Goal: Transaction & Acquisition: Purchase product/service

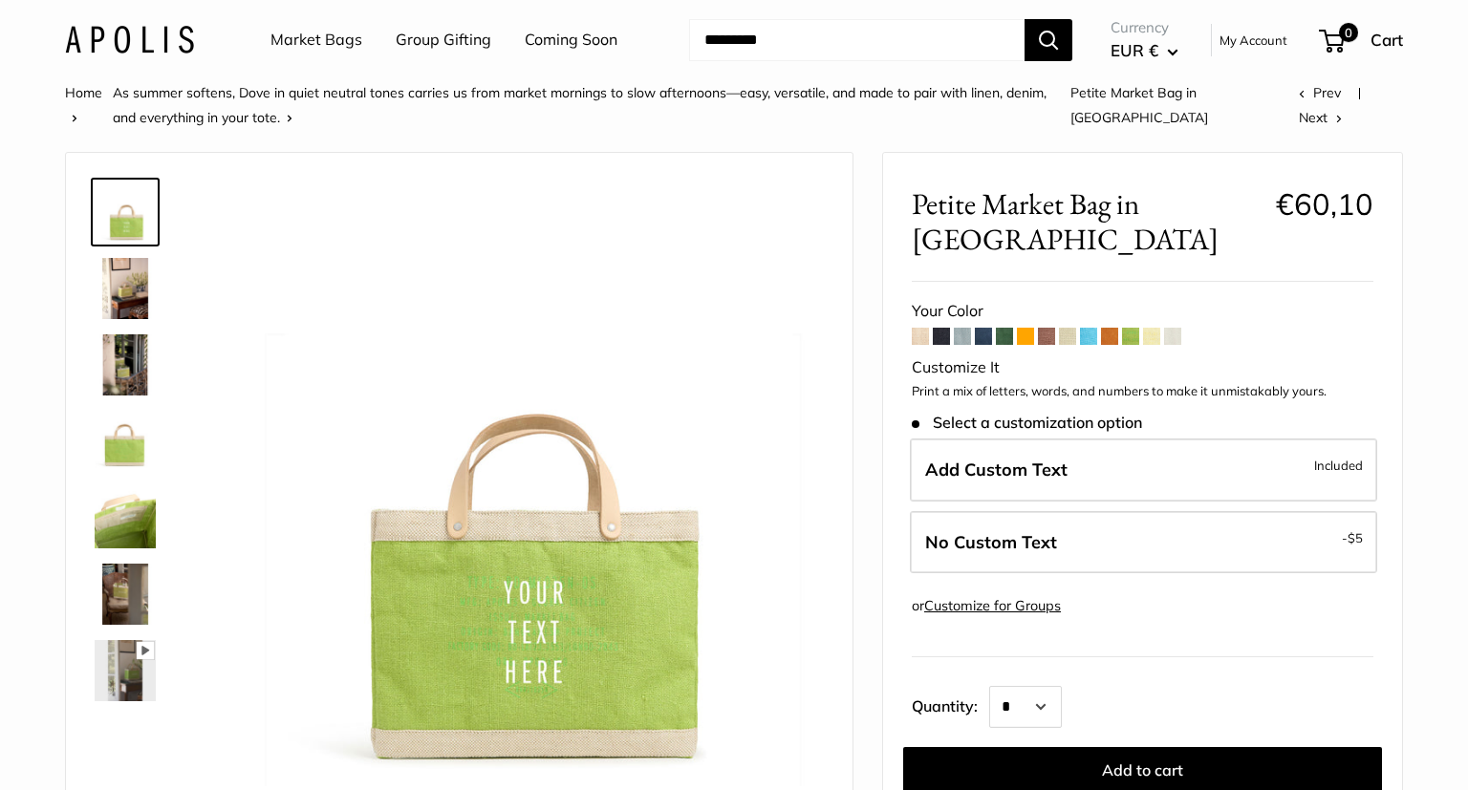
click at [1010, 330] on span at bounding box center [1004, 336] width 17 height 17
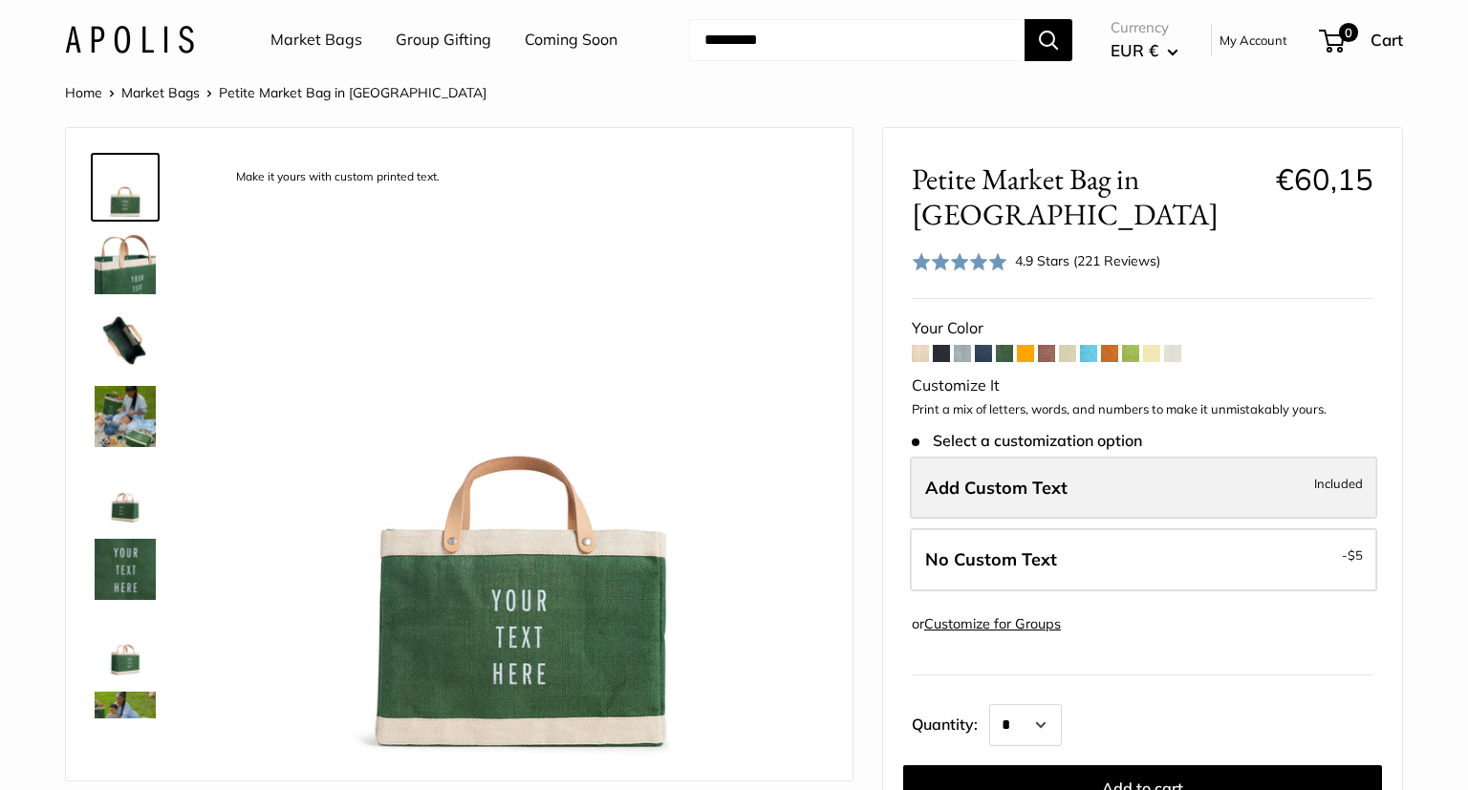
click at [1024, 489] on span "Add Custom Text" at bounding box center [996, 488] width 142 height 22
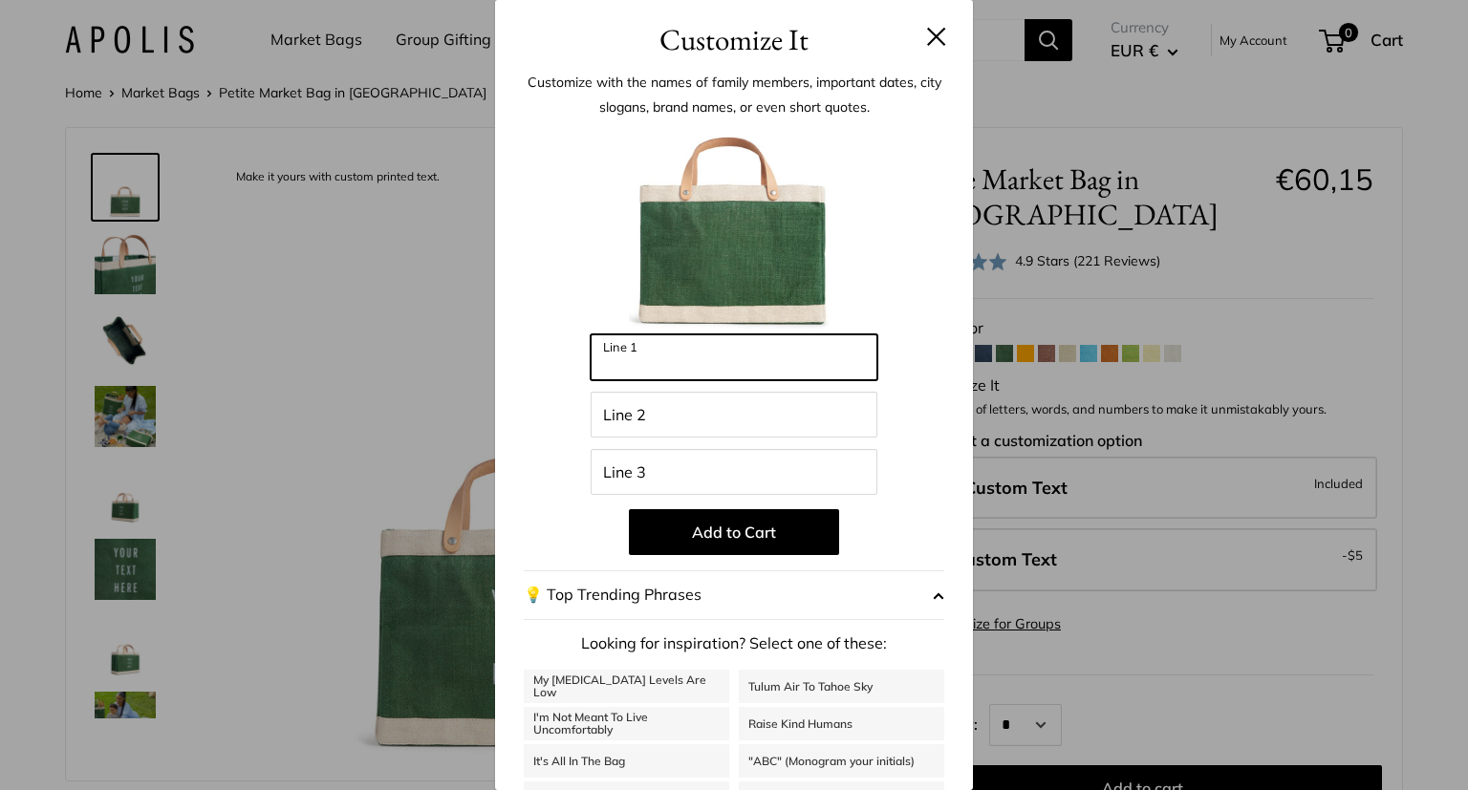
click at [698, 361] on input "Line 1" at bounding box center [733, 357] width 287 height 46
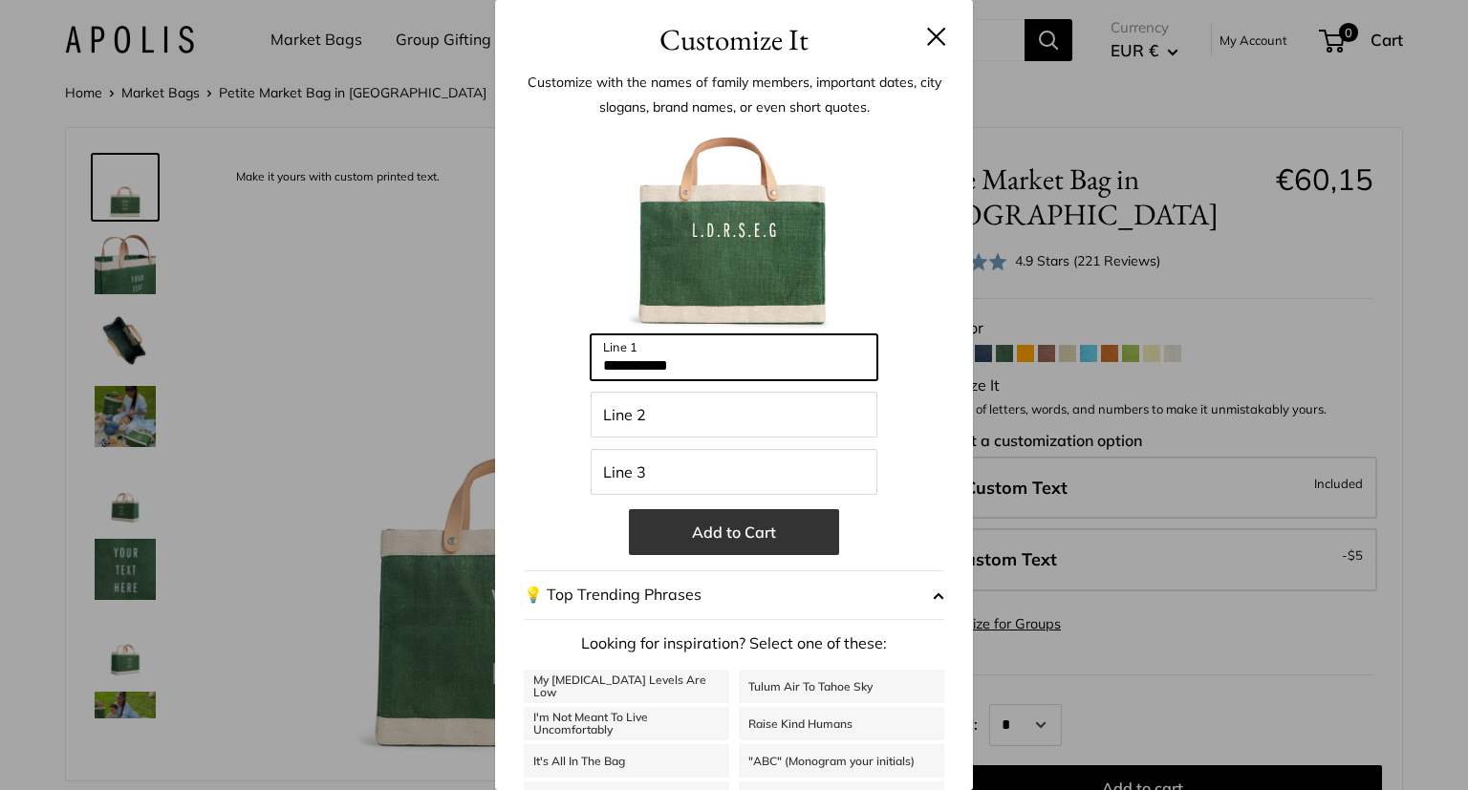
type input "**********"
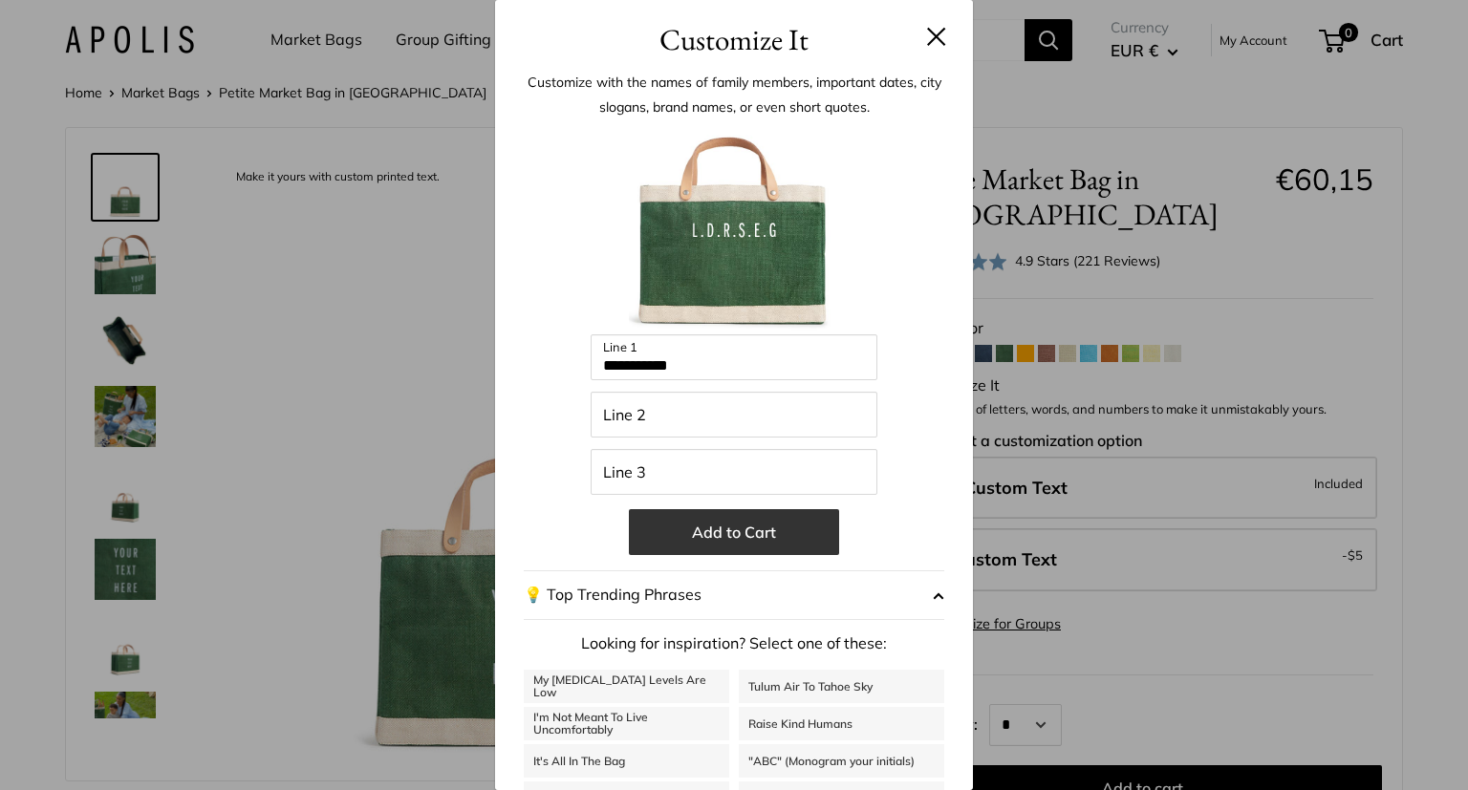
click at [760, 532] on button "Add to Cart" at bounding box center [734, 532] width 210 height 46
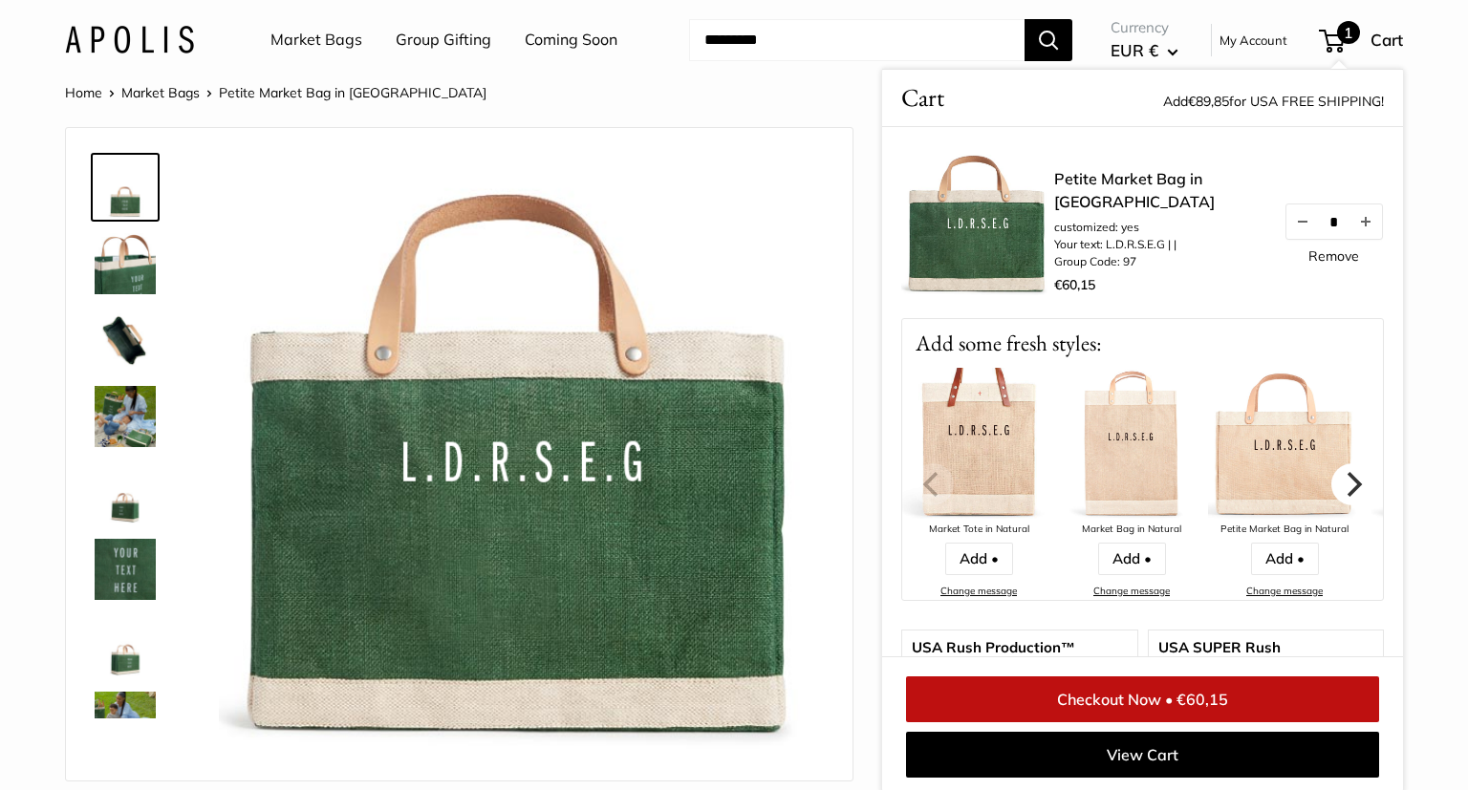
click at [1349, 480] on icon "Next" at bounding box center [1352, 483] width 25 height 25
click at [1354, 485] on icon "Next" at bounding box center [1352, 483] width 25 height 25
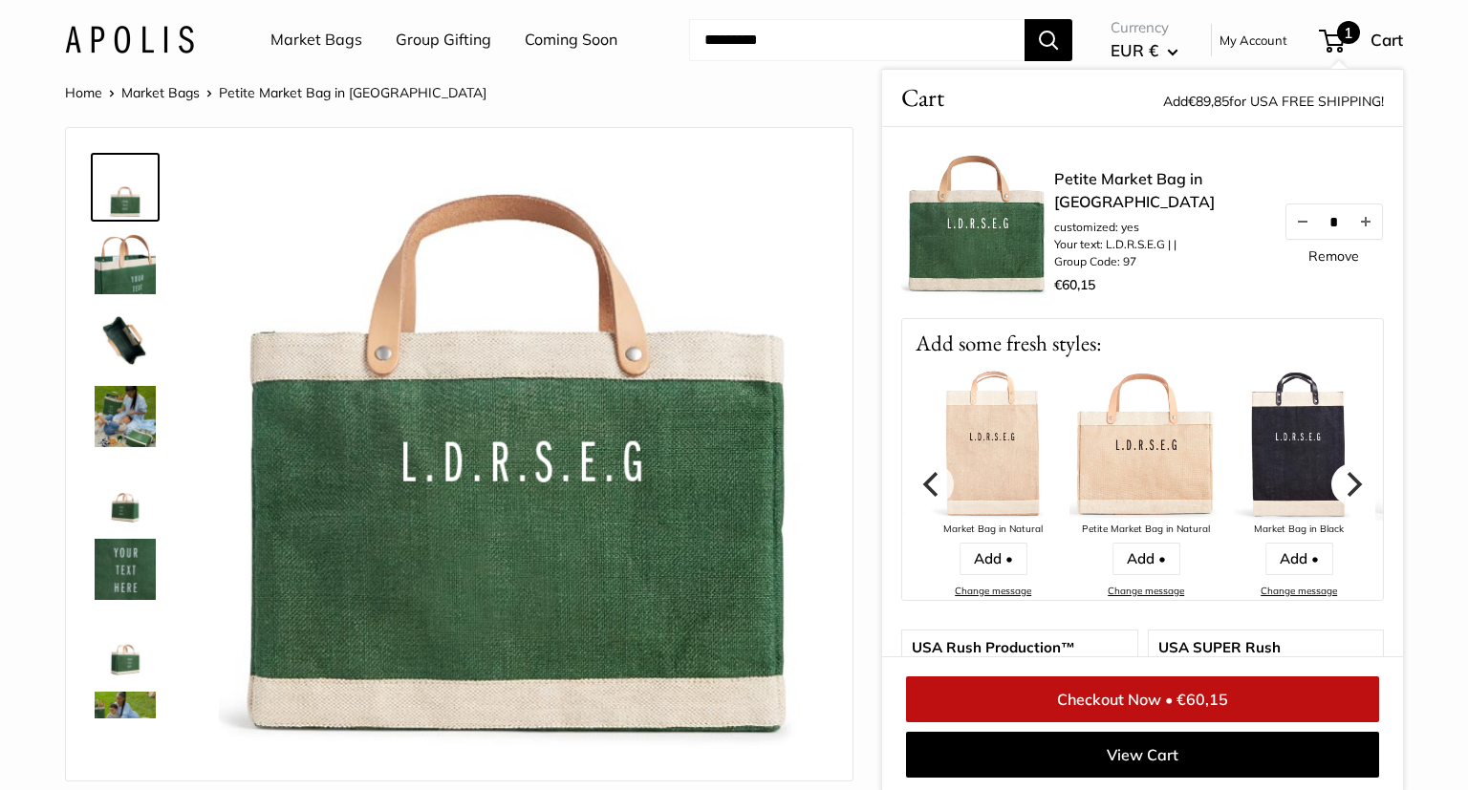
click at [1354, 485] on icon "Next" at bounding box center [1352, 483] width 25 height 25
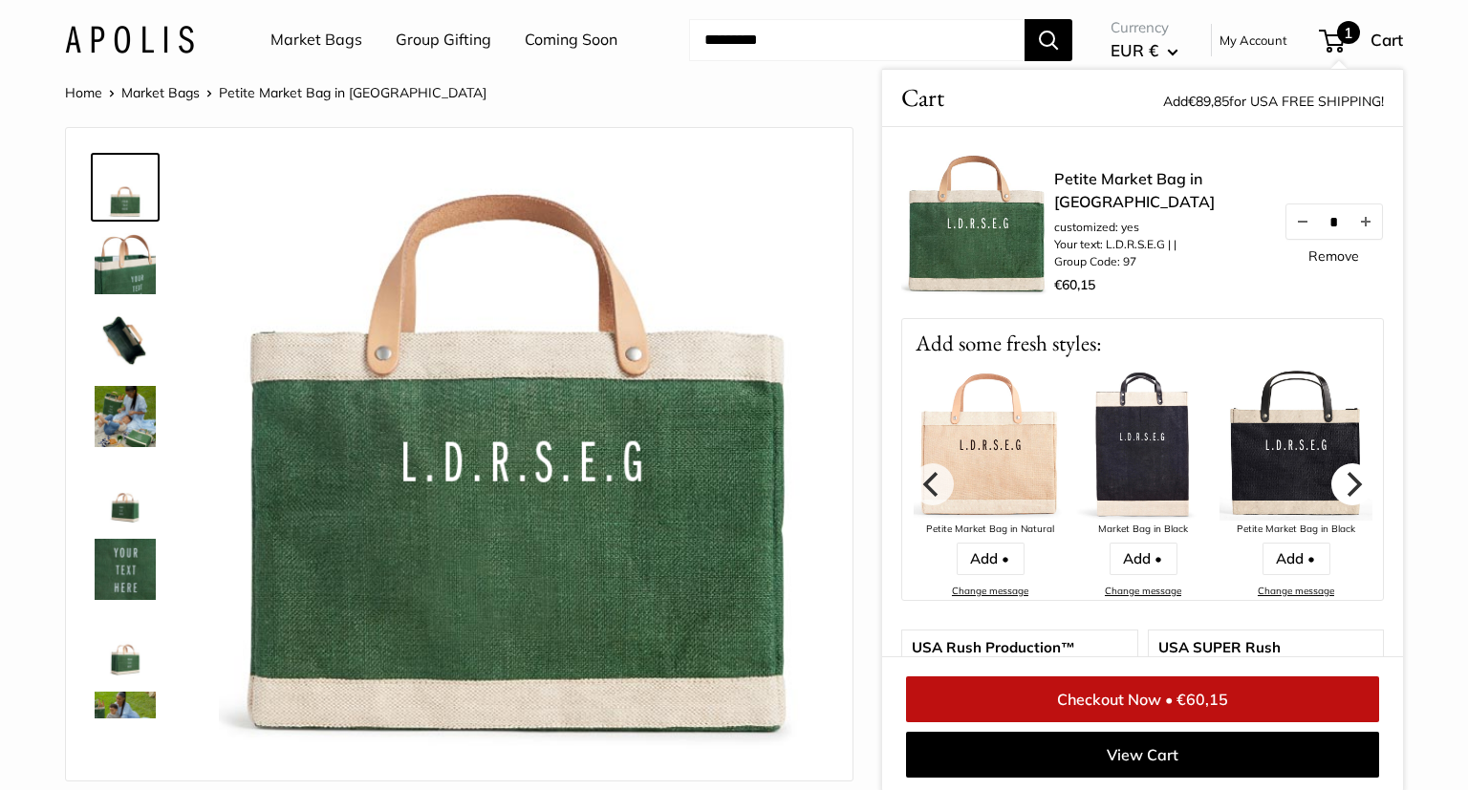
click at [1348, 482] on icon "Next" at bounding box center [1352, 483] width 25 height 25
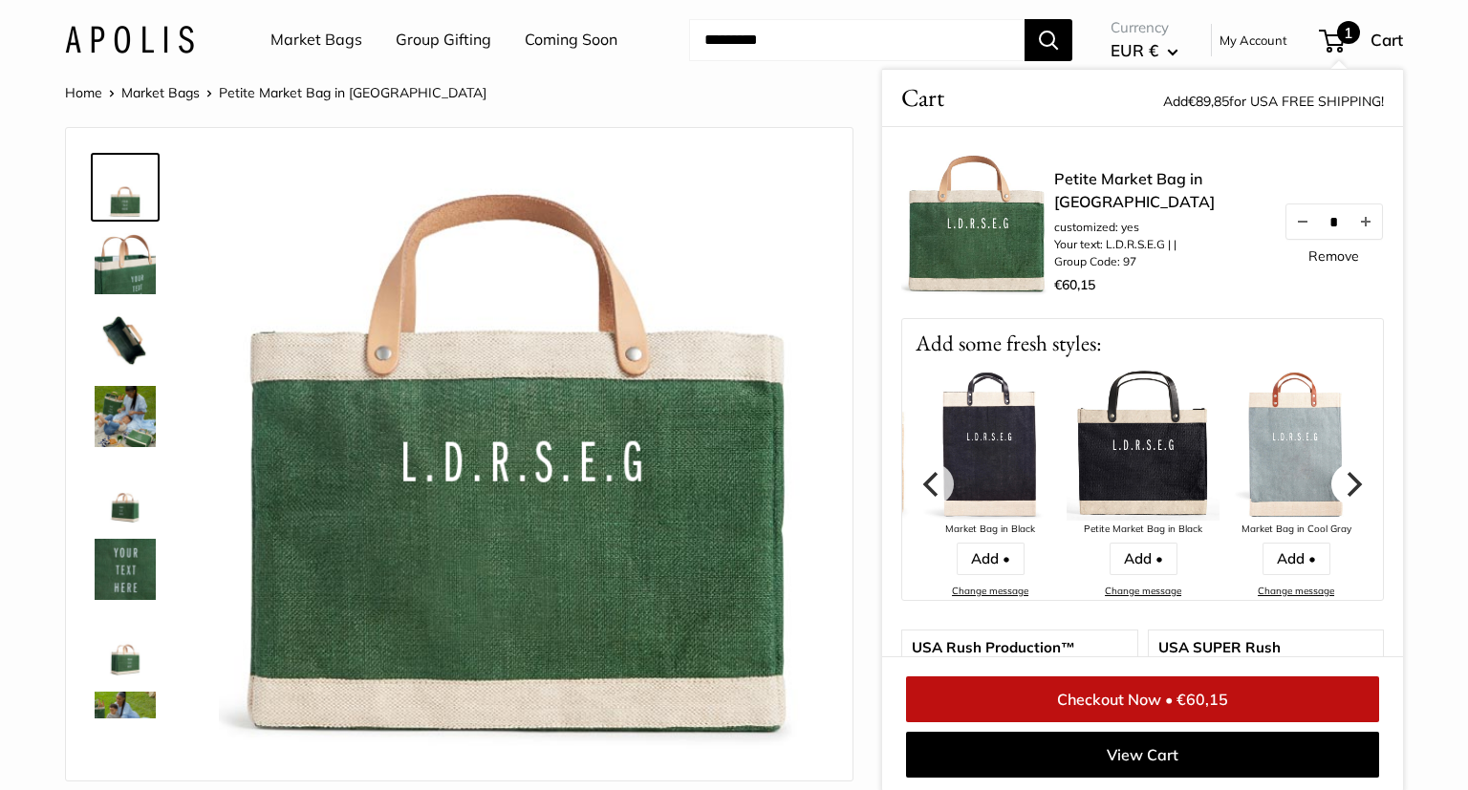
click at [1348, 482] on icon "Next" at bounding box center [1352, 483] width 25 height 25
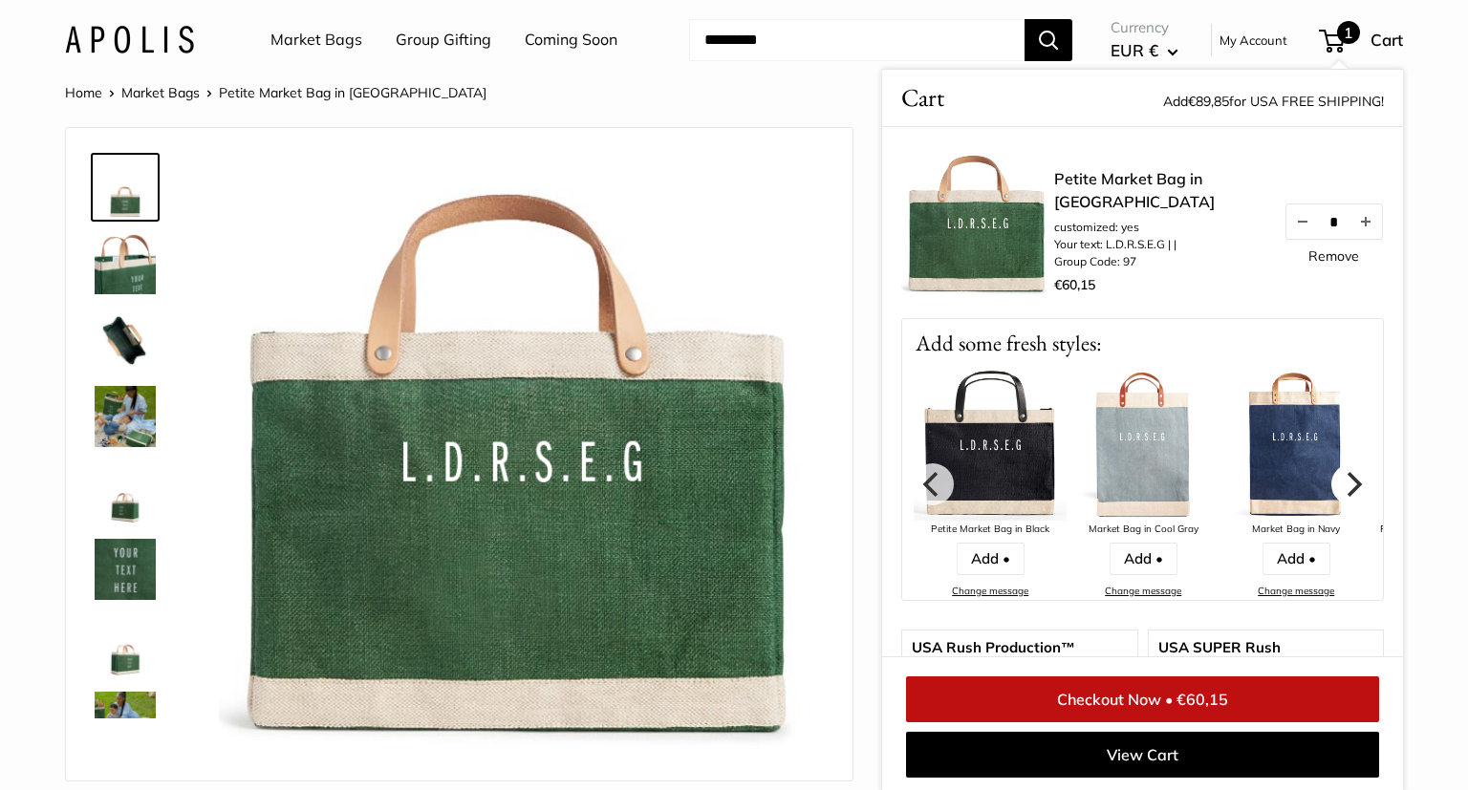
click at [1348, 482] on icon "Next" at bounding box center [1352, 483] width 25 height 25
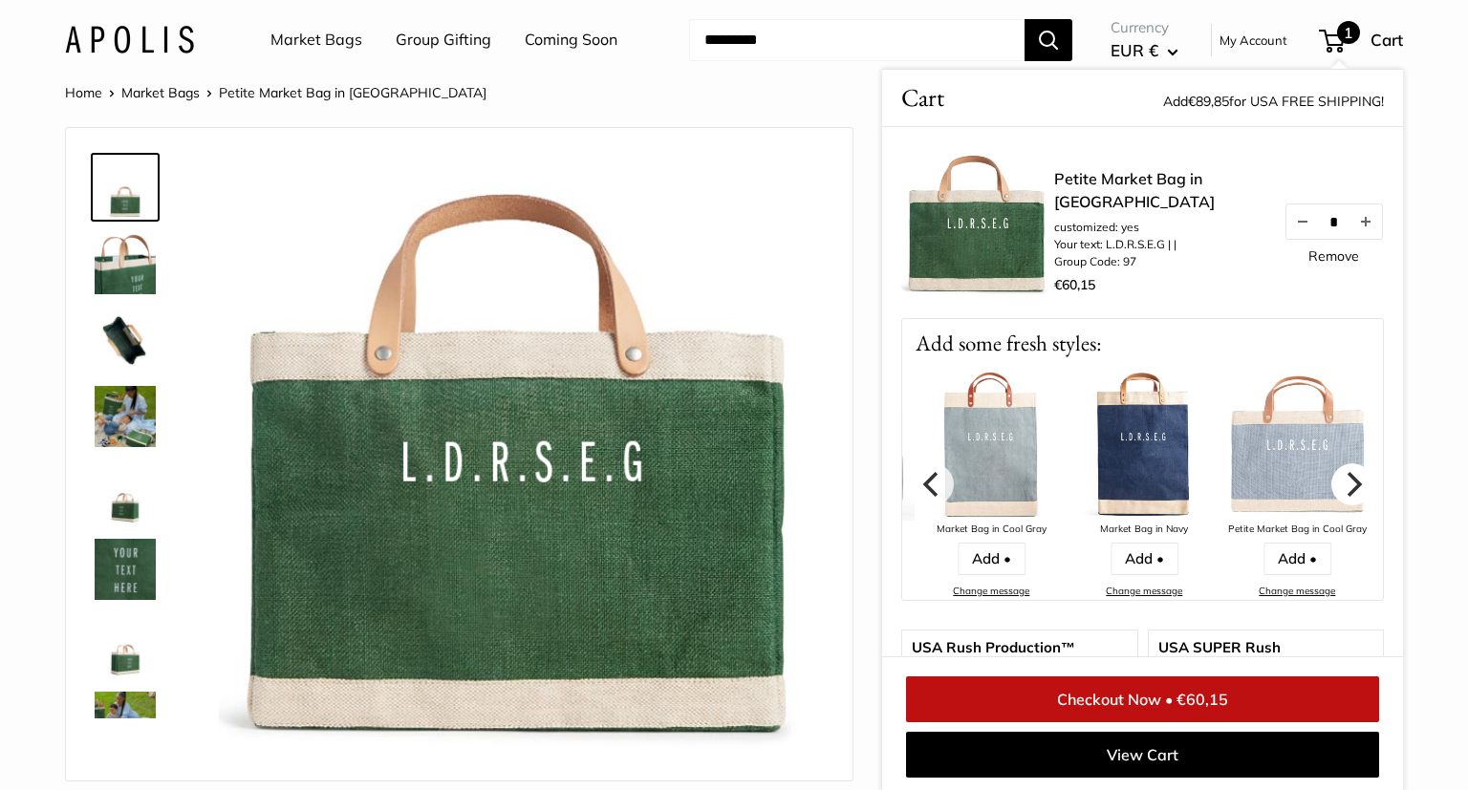
click at [1348, 482] on icon "Next" at bounding box center [1352, 483] width 25 height 25
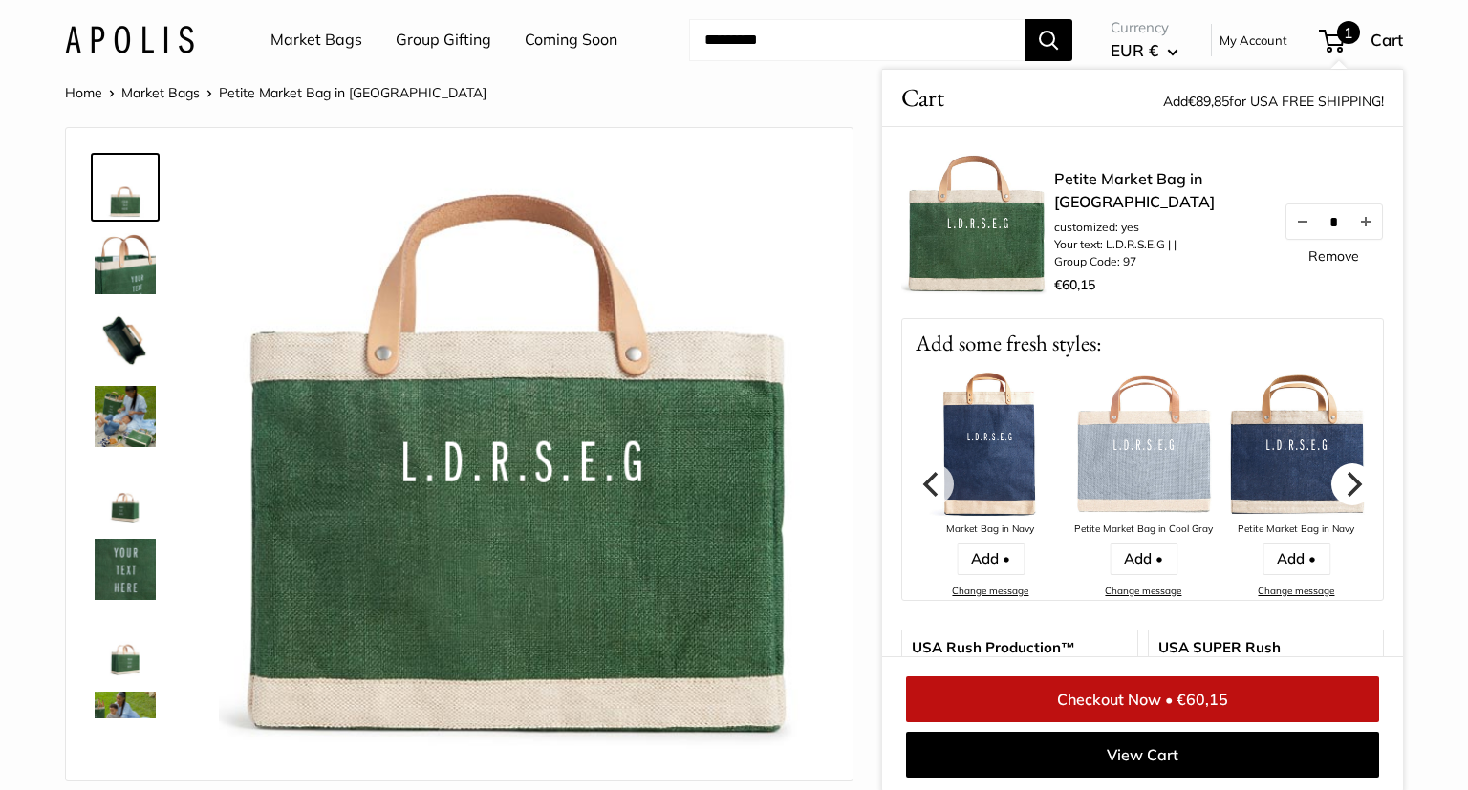
click at [1348, 482] on icon "Next" at bounding box center [1352, 483] width 25 height 25
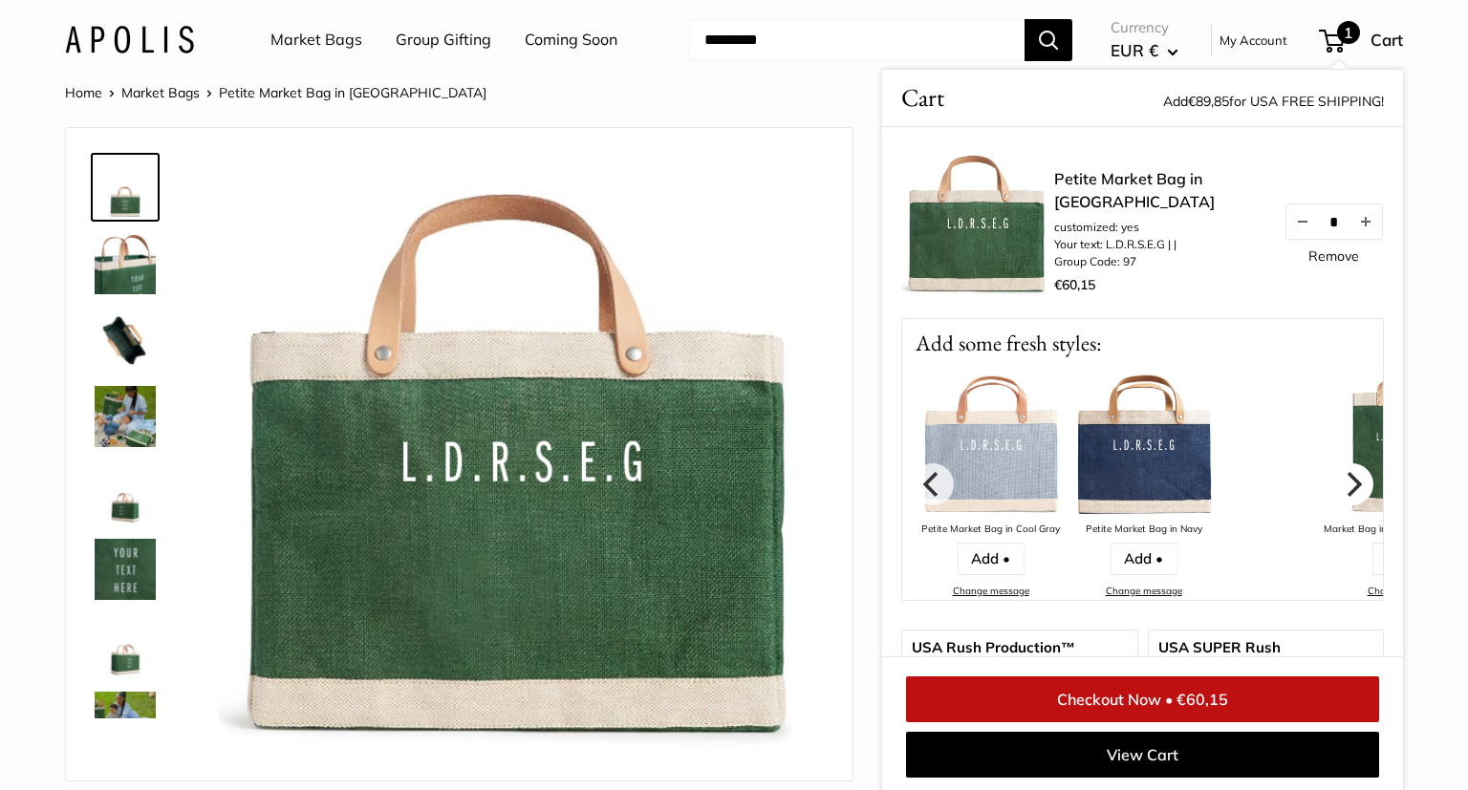
click at [1348, 482] on icon "Next" at bounding box center [1352, 483] width 25 height 25
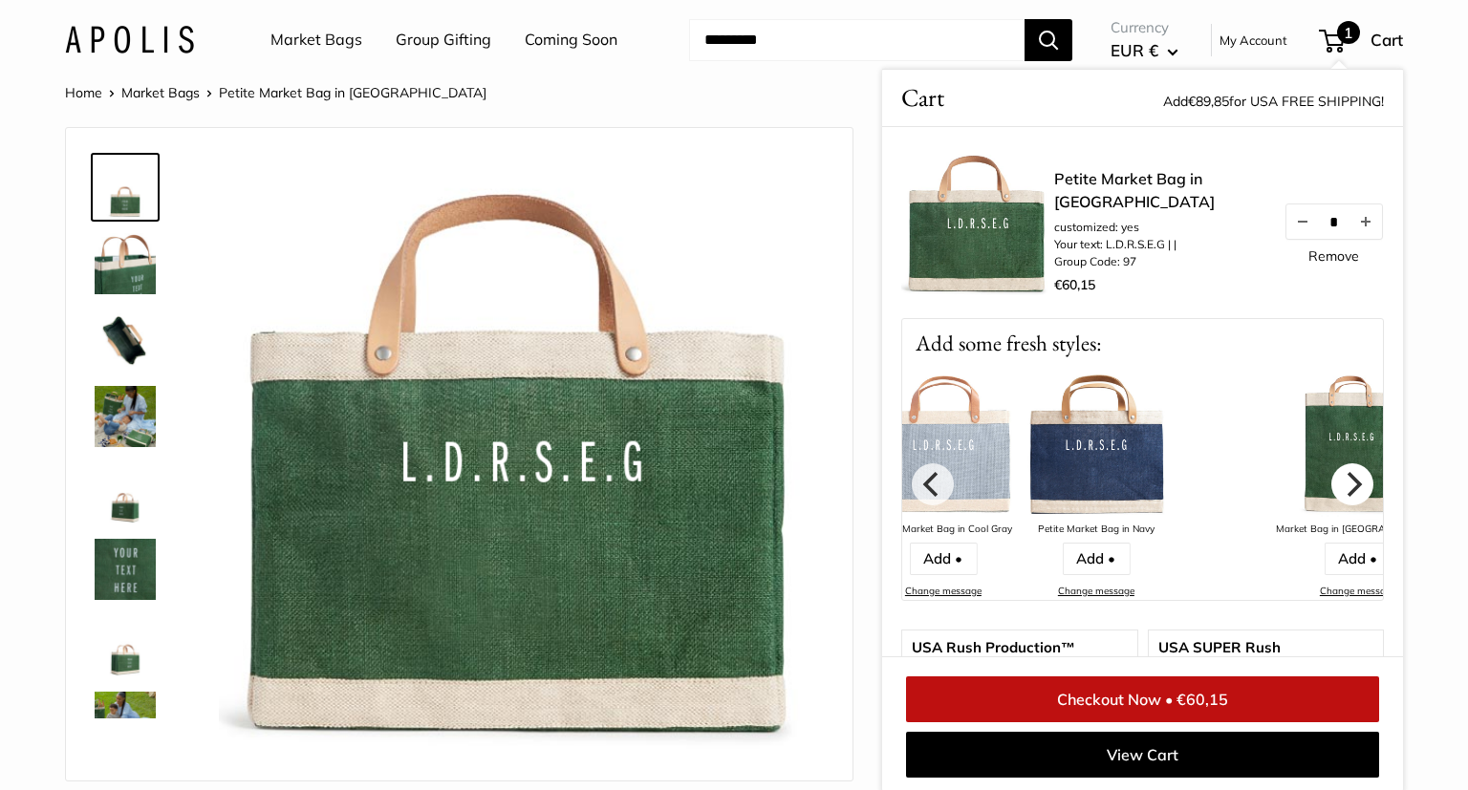
click at [1348, 482] on icon "Next" at bounding box center [1352, 483] width 25 height 25
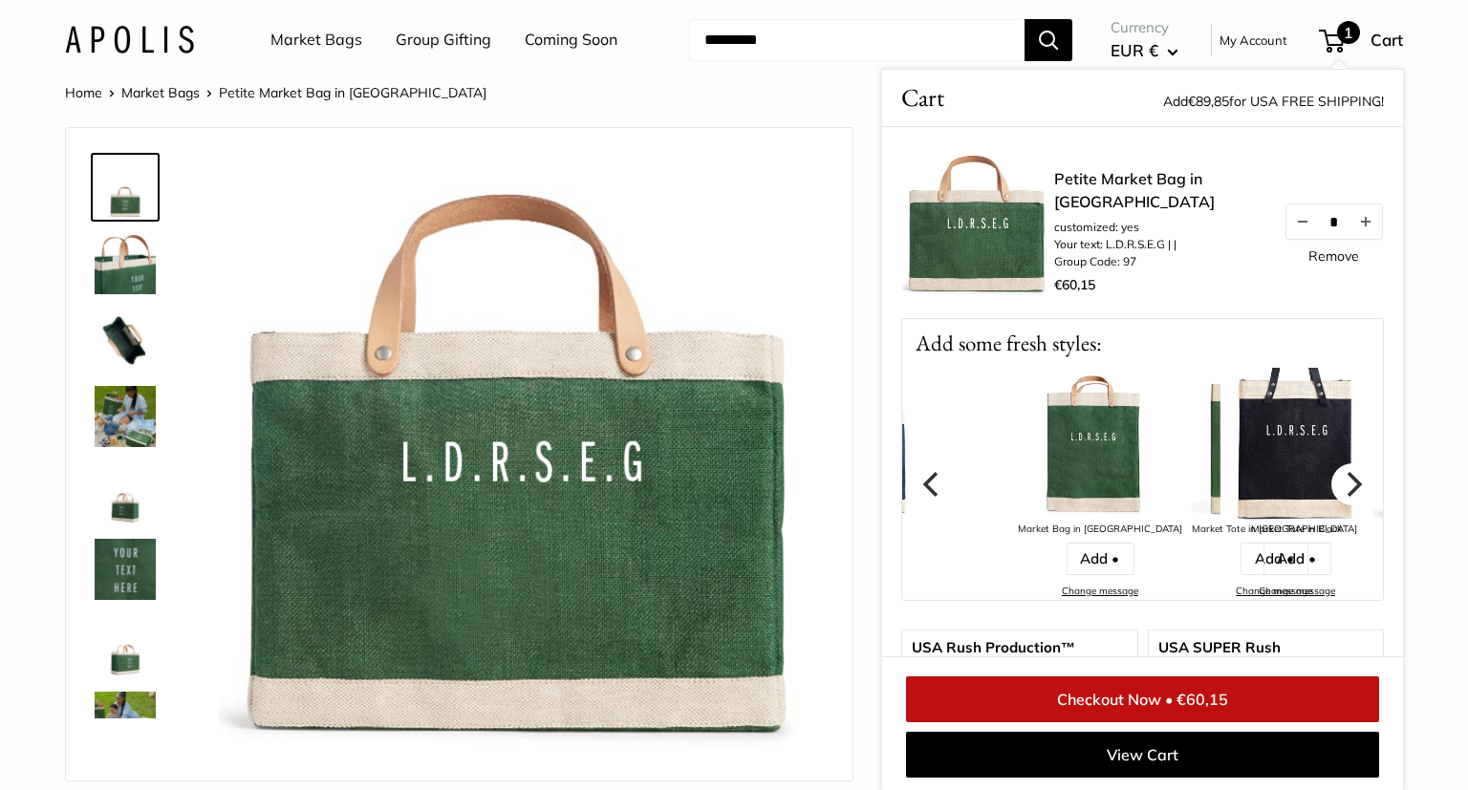
click at [1348, 482] on icon "Next" at bounding box center [1352, 483] width 25 height 25
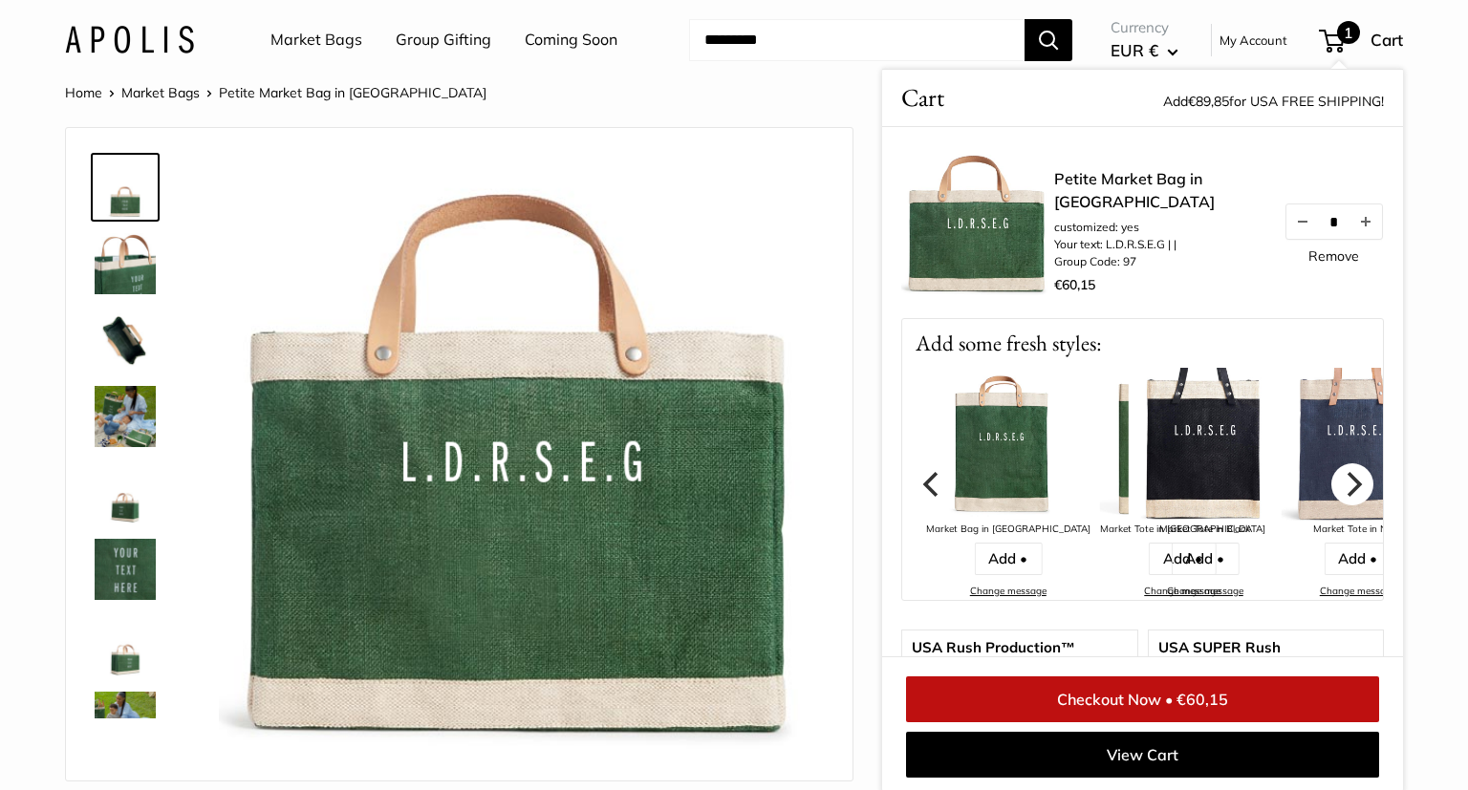
click at [1348, 482] on icon "Next" at bounding box center [1352, 483] width 25 height 25
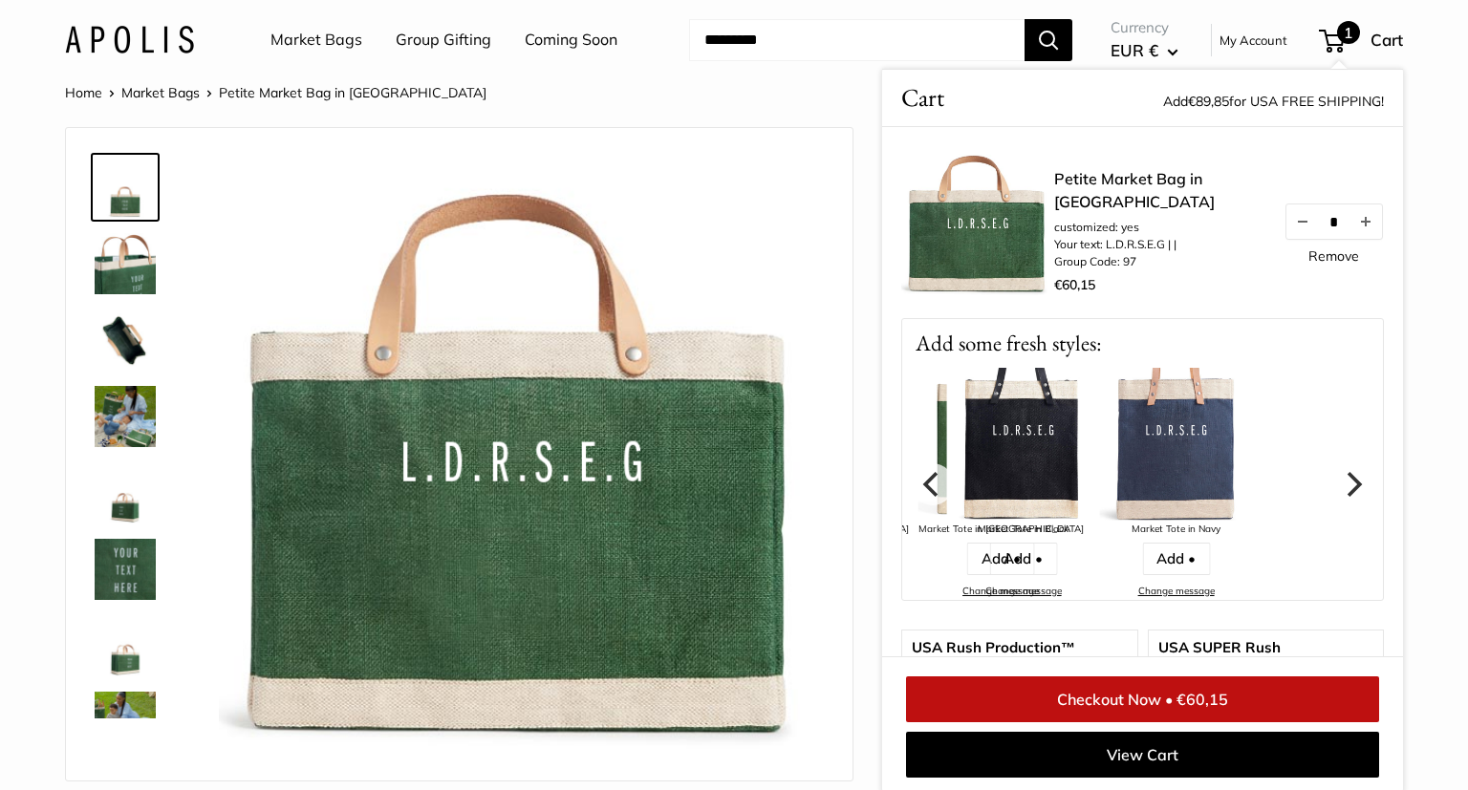
click at [1348, 482] on icon "Next" at bounding box center [1352, 483] width 25 height 25
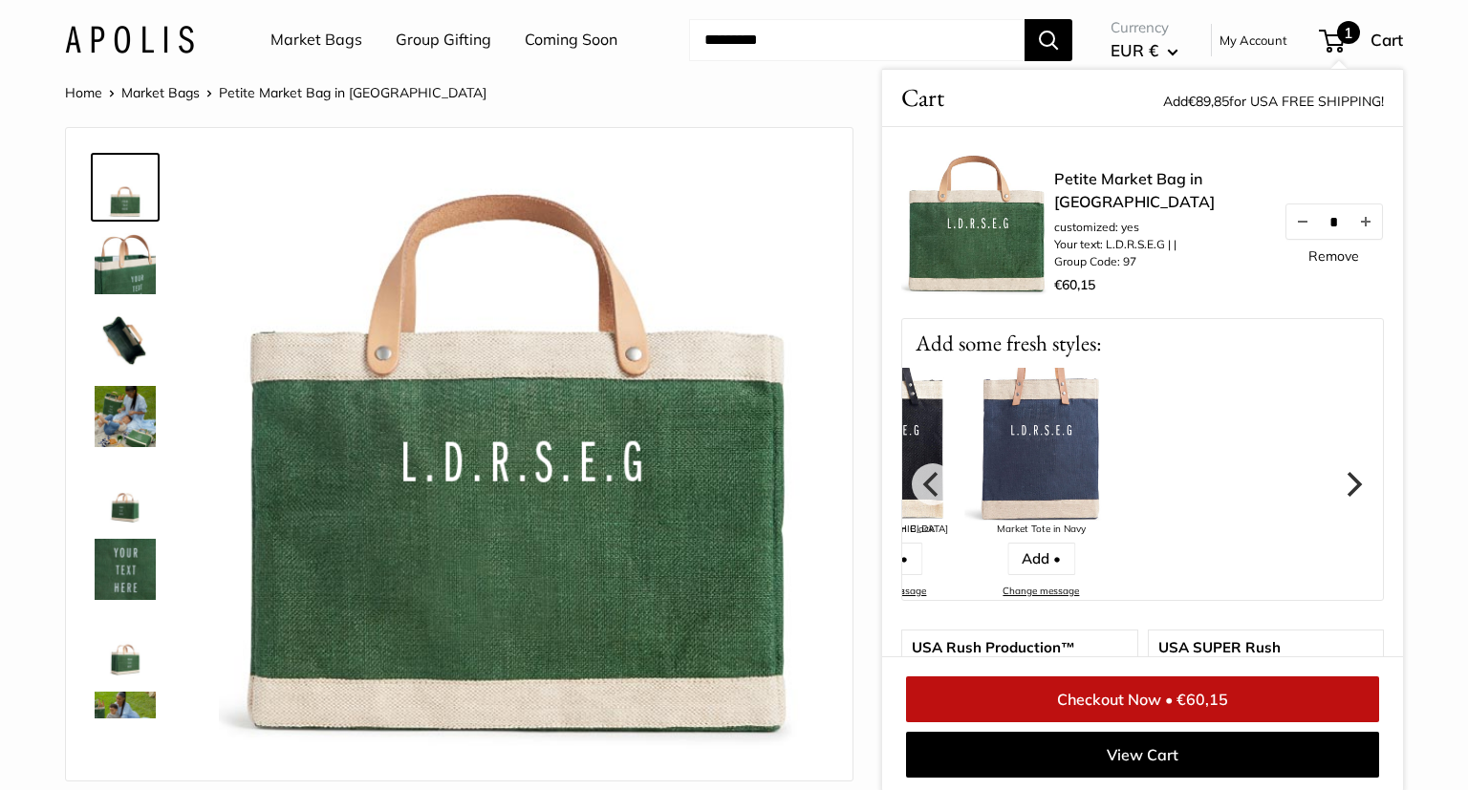
click at [1348, 482] on icon "Next" at bounding box center [1352, 483] width 25 height 25
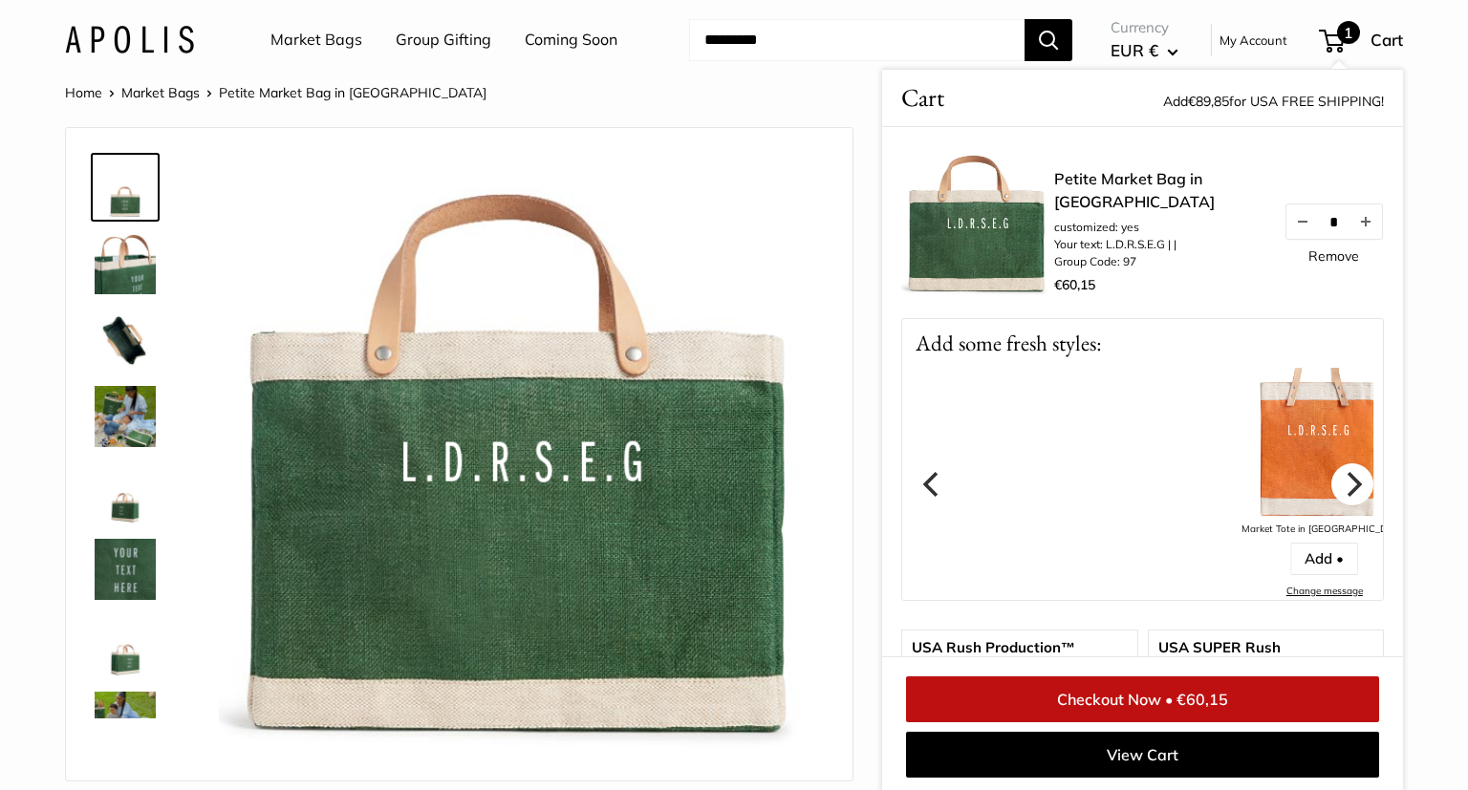
click at [1348, 482] on icon "Next" at bounding box center [1352, 483] width 25 height 25
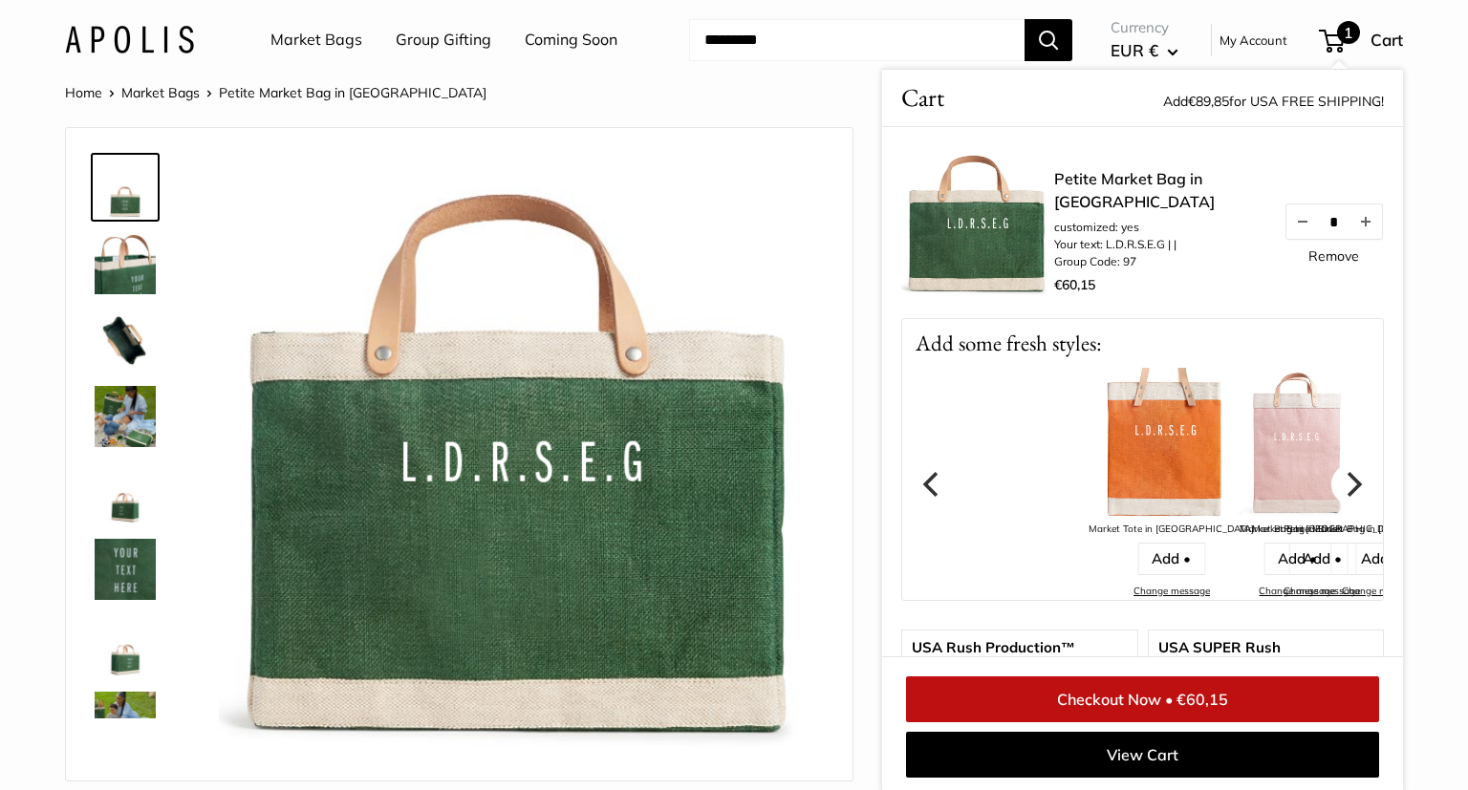
click at [1348, 482] on icon "Next" at bounding box center [1352, 483] width 25 height 25
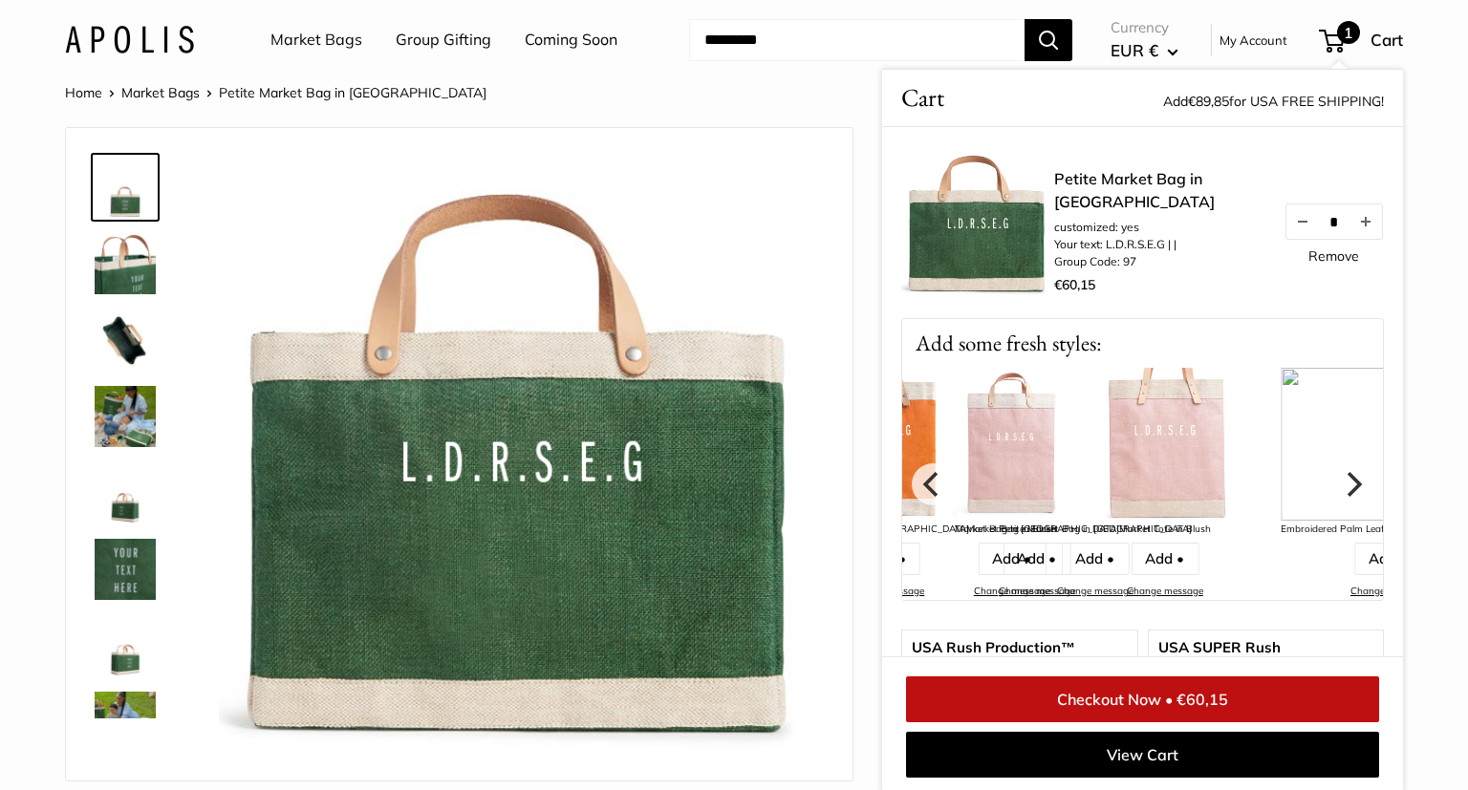
click at [1348, 482] on icon "Next" at bounding box center [1352, 483] width 25 height 25
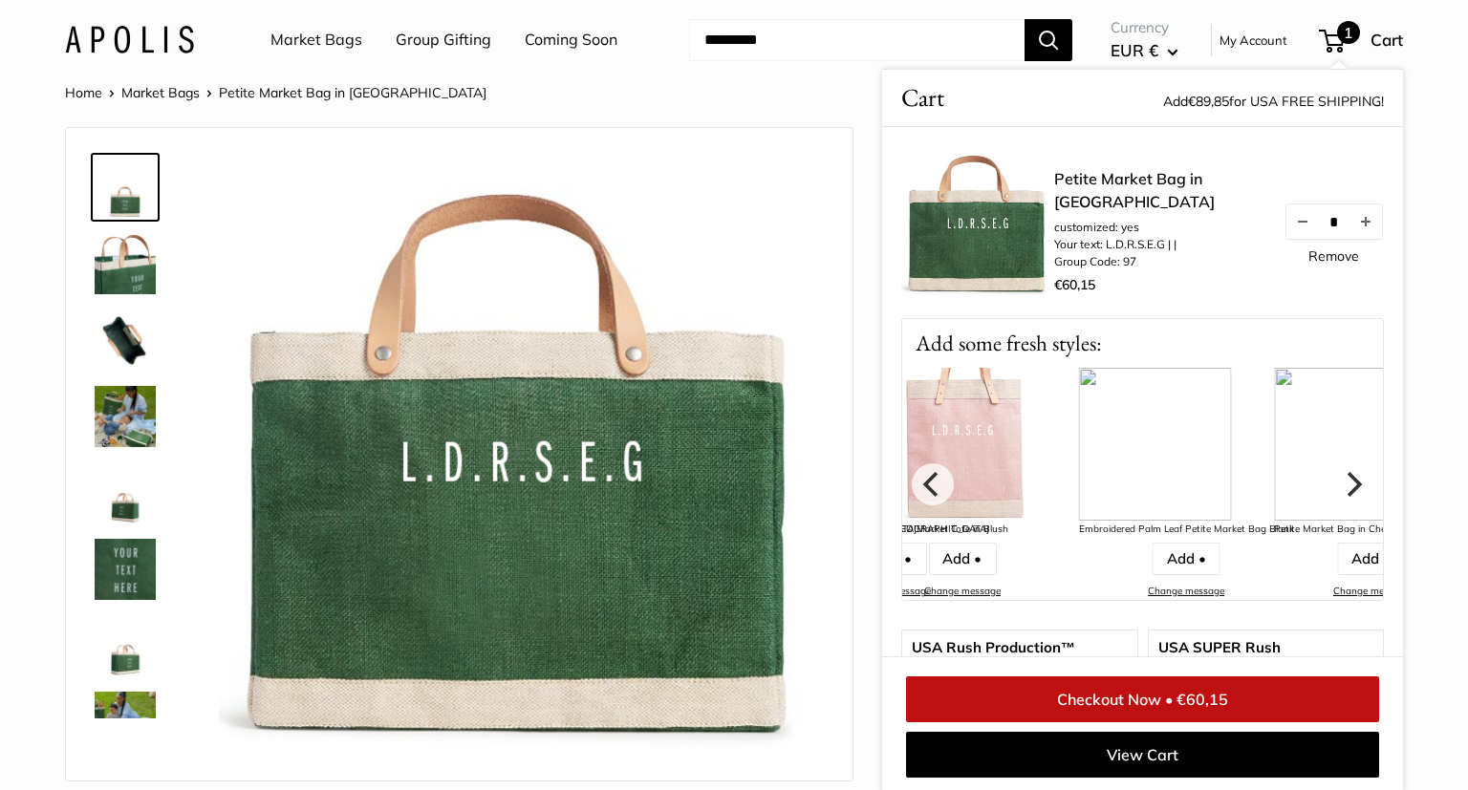
click at [1348, 482] on icon "Next" at bounding box center [1352, 483] width 25 height 25
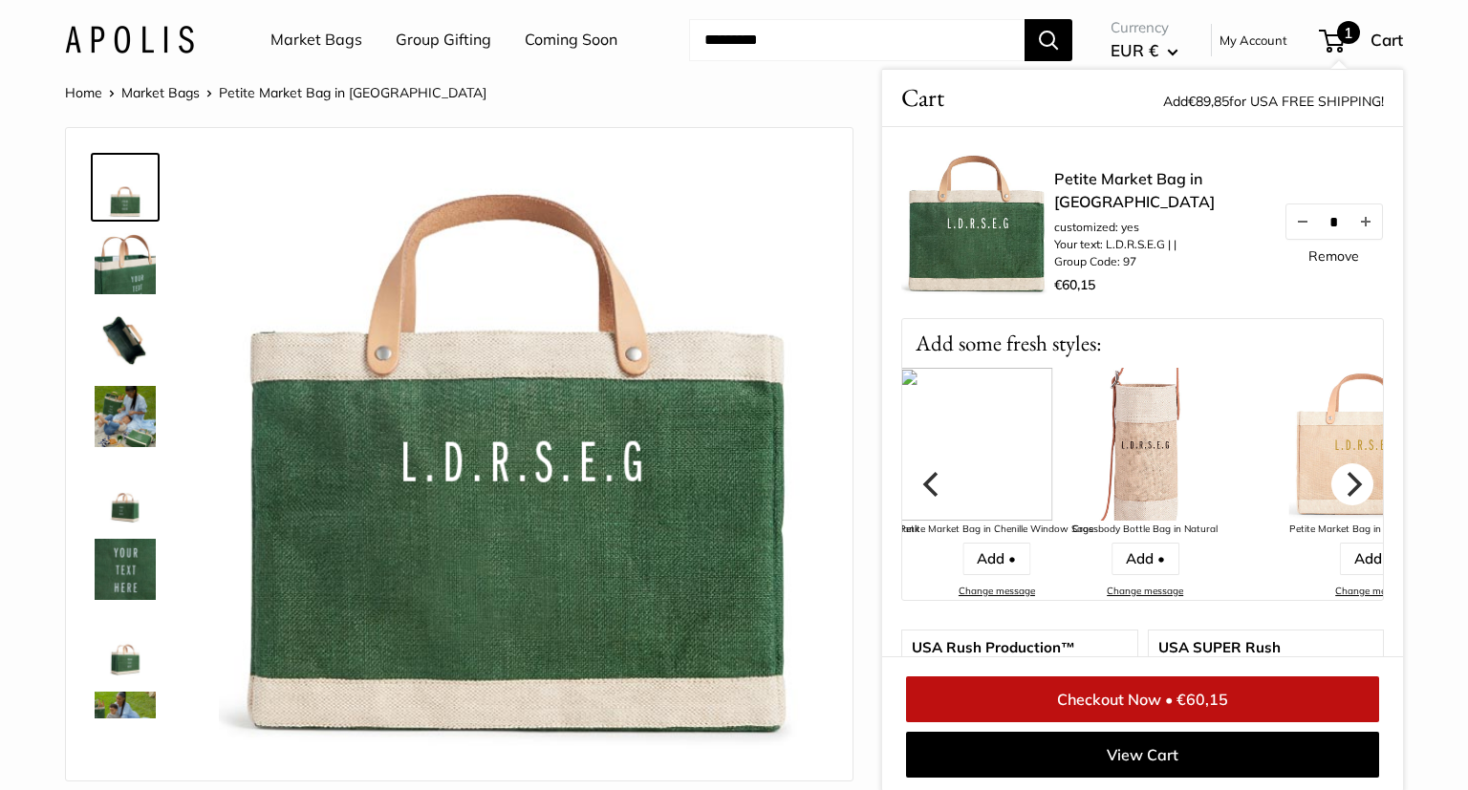
click at [1348, 482] on icon "Next" at bounding box center [1352, 483] width 25 height 25
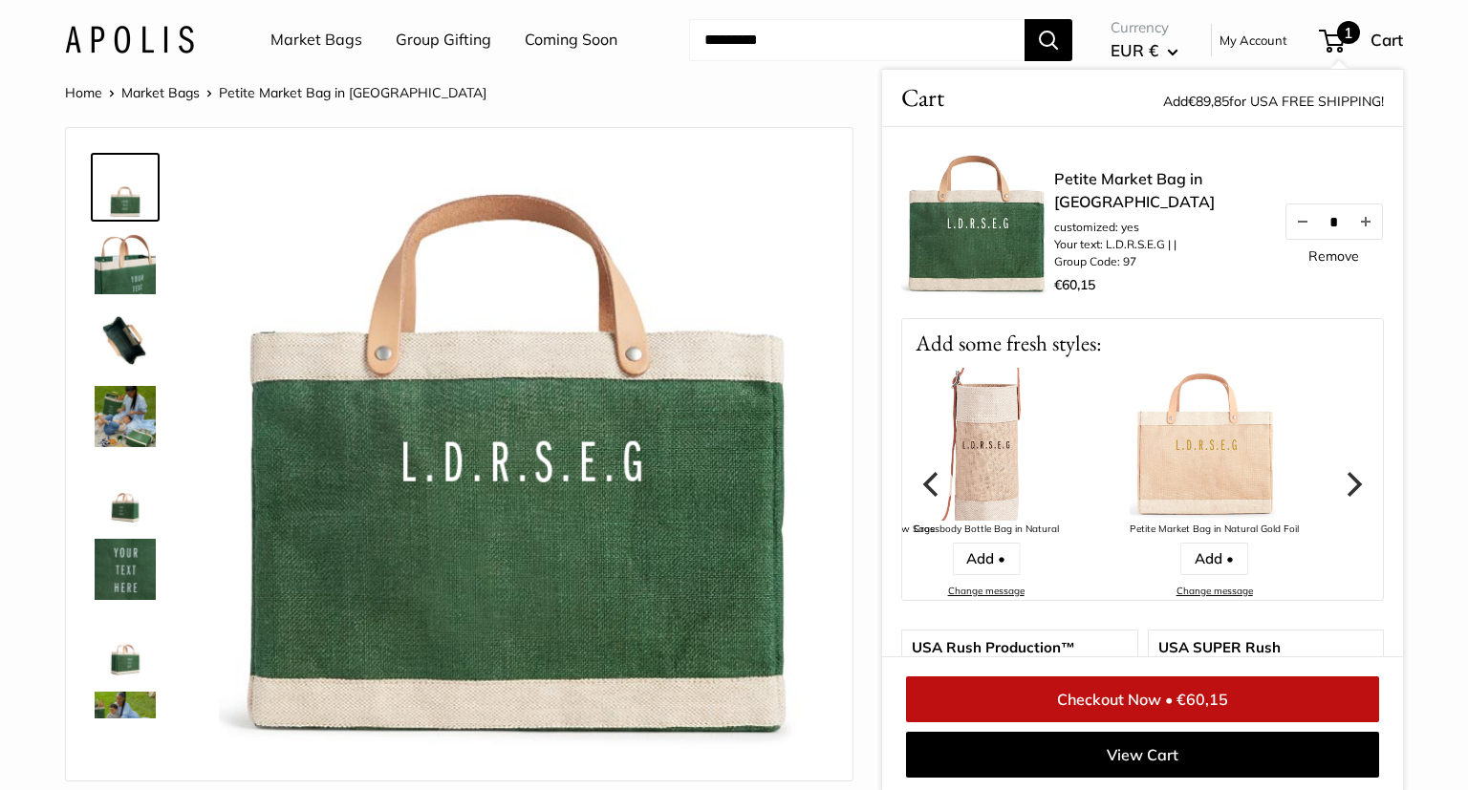
click at [998, 451] on img at bounding box center [986, 444] width 153 height 153
click at [1346, 479] on icon "Next" at bounding box center [1352, 483] width 25 height 25
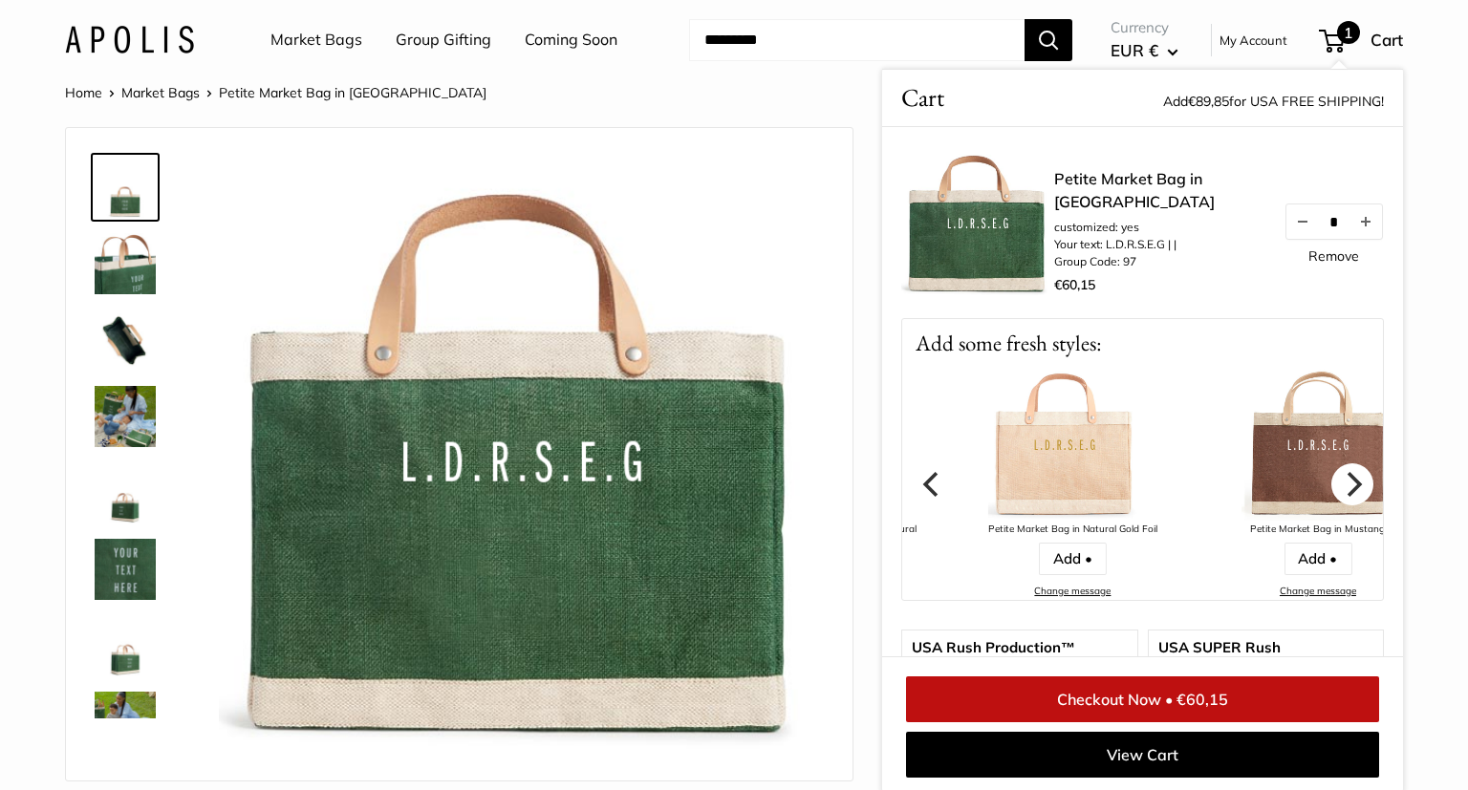
click at [1346, 479] on icon "Next" at bounding box center [1352, 483] width 25 height 25
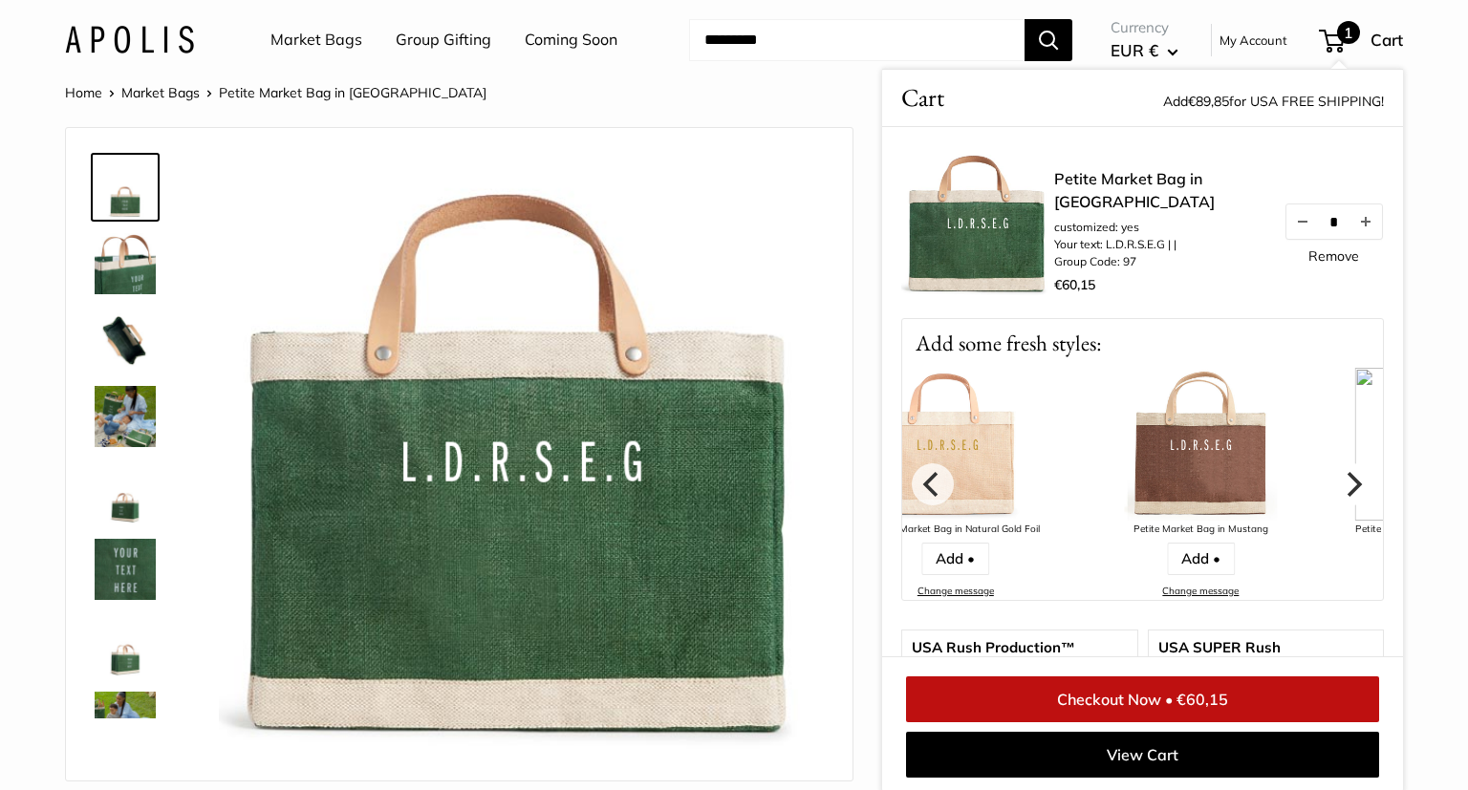
click at [1346, 479] on icon "Next" at bounding box center [1352, 483] width 25 height 25
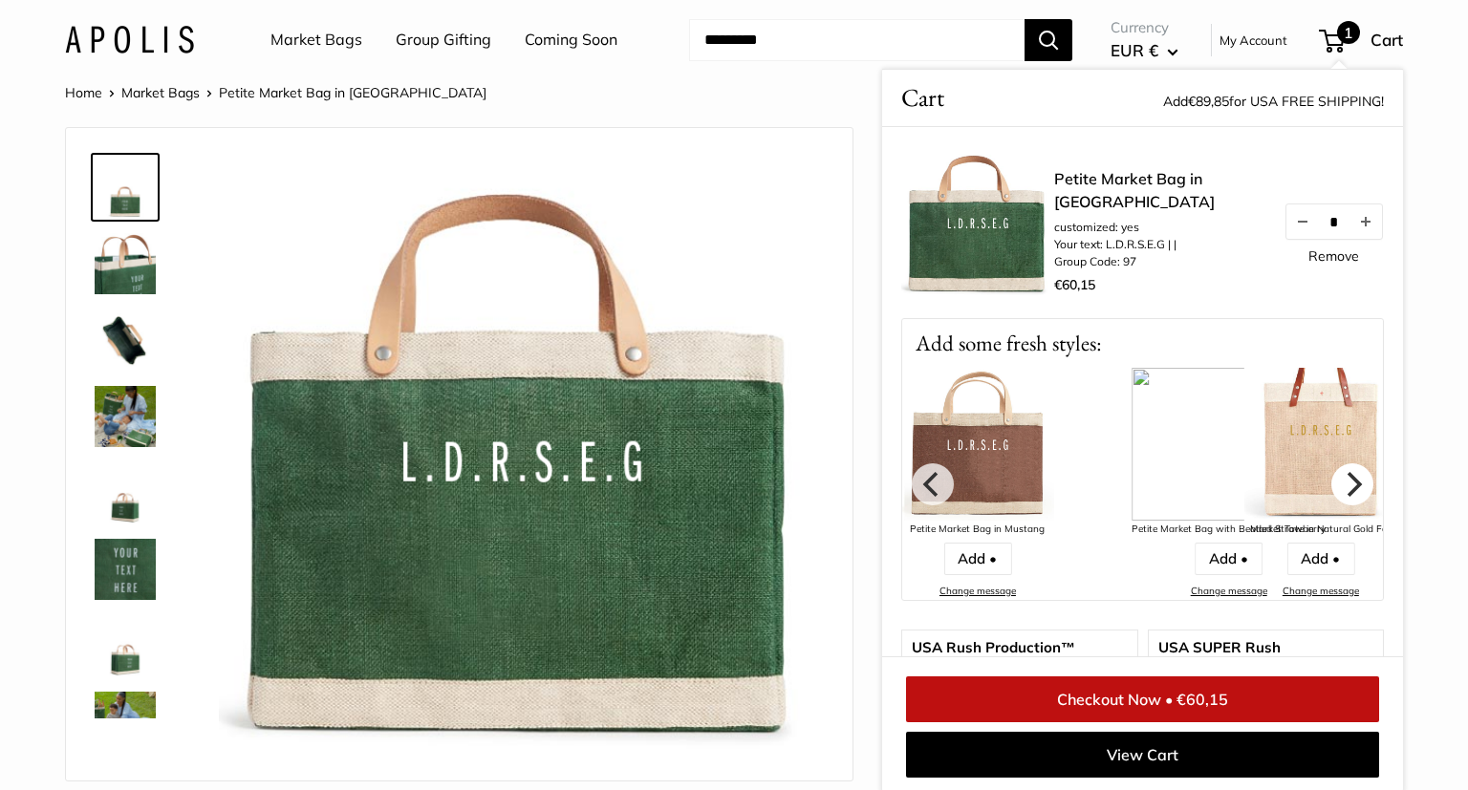
click at [1346, 479] on icon "Next" at bounding box center [1352, 483] width 25 height 25
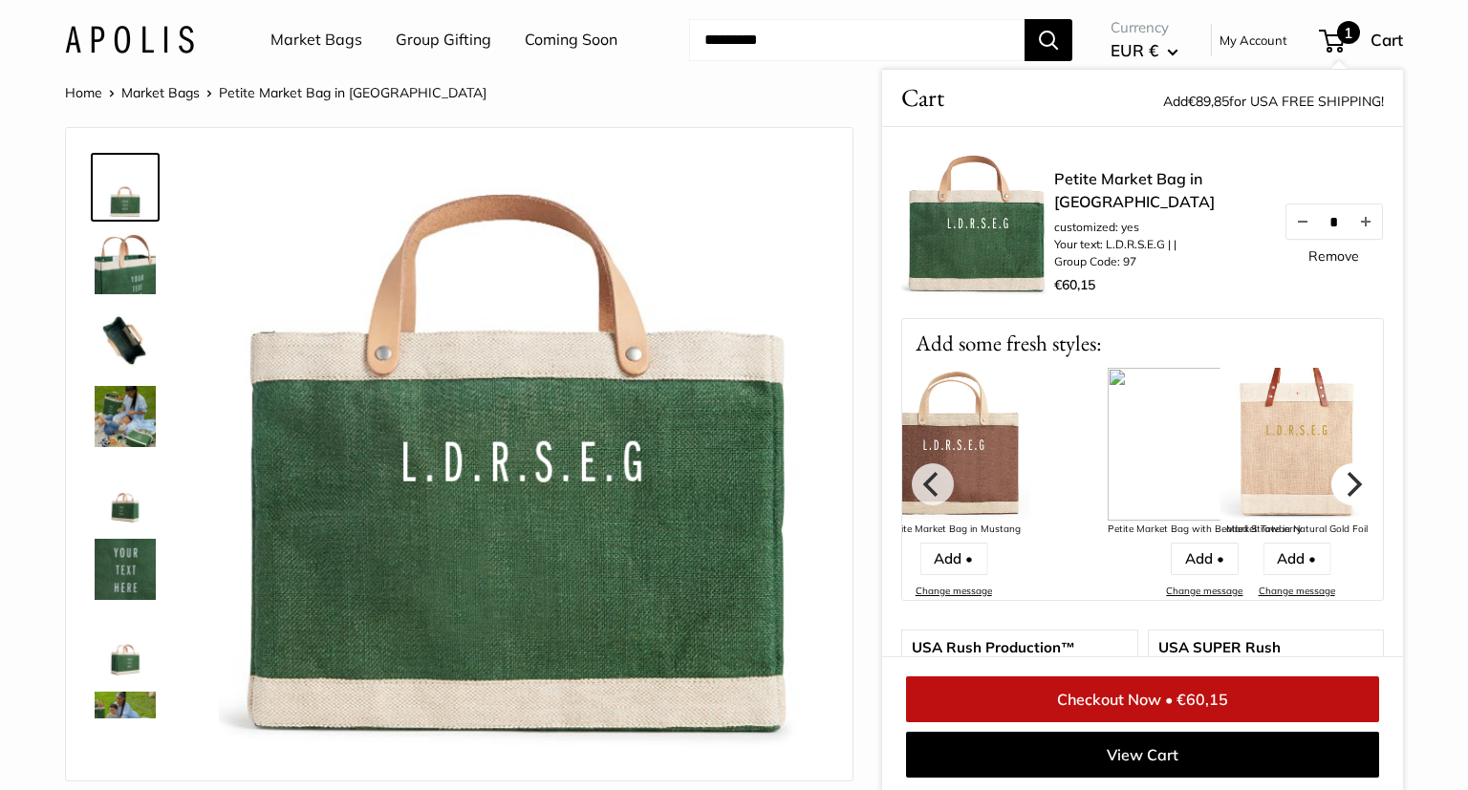
click at [1346, 479] on icon "Next" at bounding box center [1352, 483] width 25 height 25
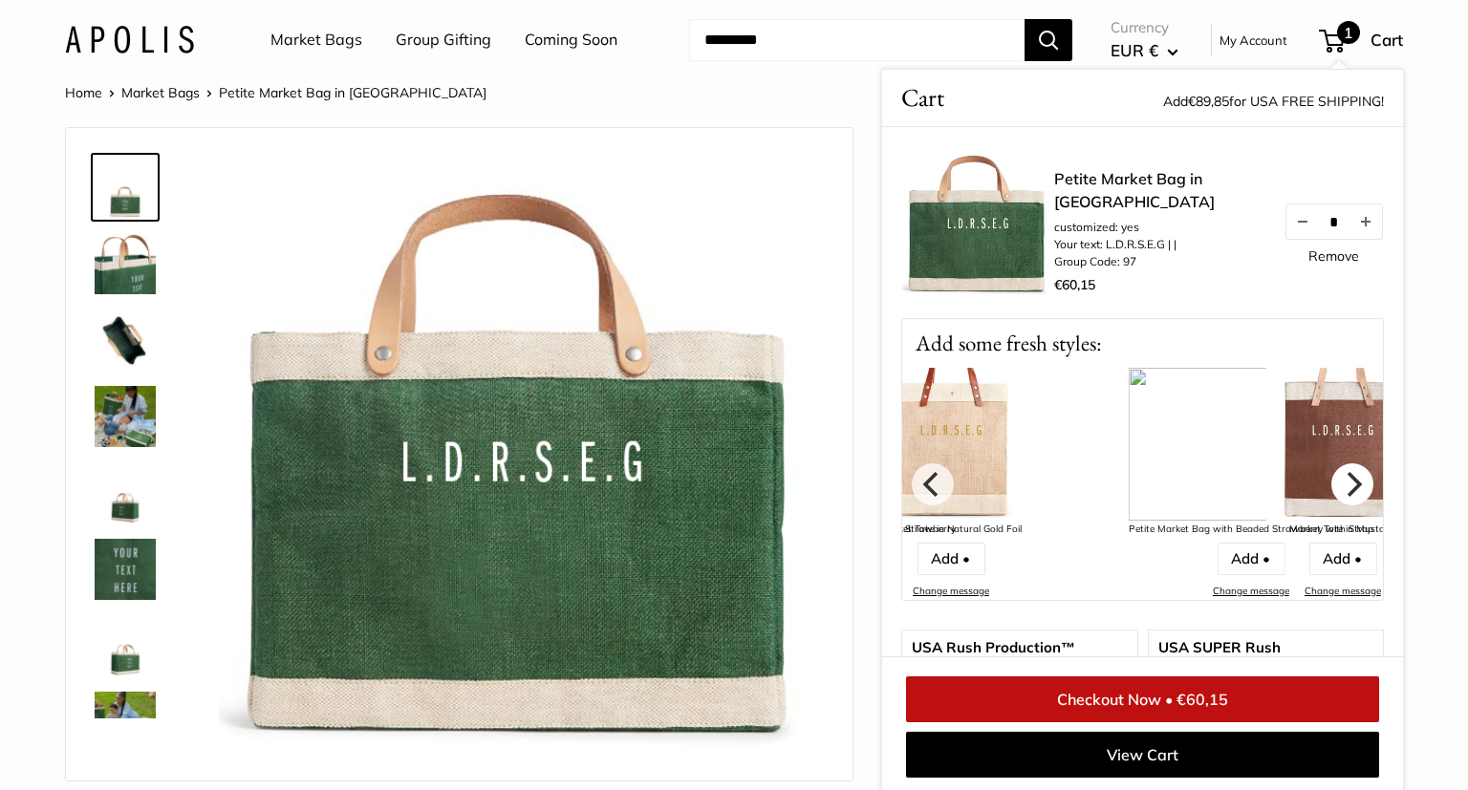
click at [1346, 479] on icon "Next" at bounding box center [1352, 483] width 25 height 25
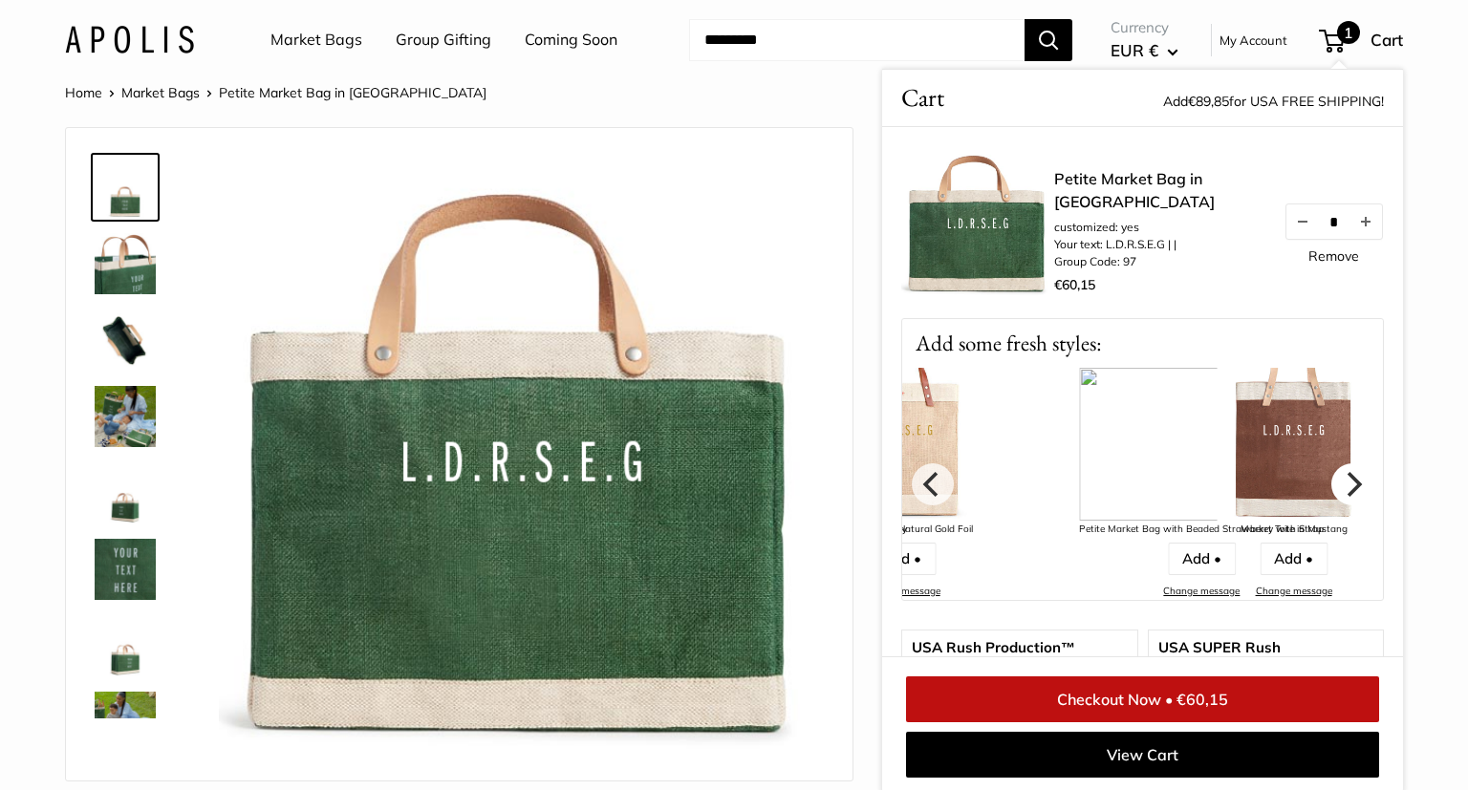
click at [1346, 479] on icon "Next" at bounding box center [1352, 483] width 25 height 25
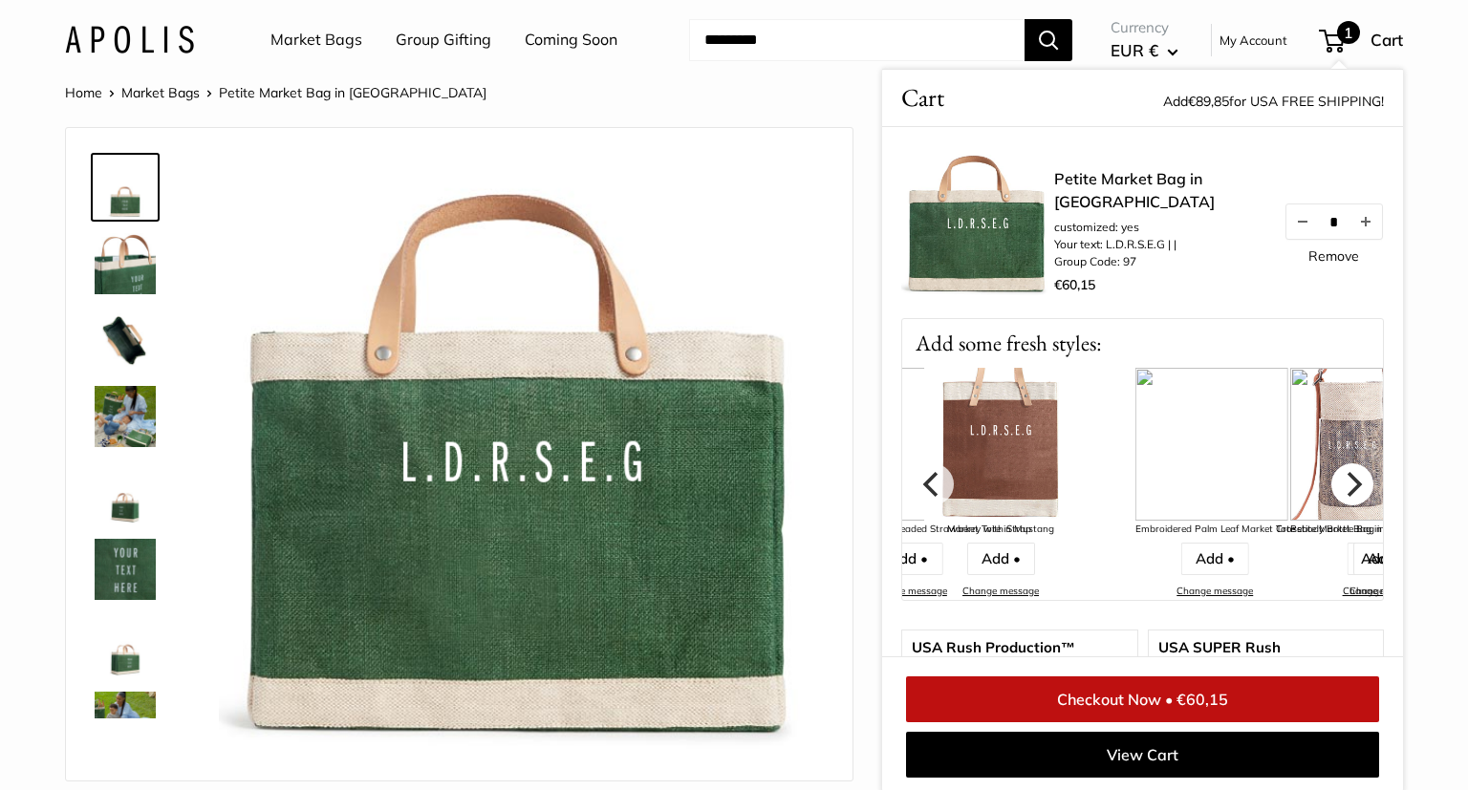
click at [1346, 479] on icon "Next" at bounding box center [1352, 483] width 25 height 25
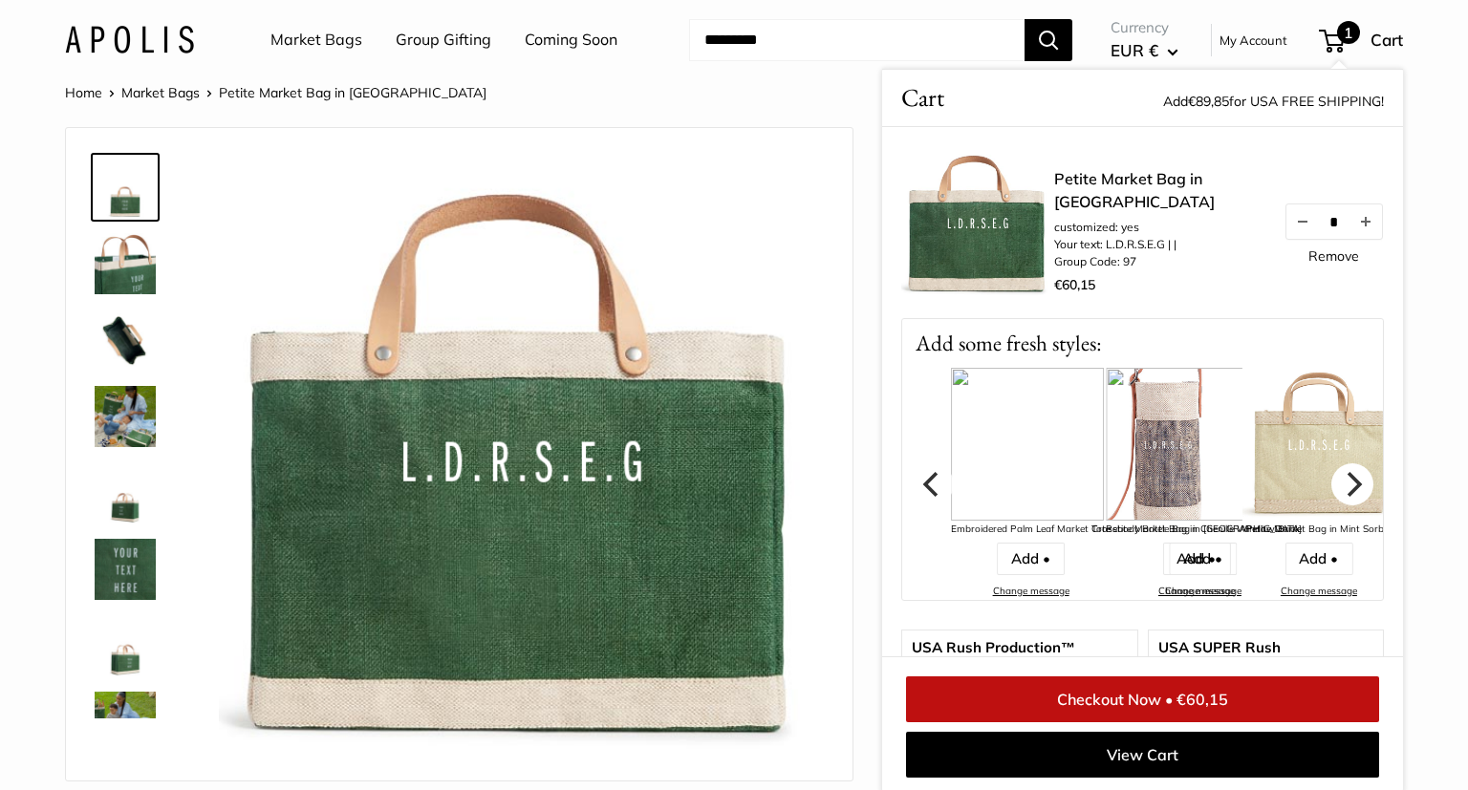
click at [1346, 479] on icon "Next" at bounding box center [1352, 483] width 25 height 25
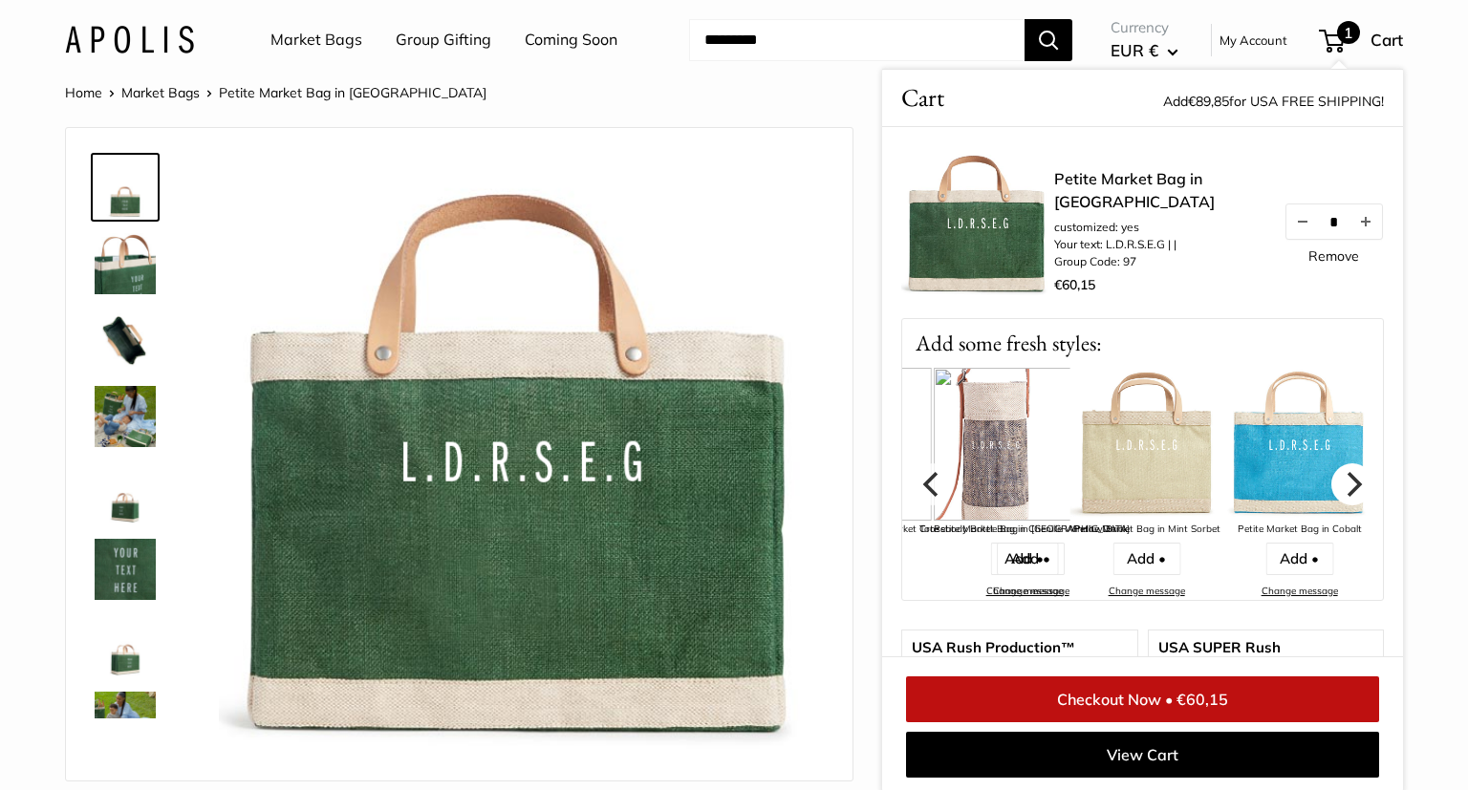
click at [1346, 479] on icon "Next" at bounding box center [1352, 483] width 25 height 25
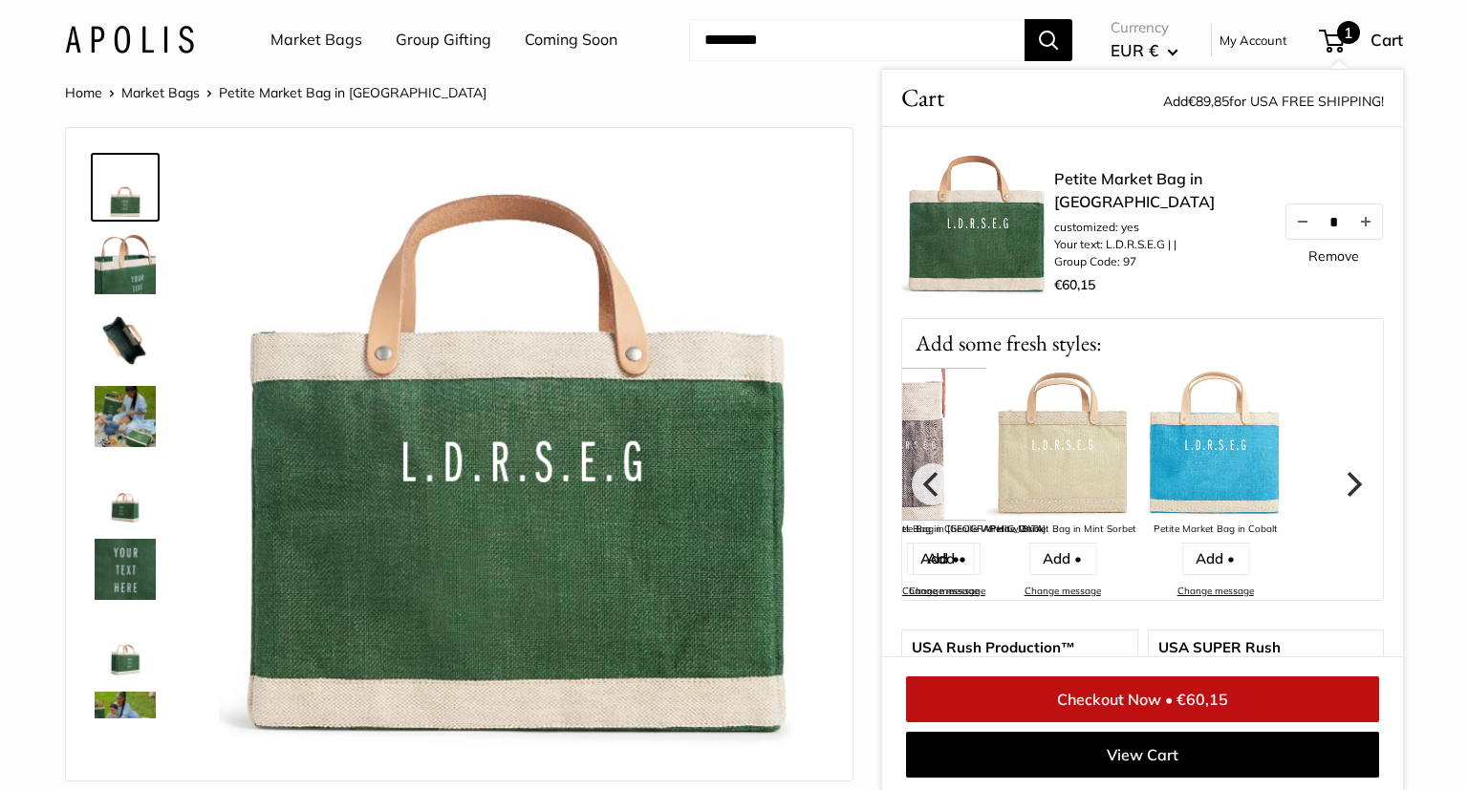
click at [1346, 479] on icon "Next" at bounding box center [1352, 483] width 25 height 25
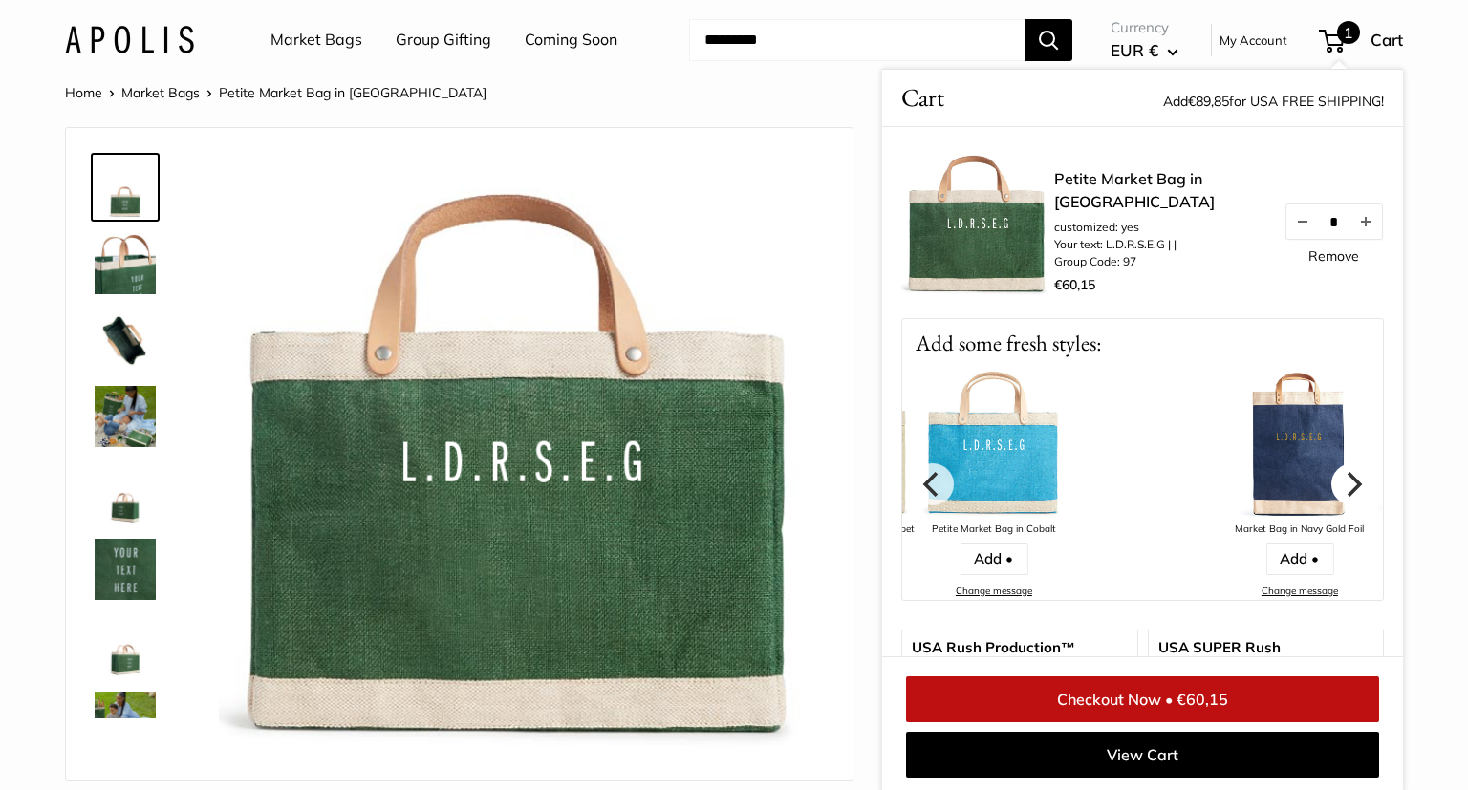
click at [1346, 479] on icon "Next" at bounding box center [1352, 483] width 25 height 25
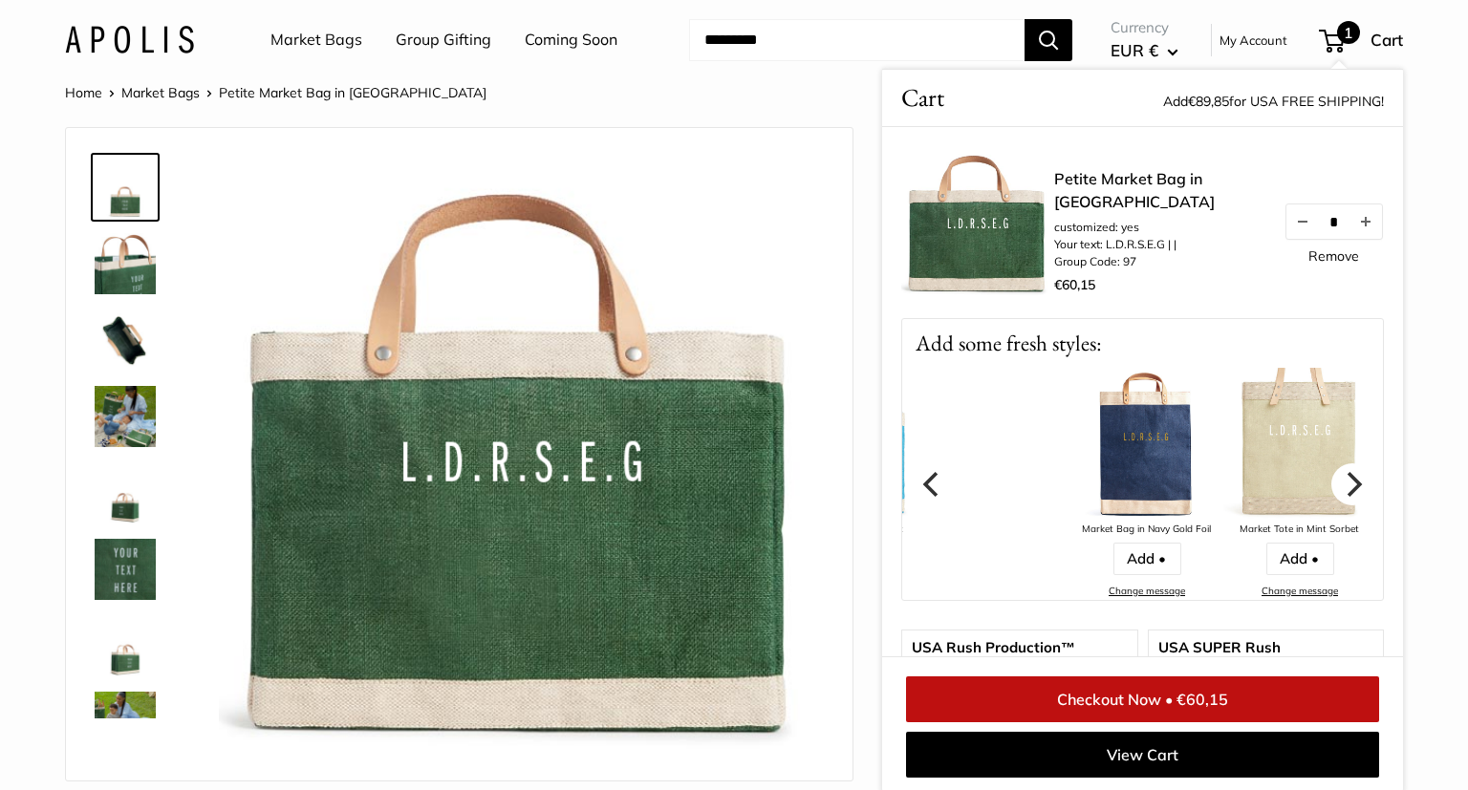
click at [1346, 479] on icon "Next" at bounding box center [1352, 483] width 25 height 25
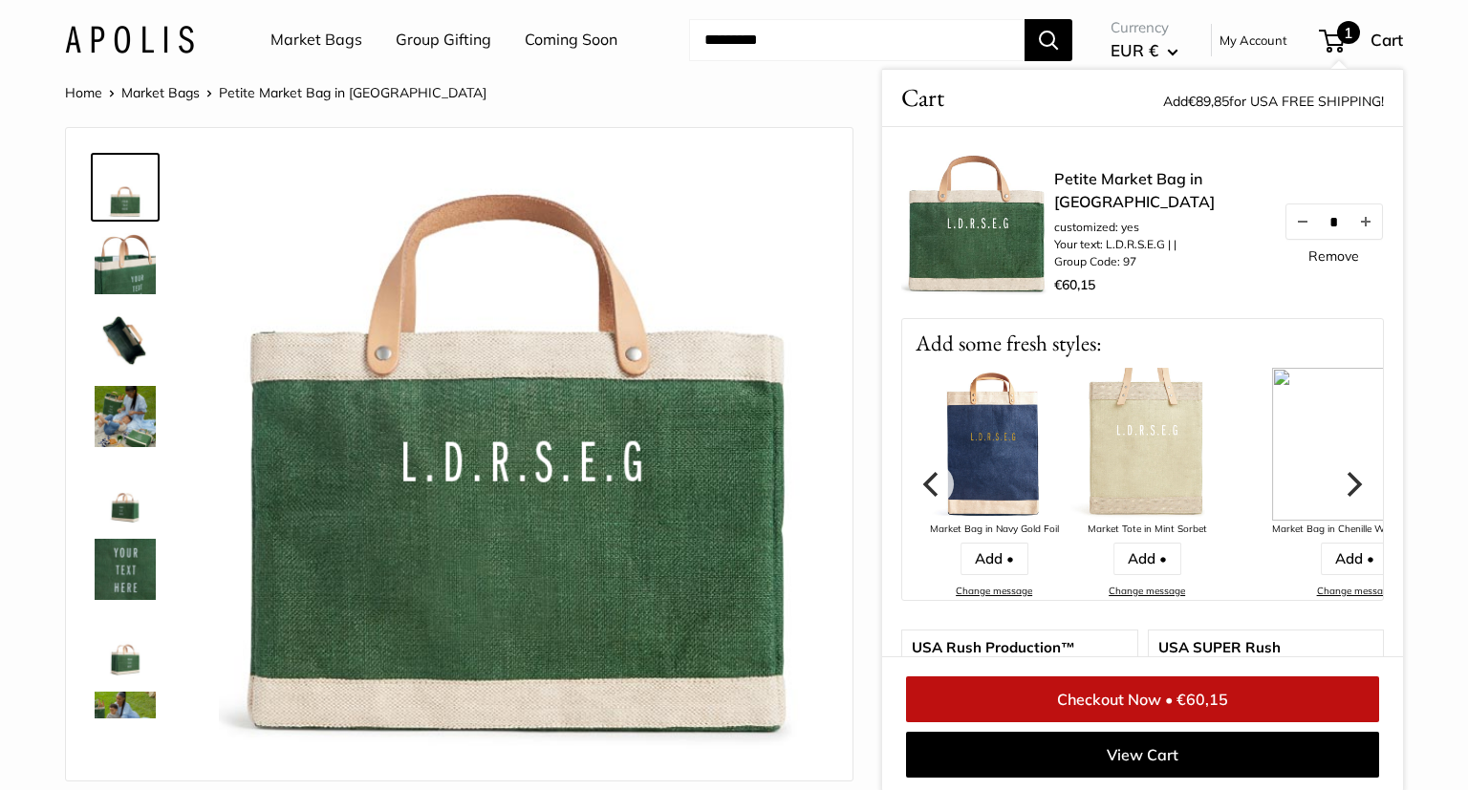
click at [1348, 480] on icon "Next" at bounding box center [1352, 483] width 25 height 25
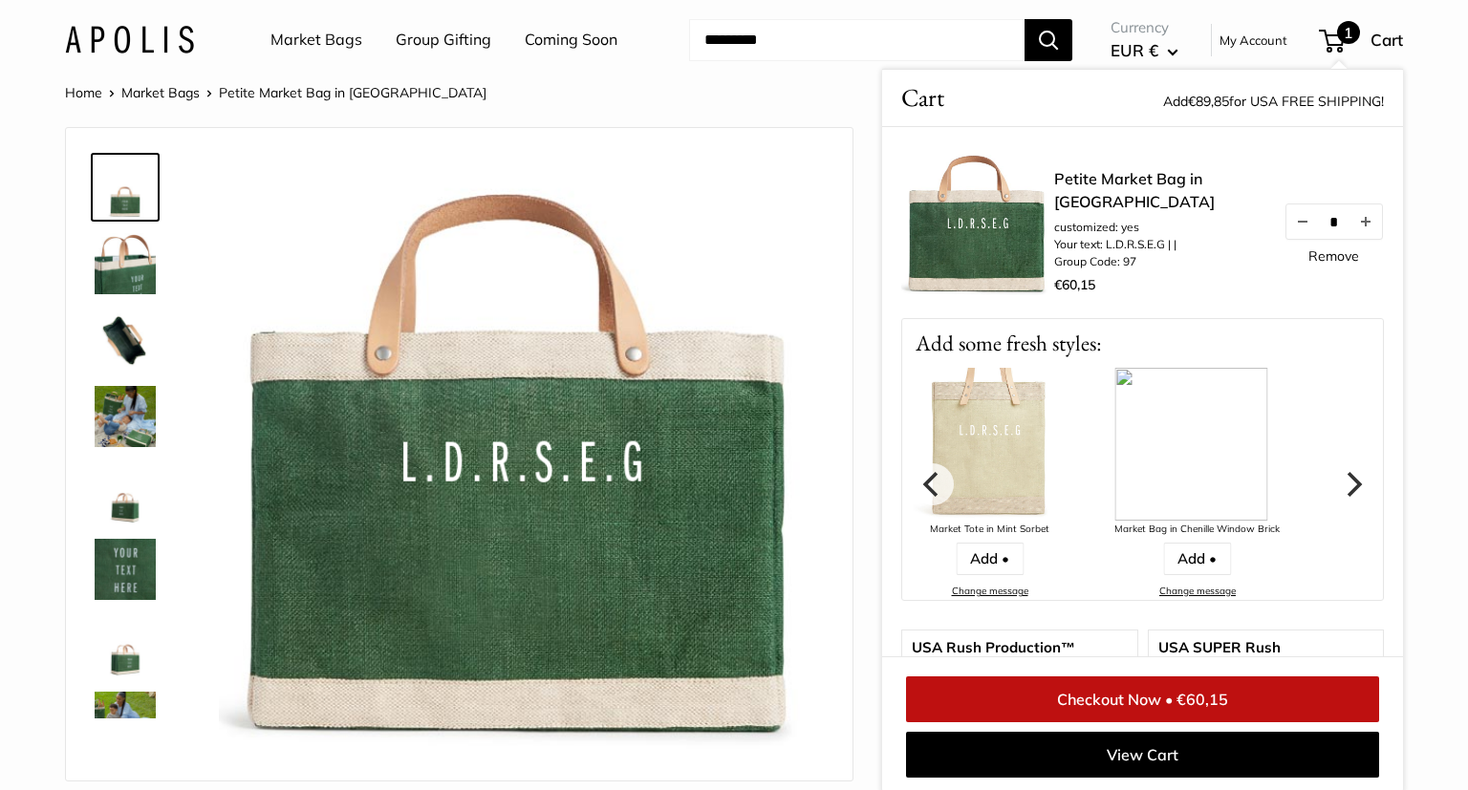
click at [1348, 480] on icon "Next" at bounding box center [1352, 483] width 25 height 25
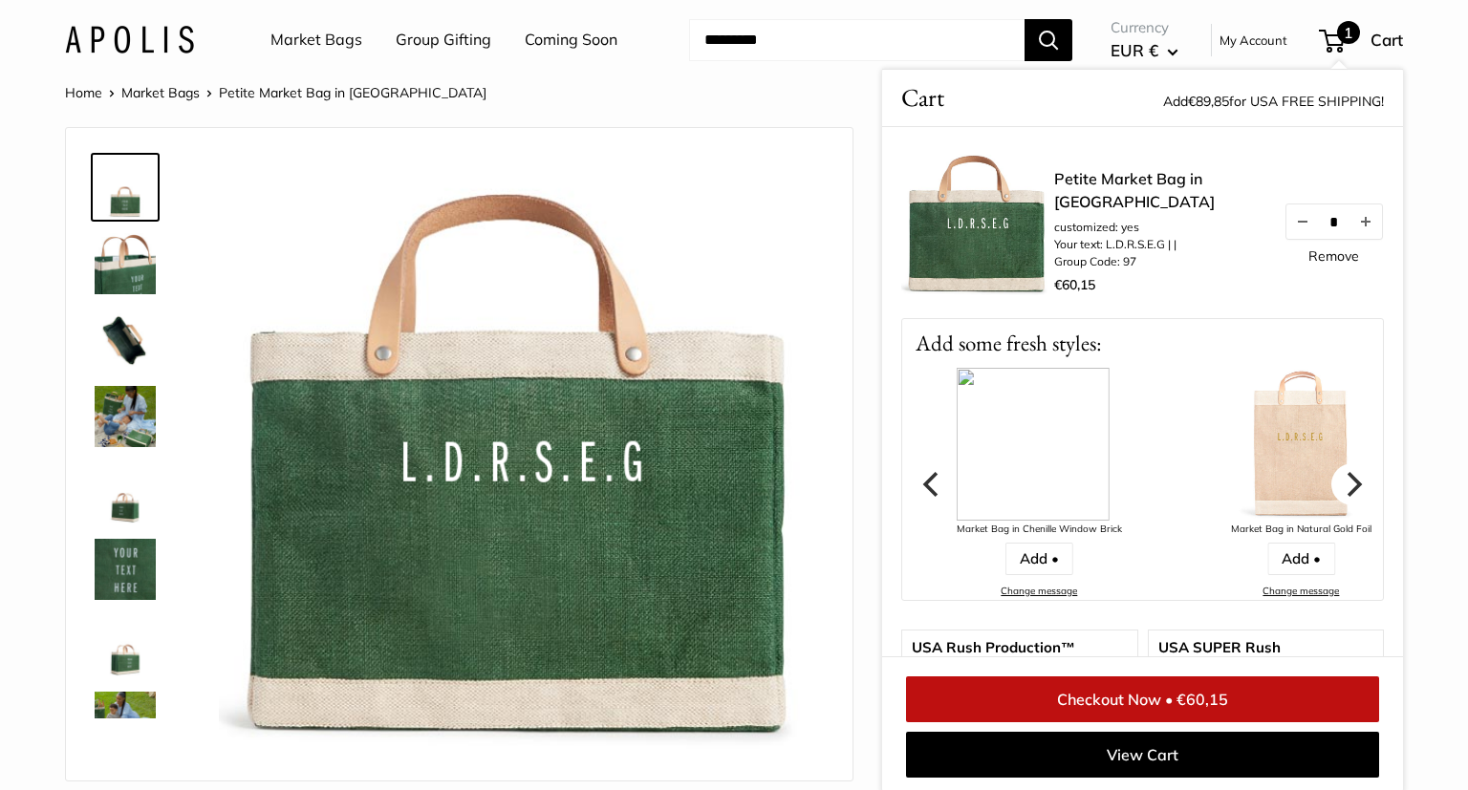
click at [1348, 480] on icon "Next" at bounding box center [1352, 483] width 25 height 25
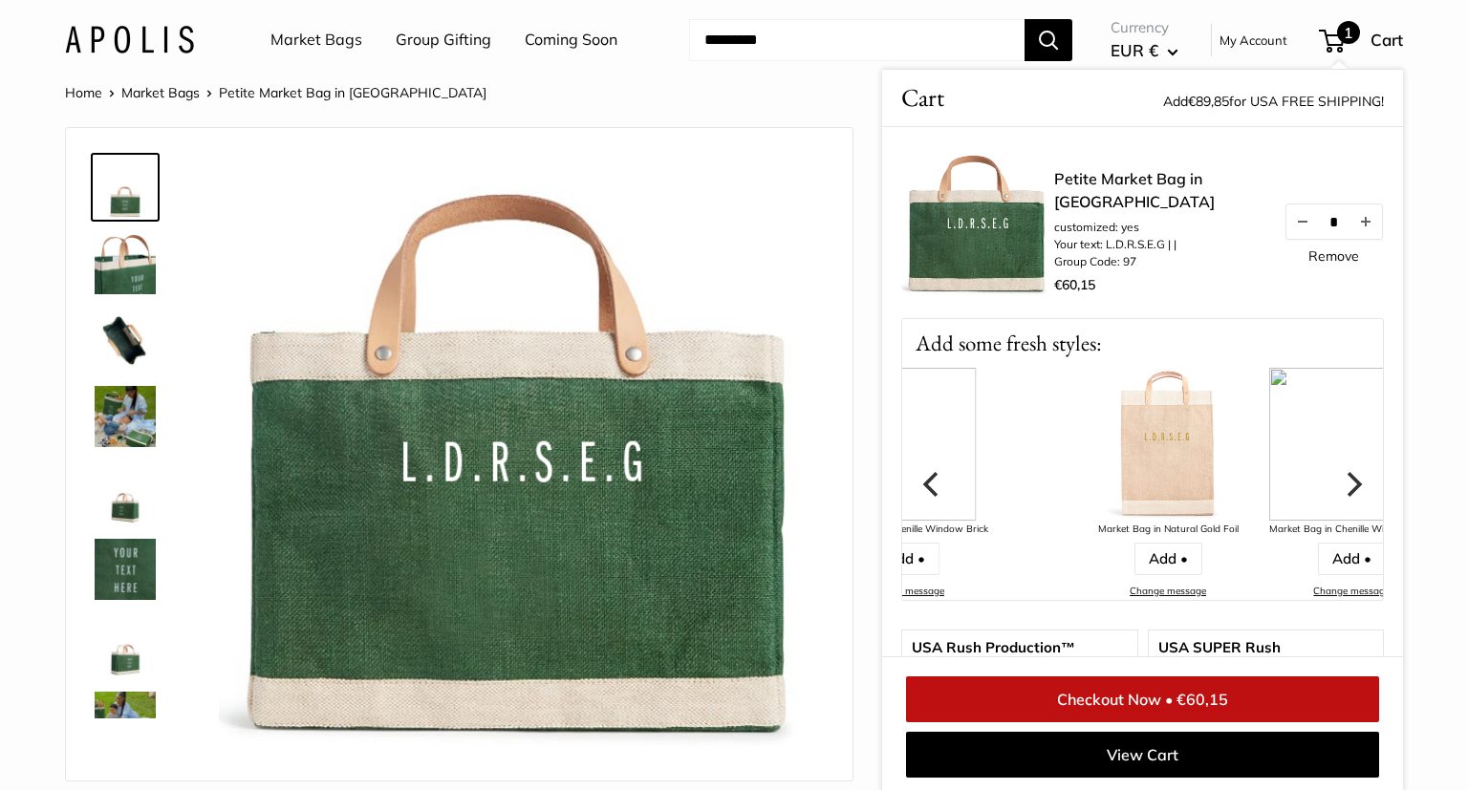
click at [1348, 480] on icon "Next" at bounding box center [1352, 483] width 25 height 25
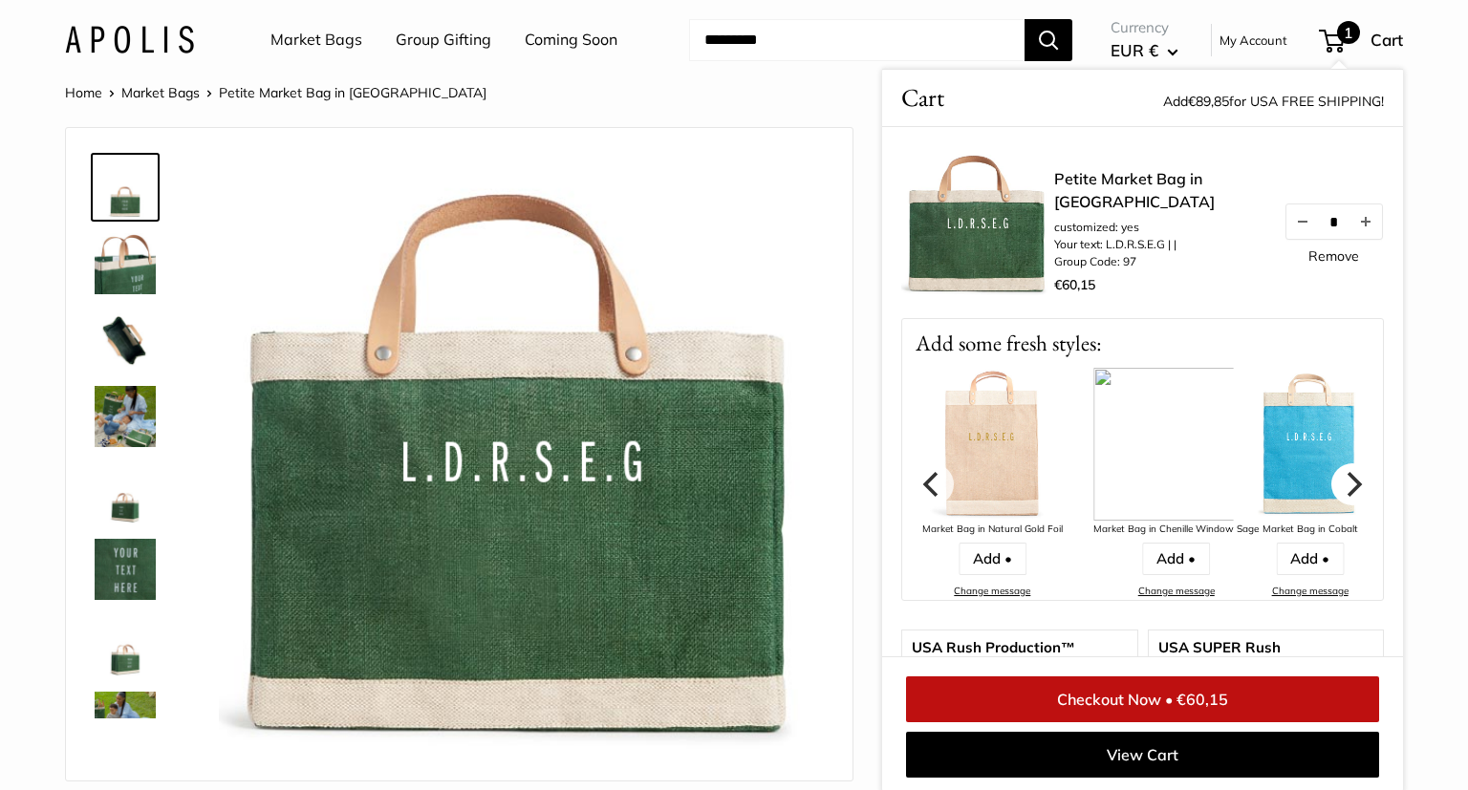
click at [1348, 480] on icon "Next" at bounding box center [1352, 483] width 25 height 25
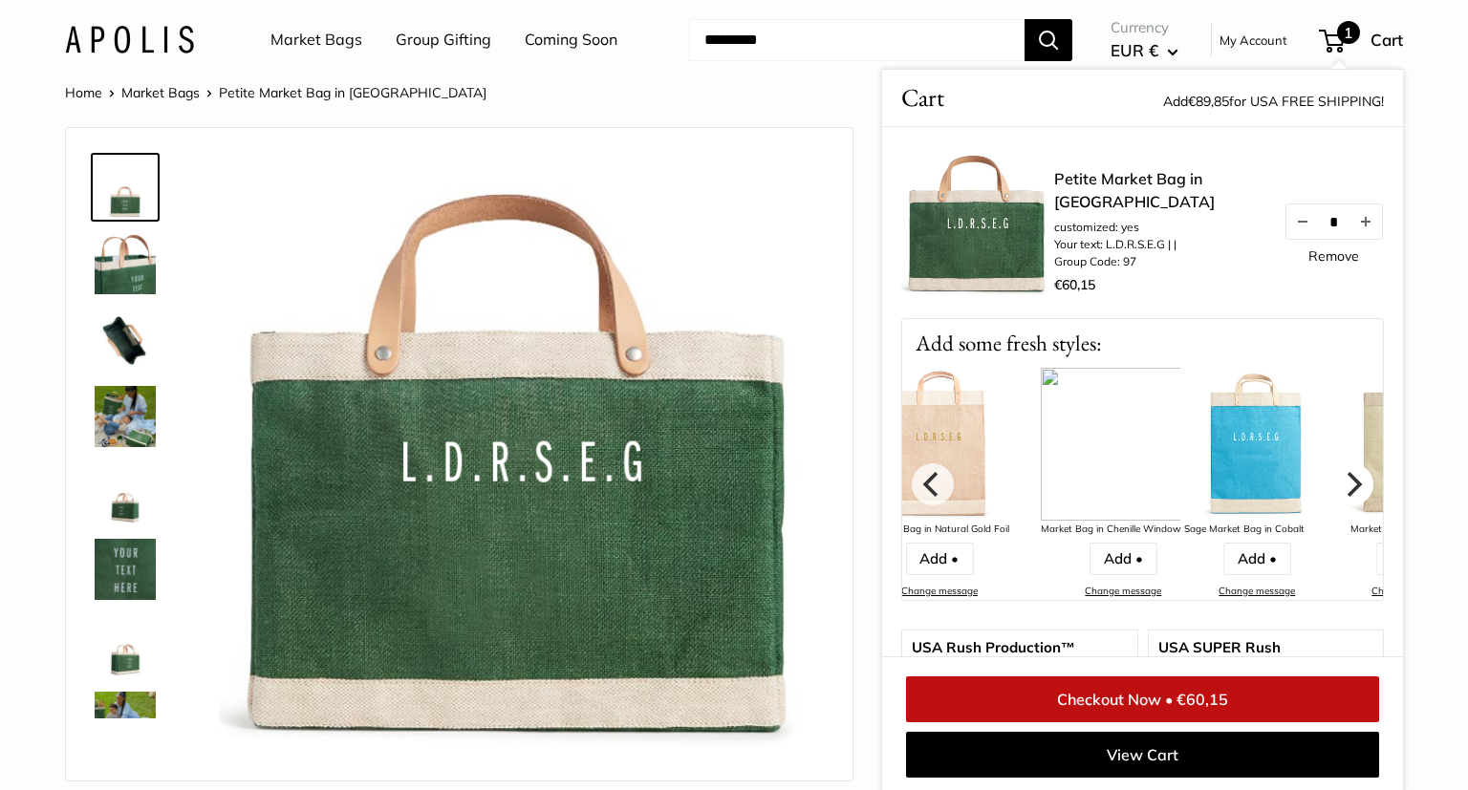
click at [1348, 480] on icon "Next" at bounding box center [1352, 483] width 25 height 25
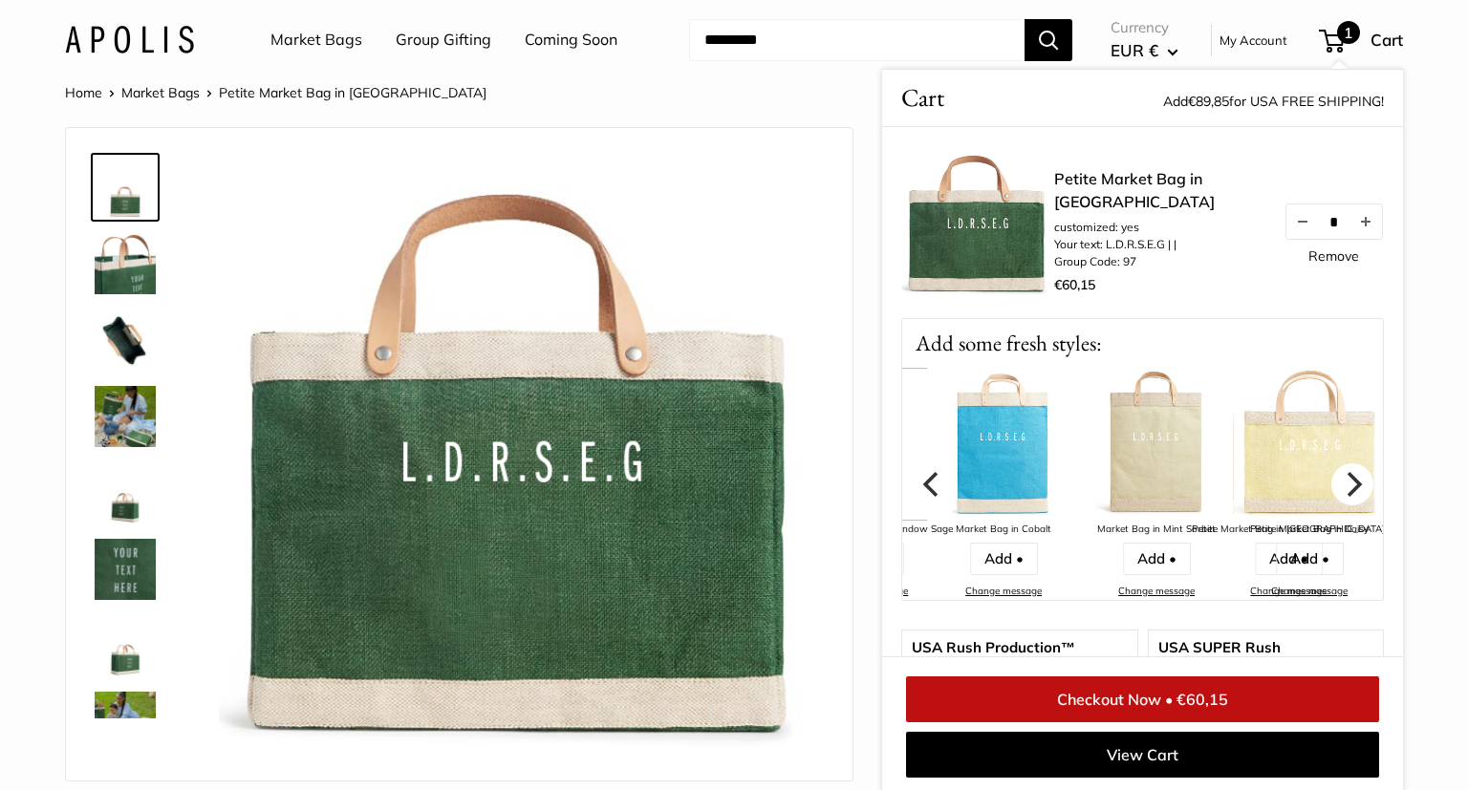
click at [1348, 480] on icon "Next" at bounding box center [1352, 483] width 25 height 25
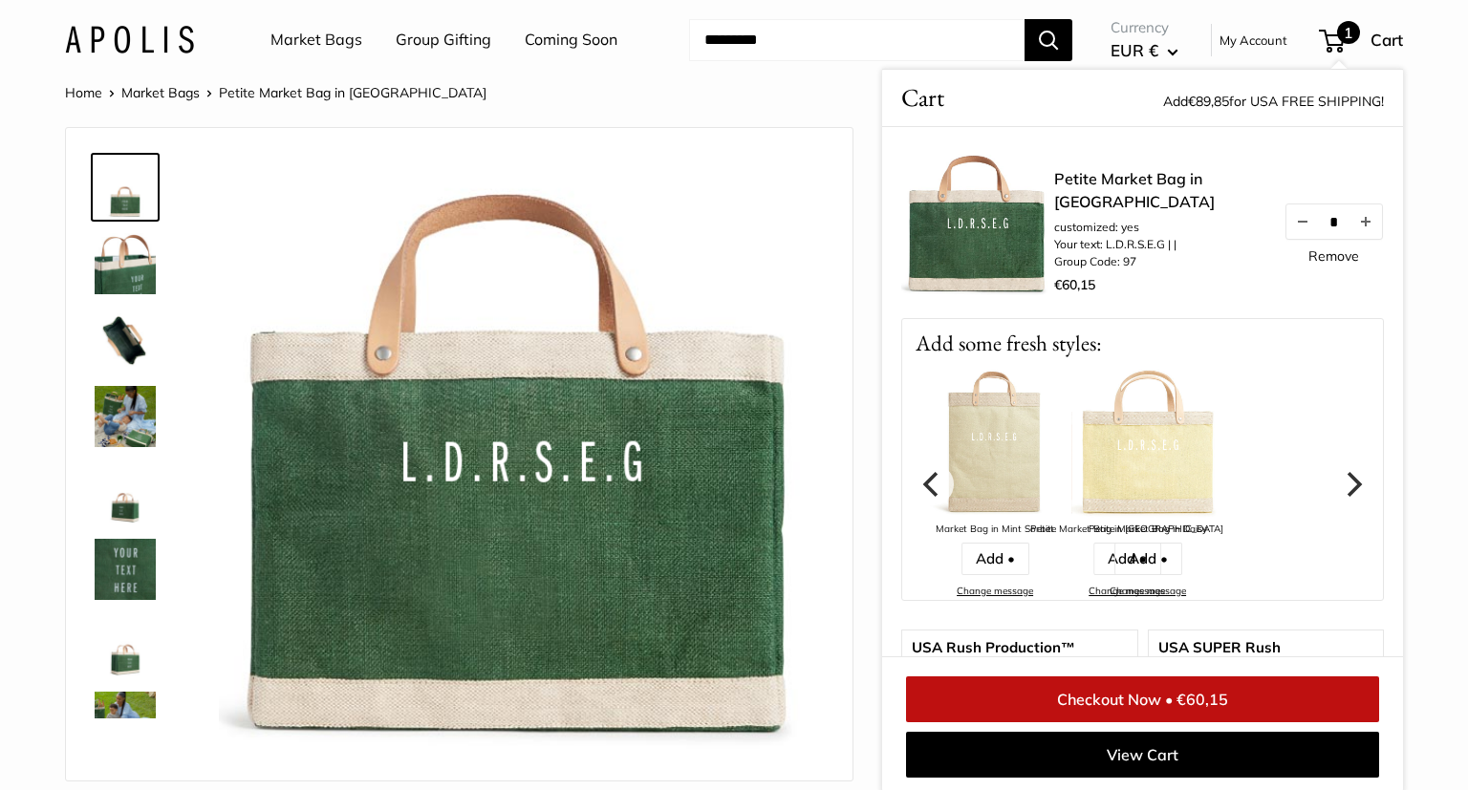
click at [1348, 480] on icon "Next" at bounding box center [1352, 483] width 25 height 25
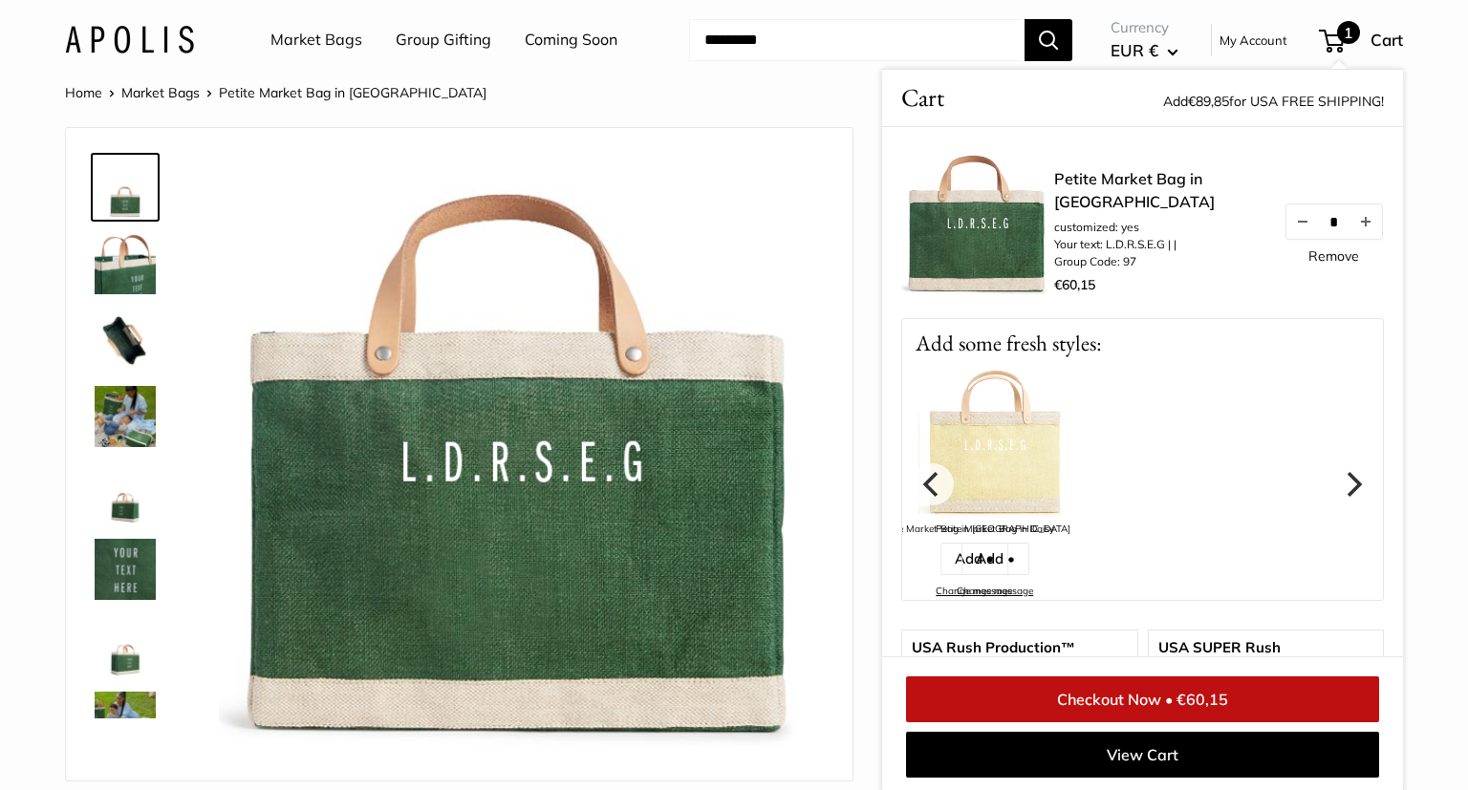
click at [1348, 491] on icon "Next" at bounding box center [1352, 483] width 25 height 25
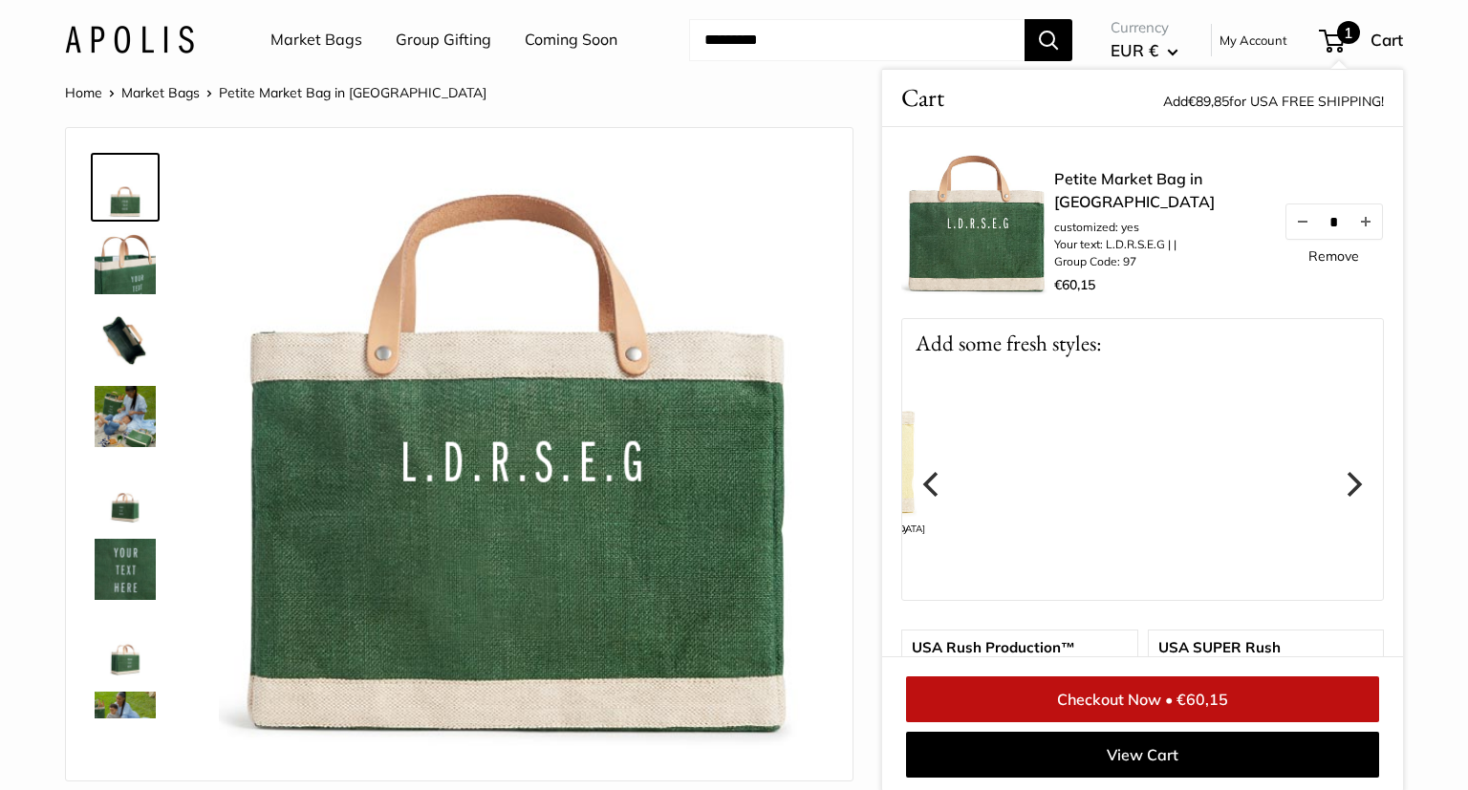
click at [1348, 491] on icon "Next" at bounding box center [1352, 483] width 25 height 25
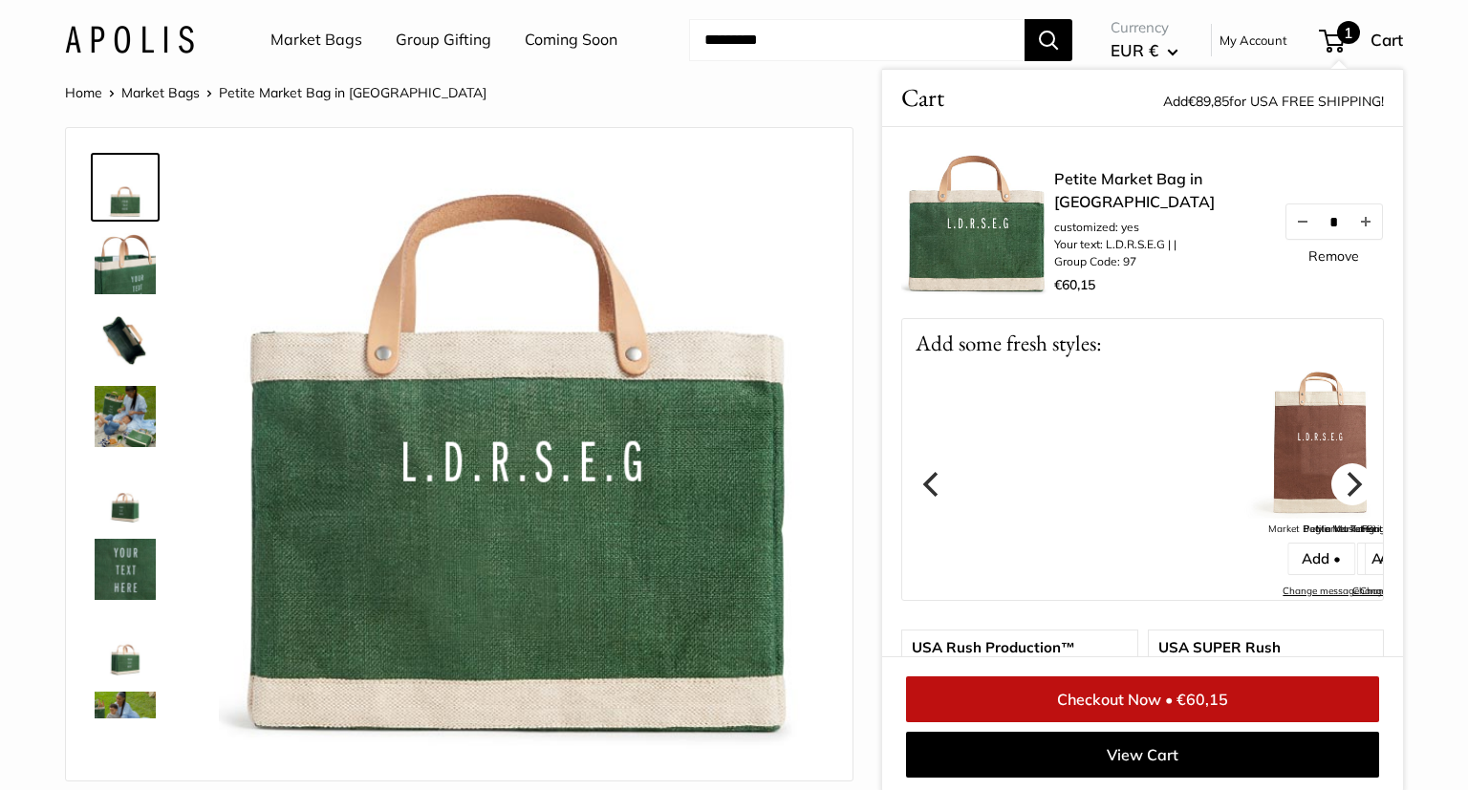
click at [1348, 491] on icon "Next" at bounding box center [1352, 483] width 25 height 25
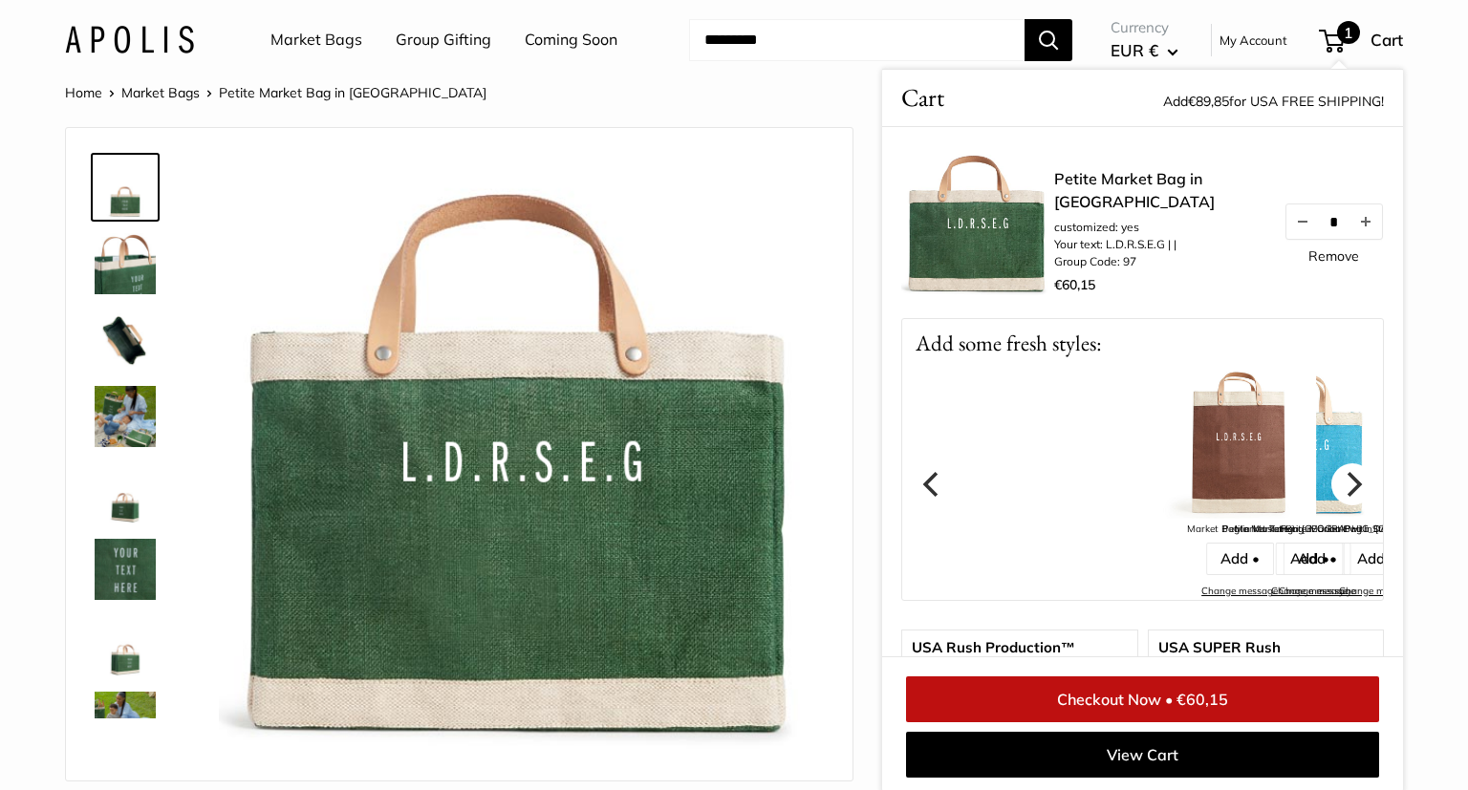
click at [1348, 491] on icon "Next" at bounding box center [1352, 483] width 25 height 25
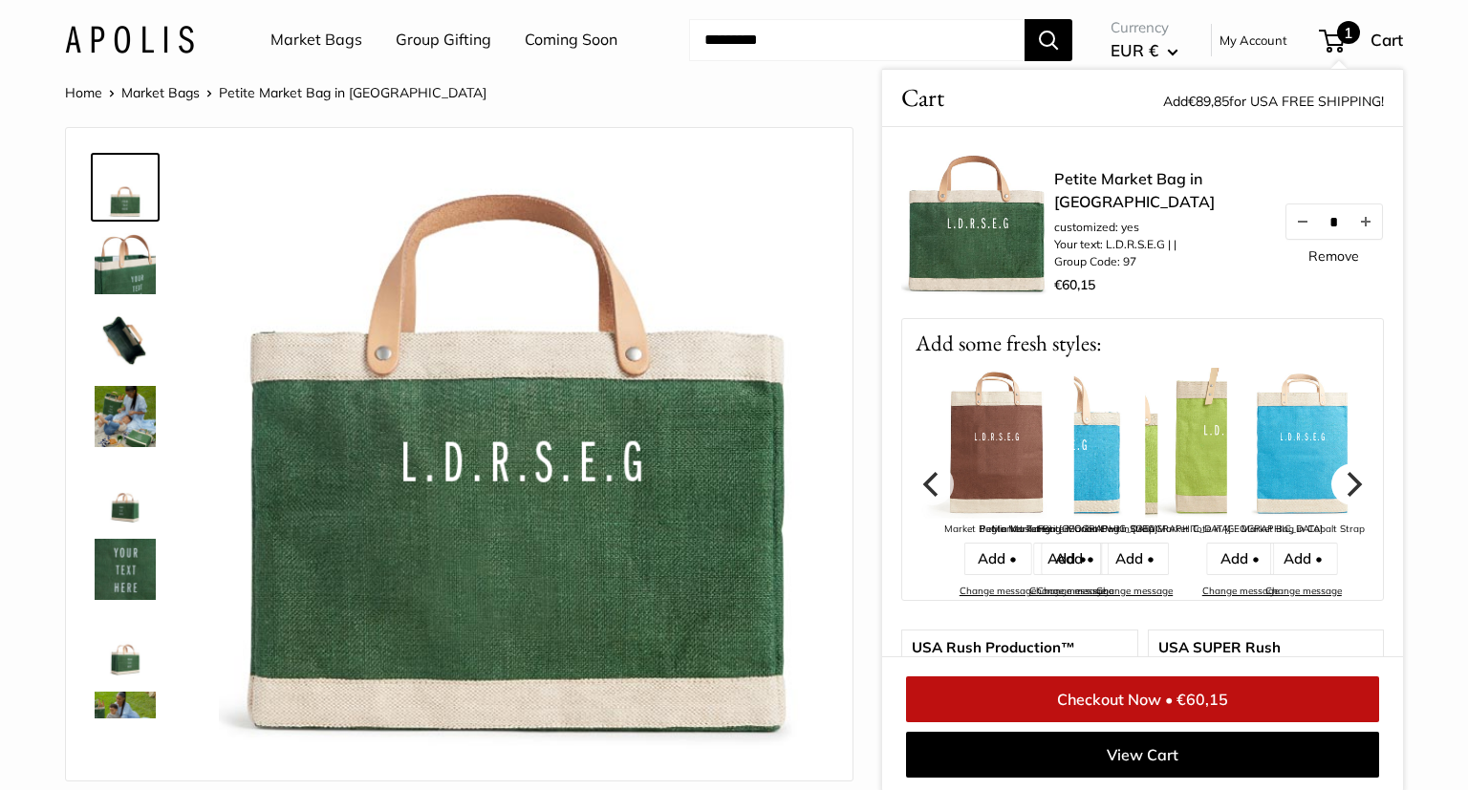
click at [1348, 491] on icon "Next" at bounding box center [1352, 483] width 25 height 25
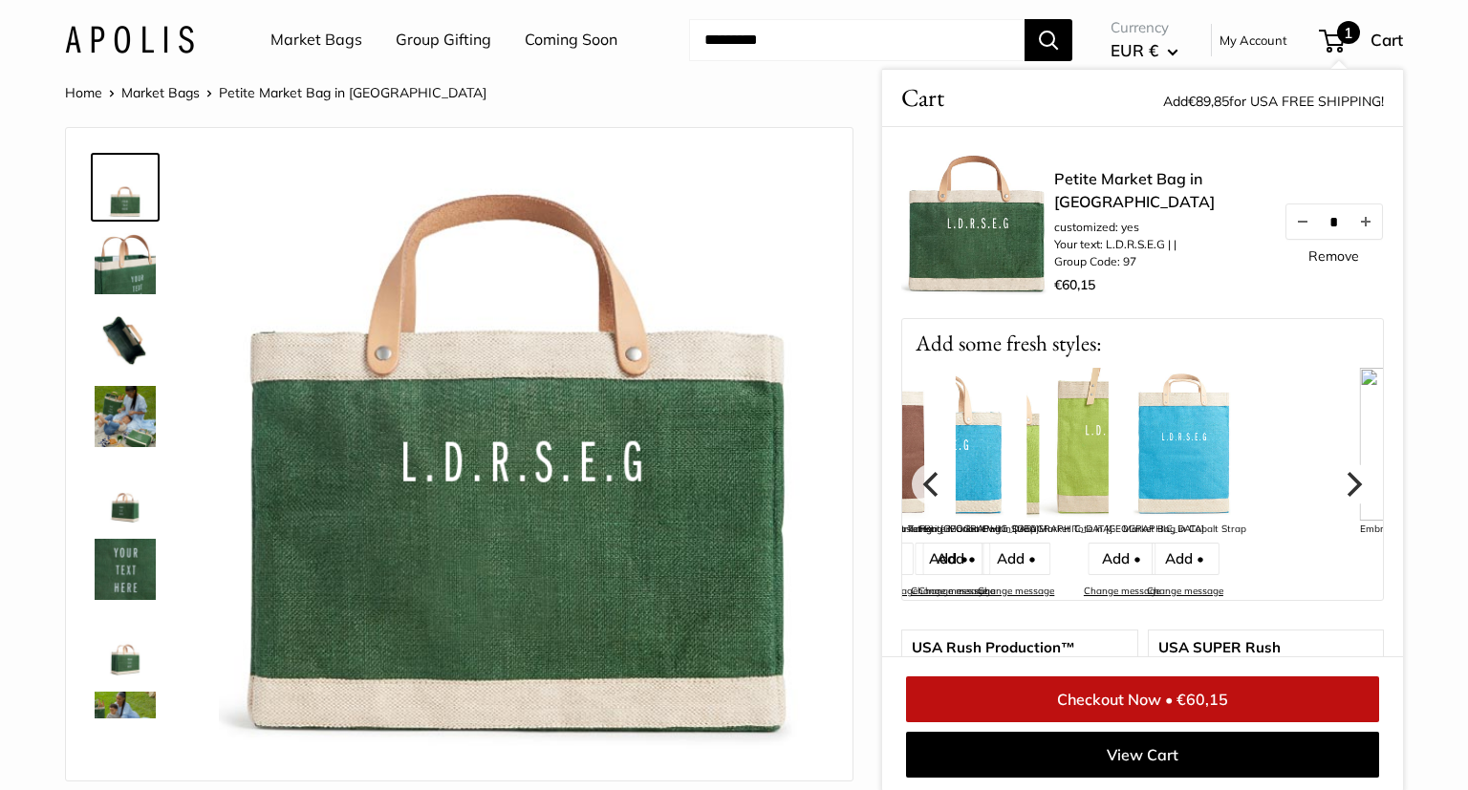
click at [1348, 491] on icon "Next" at bounding box center [1352, 483] width 25 height 25
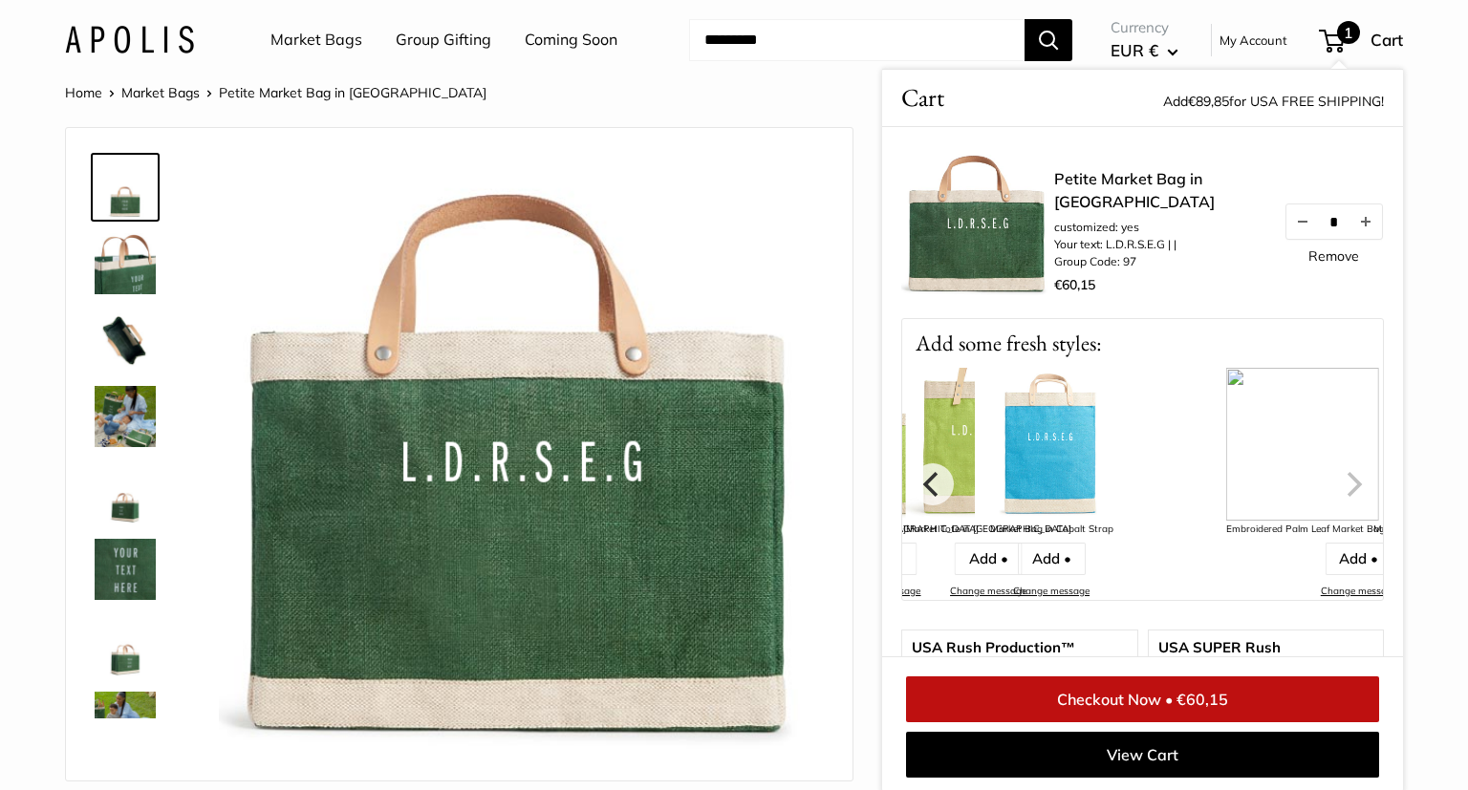
click at [1348, 491] on div "Embroidered Palm Leaf Market Bag with Thin Handle Blank Add • Change message" at bounding box center [1359, 484] width 266 height 232
click at [1107, 694] on link "Checkout Now • €60,15" at bounding box center [1142, 699] width 473 height 46
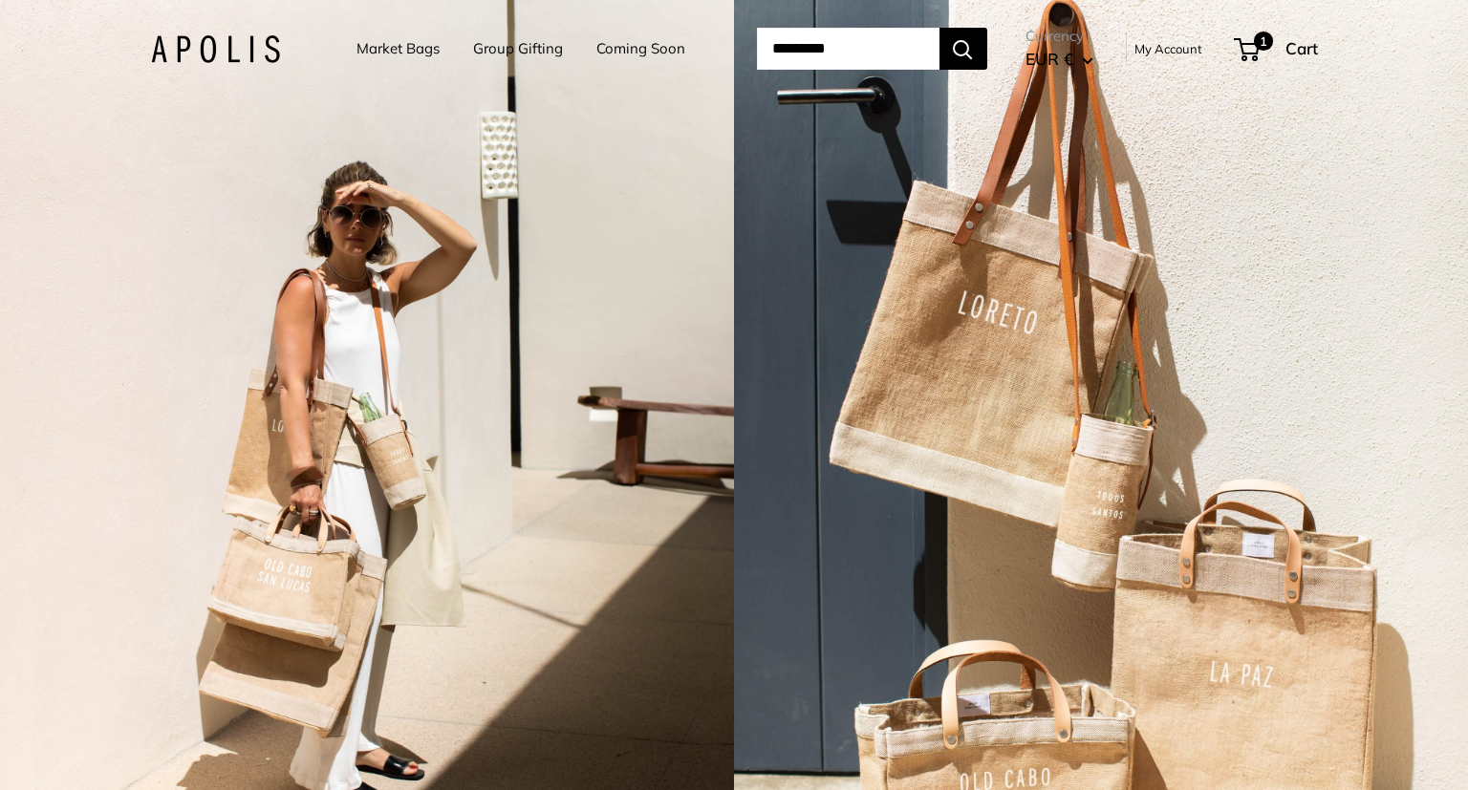
click at [387, 53] on link "Market Bags" at bounding box center [397, 48] width 83 height 27
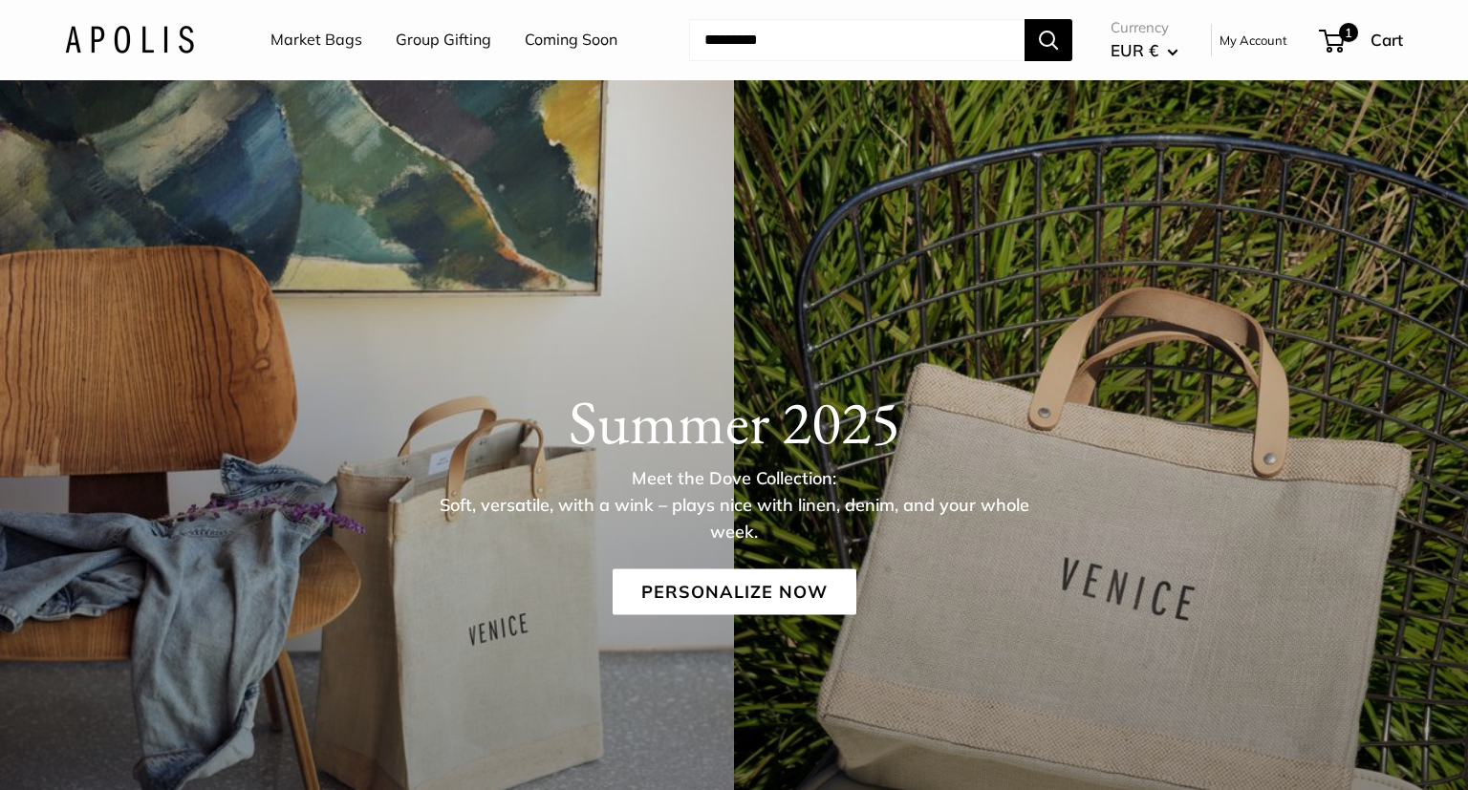
scroll to position [100, 0]
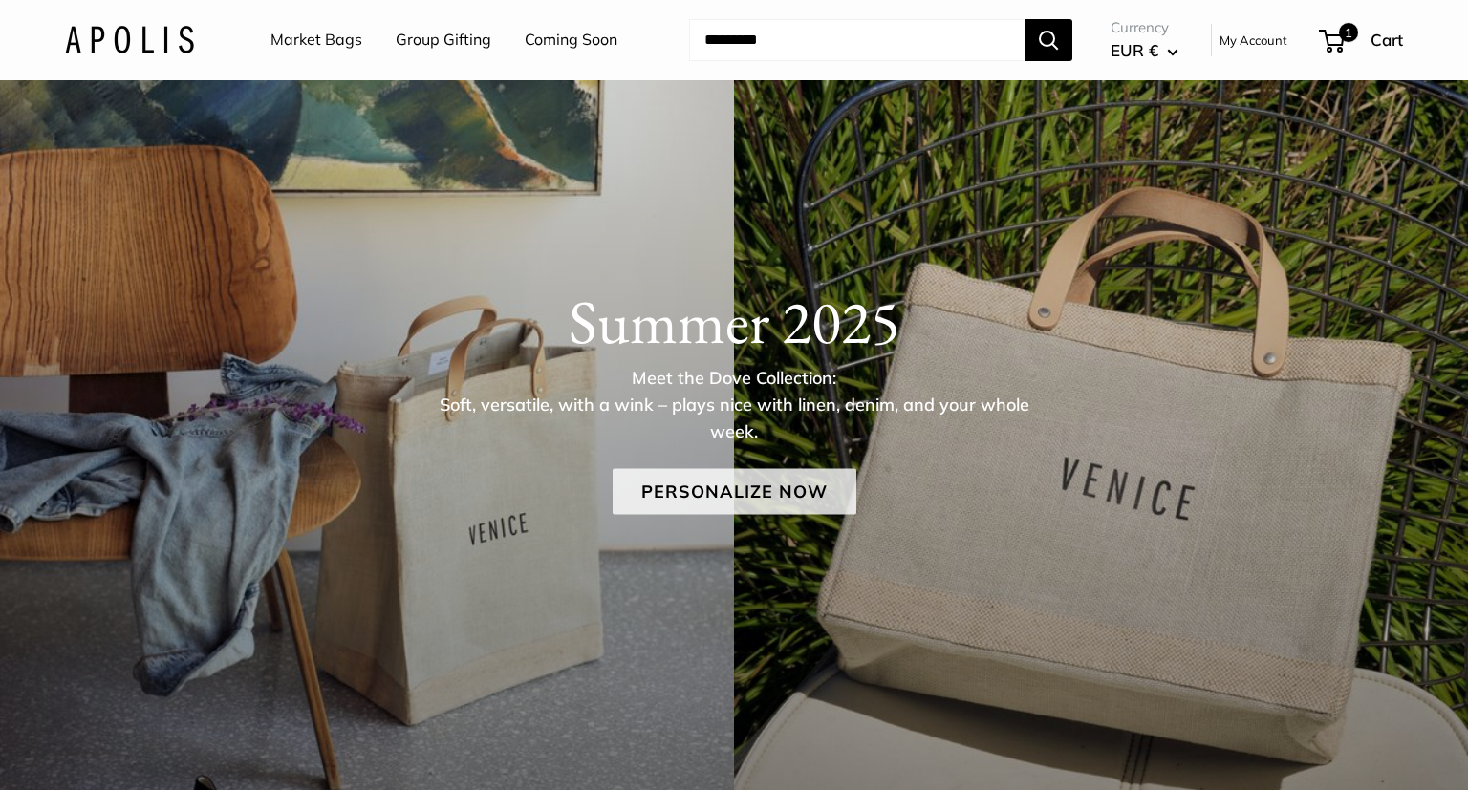
click at [765, 495] on link "Personalize Now" at bounding box center [734, 491] width 244 height 46
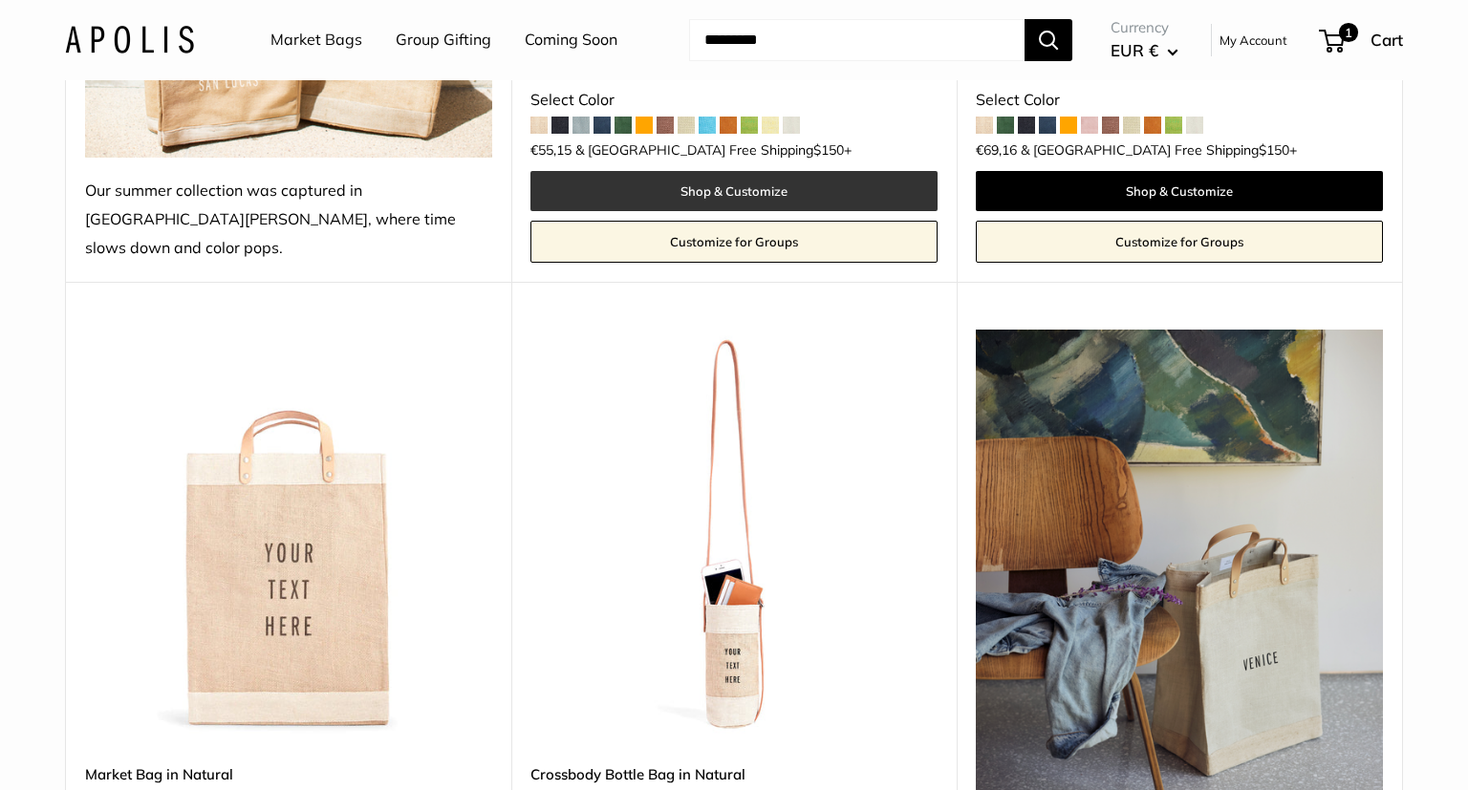
scroll to position [806, 0]
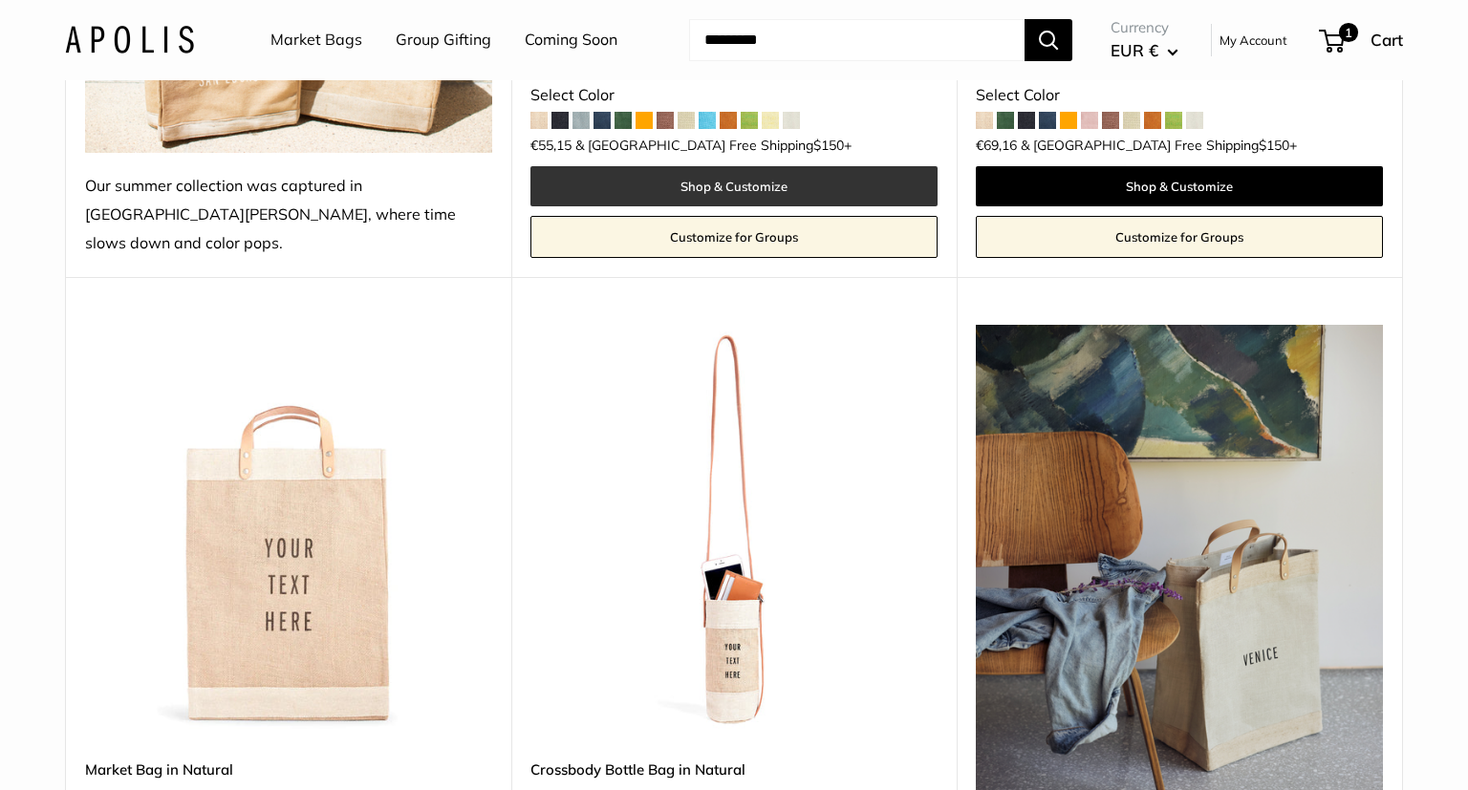
click at [0, 0] on img at bounding box center [0, 0] width 0 height 0
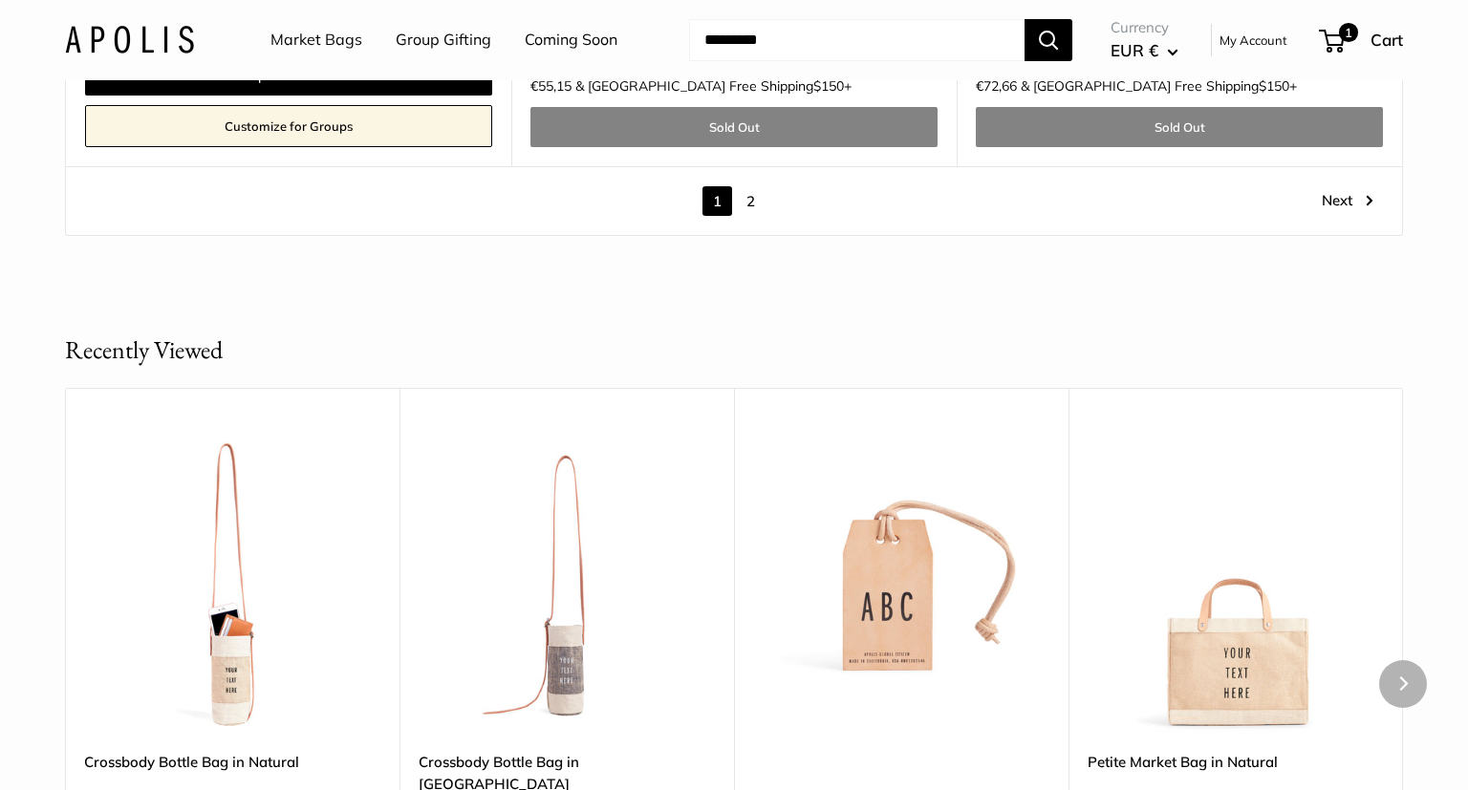
scroll to position [11603, 0]
click at [753, 189] on link "2" at bounding box center [751, 201] width 30 height 30
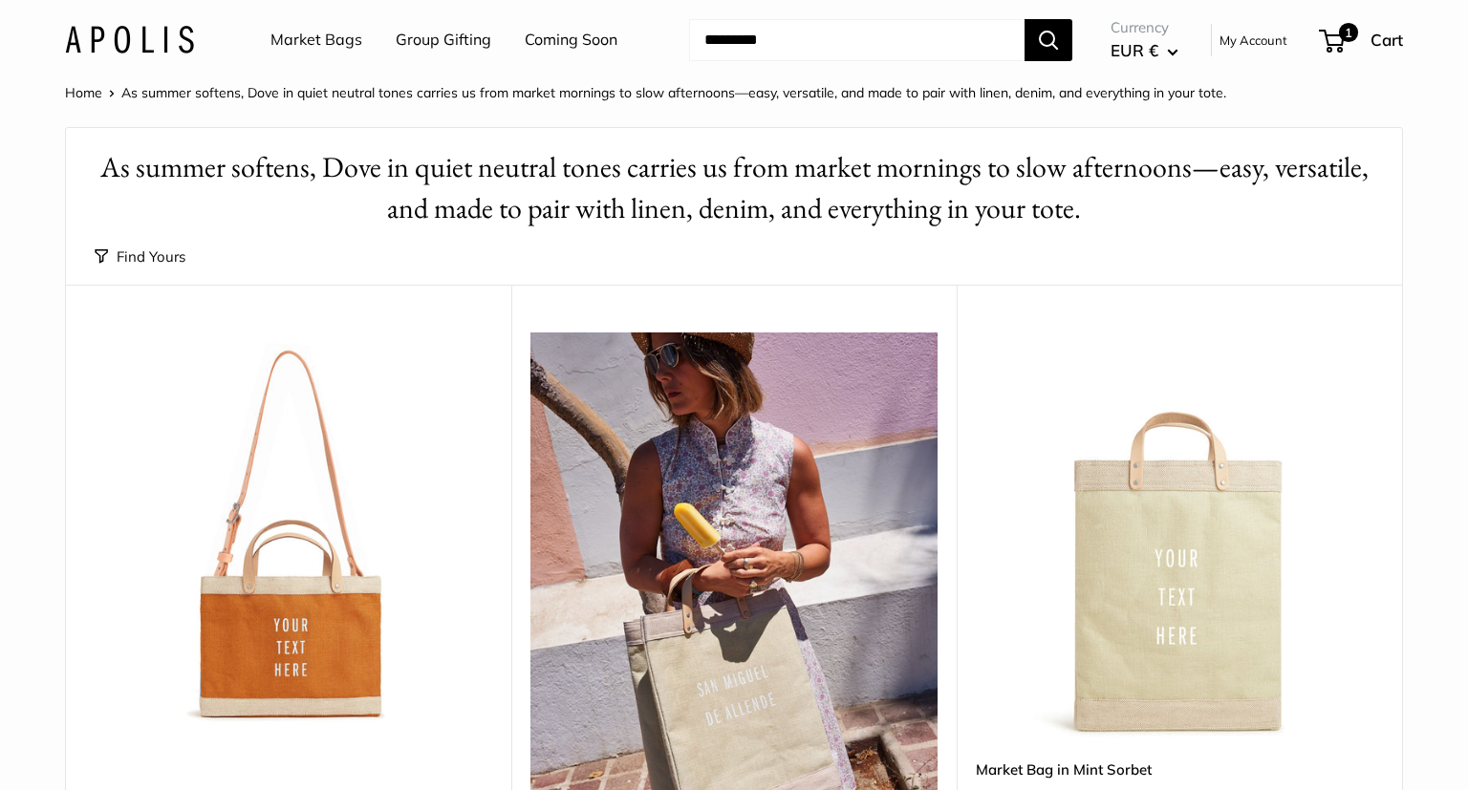
click at [866, 48] on input "Search..." at bounding box center [856, 40] width 335 height 42
type input "******"
click at [1024, 19] on button "Search" at bounding box center [1048, 40] width 48 height 42
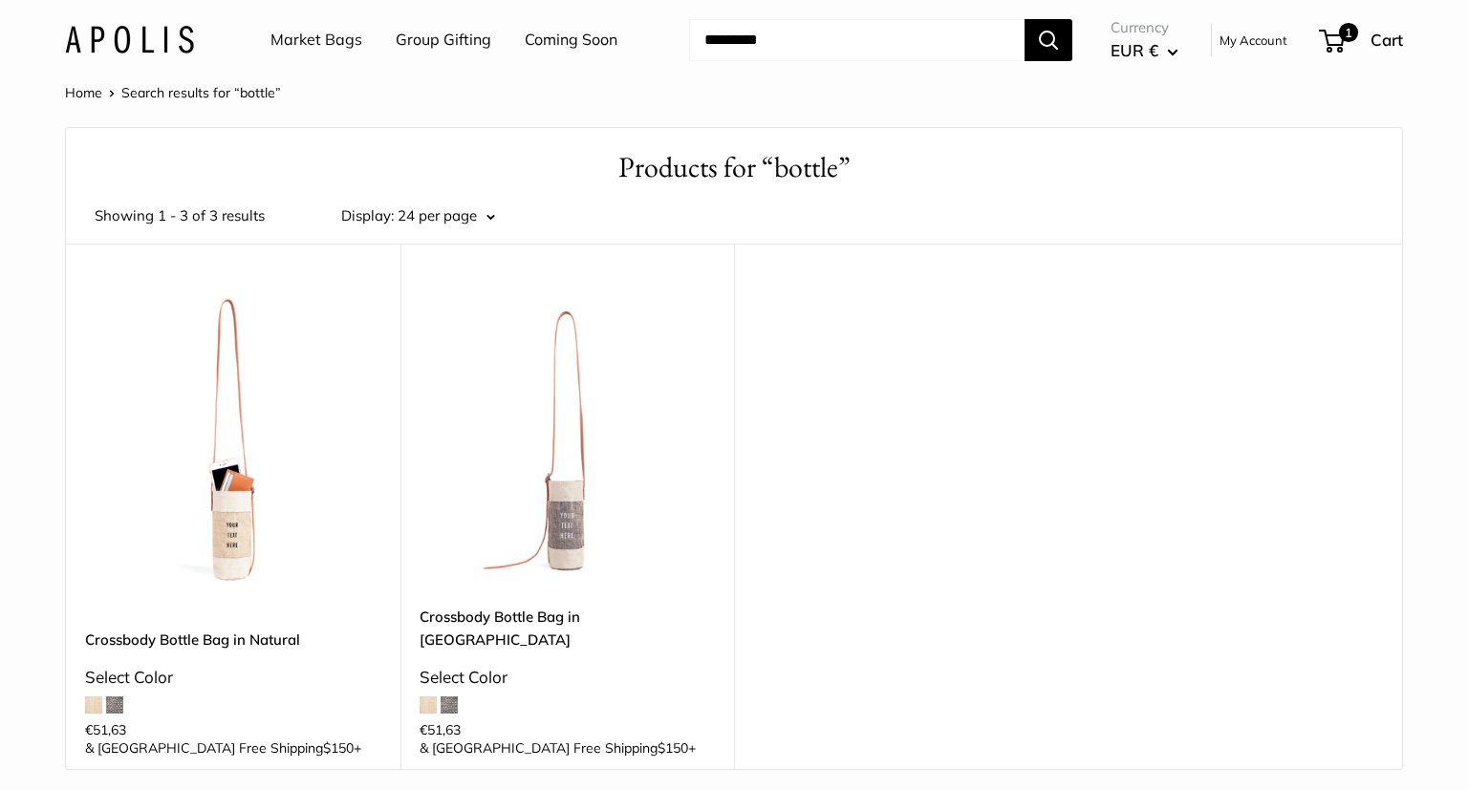
click at [0, 0] on img at bounding box center [0, 0] width 0 height 0
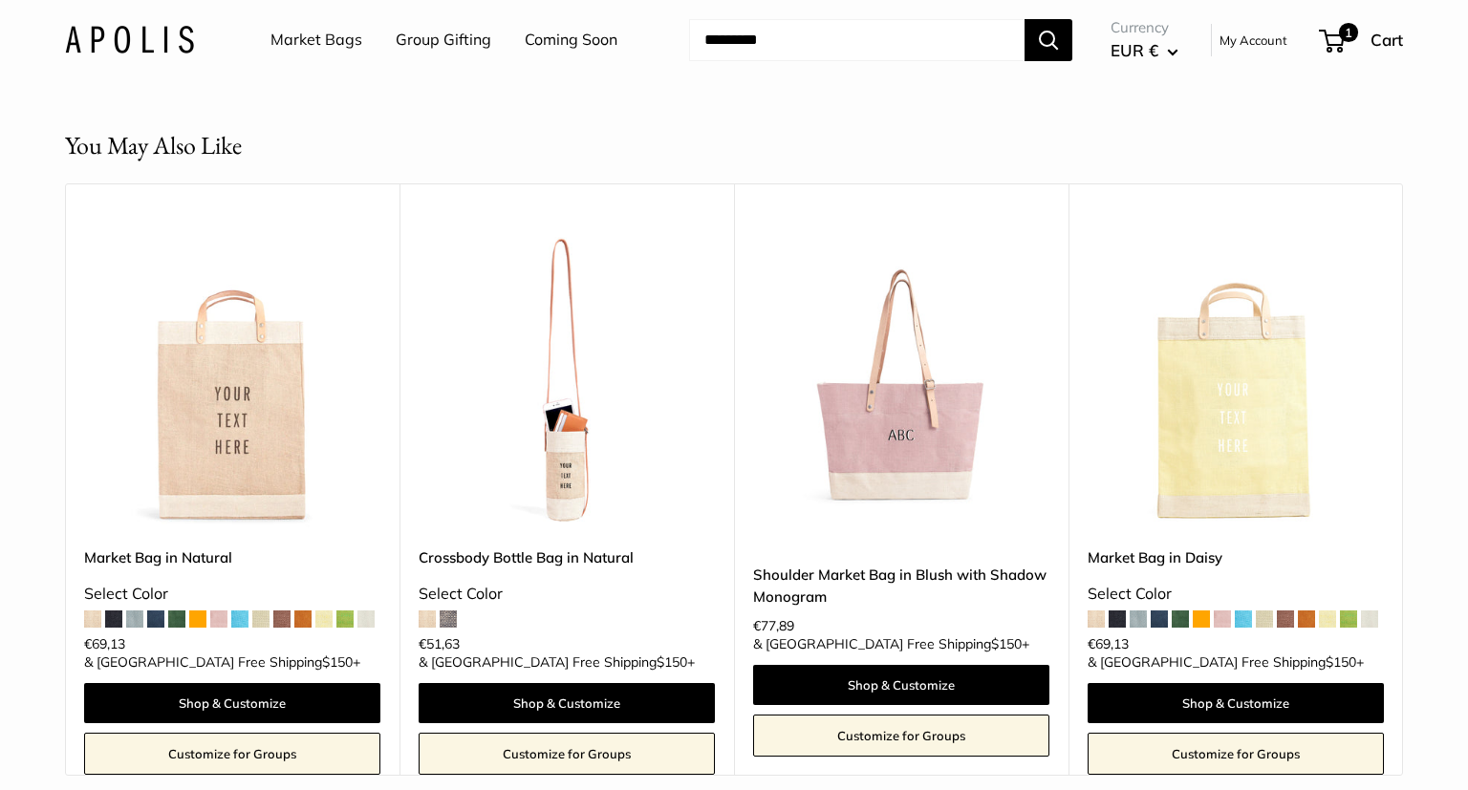
scroll to position [3126, 0]
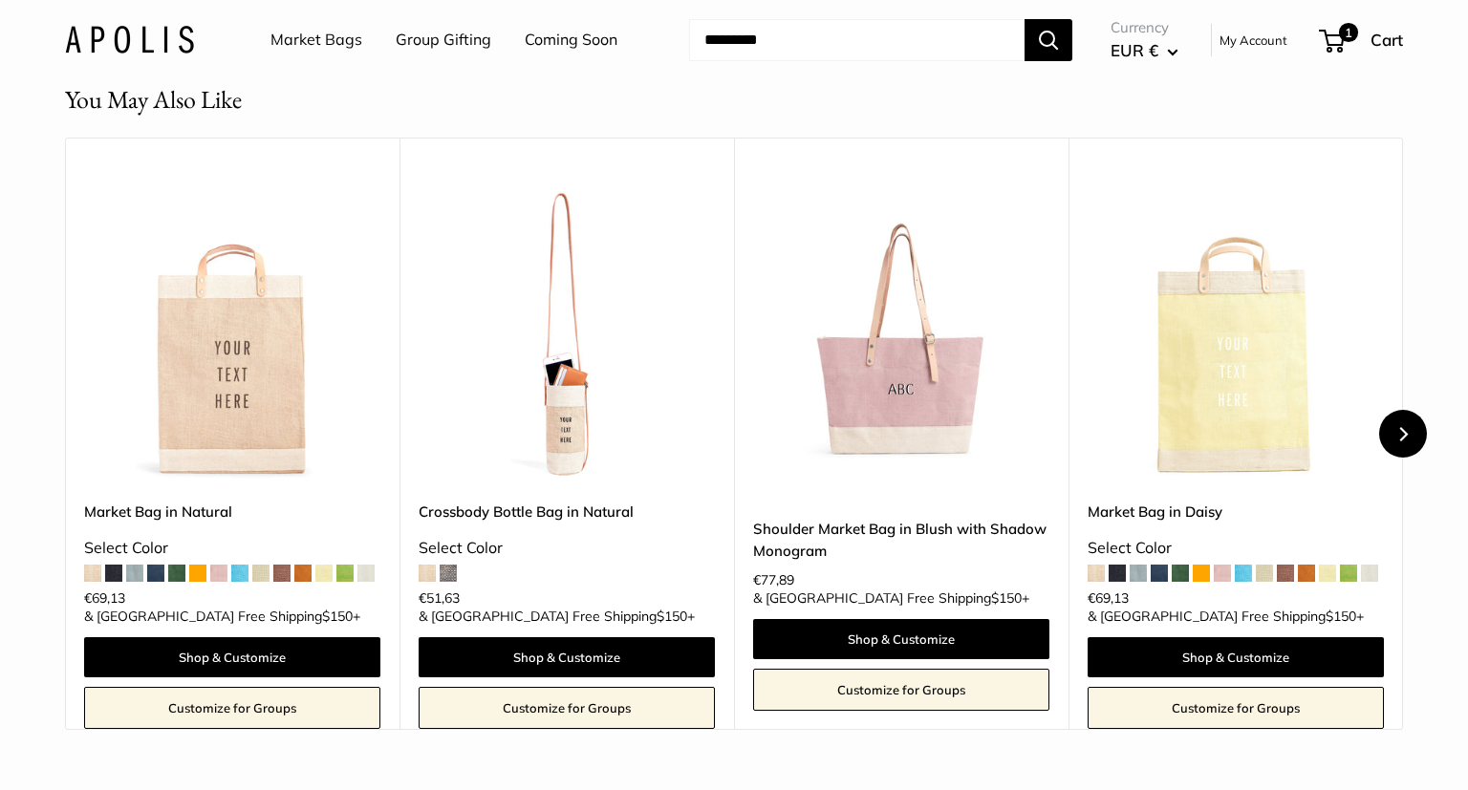
click at [1401, 441] on icon "Next" at bounding box center [1403, 434] width 9 height 14
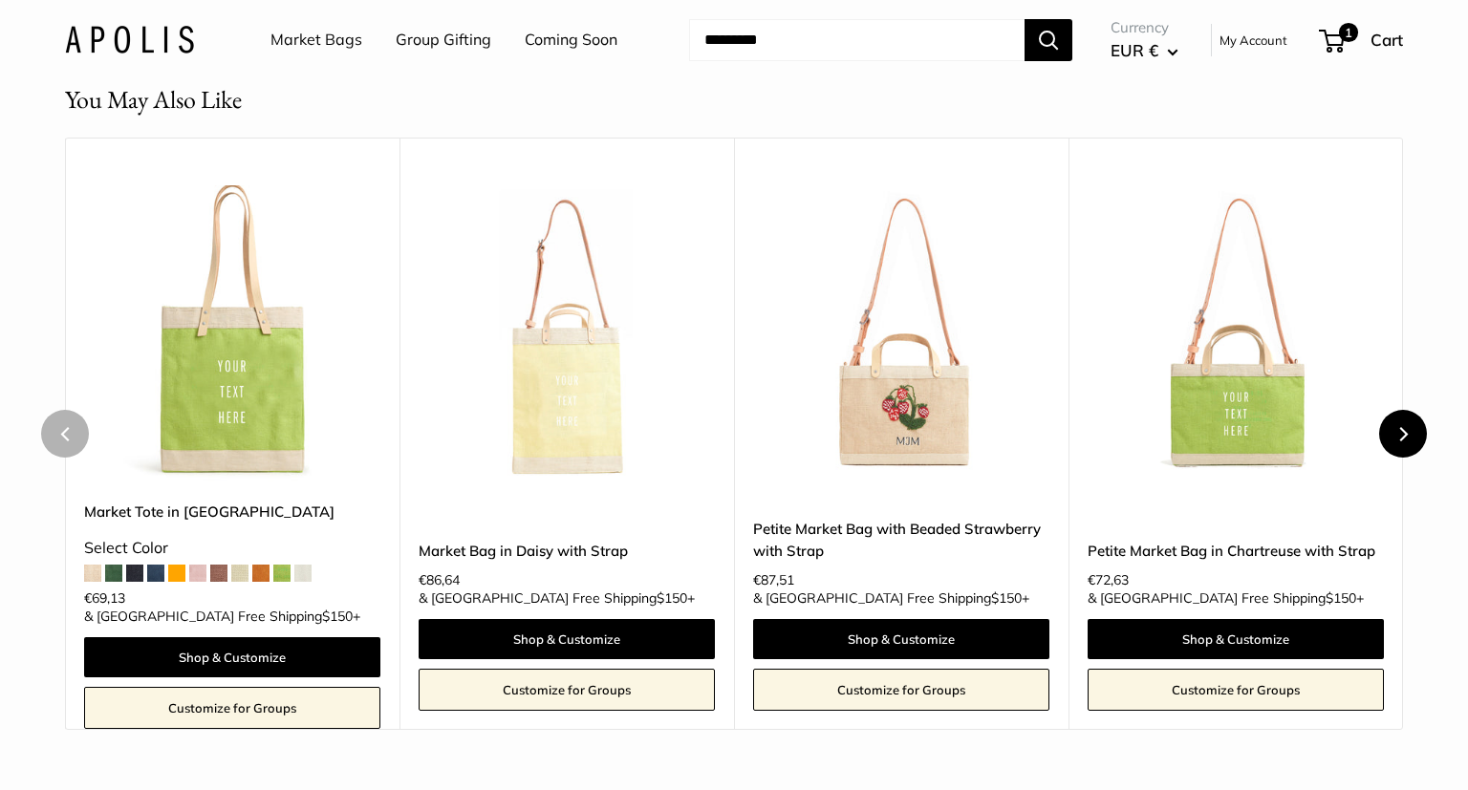
click at [1406, 441] on icon "Next" at bounding box center [1402, 434] width 14 height 14
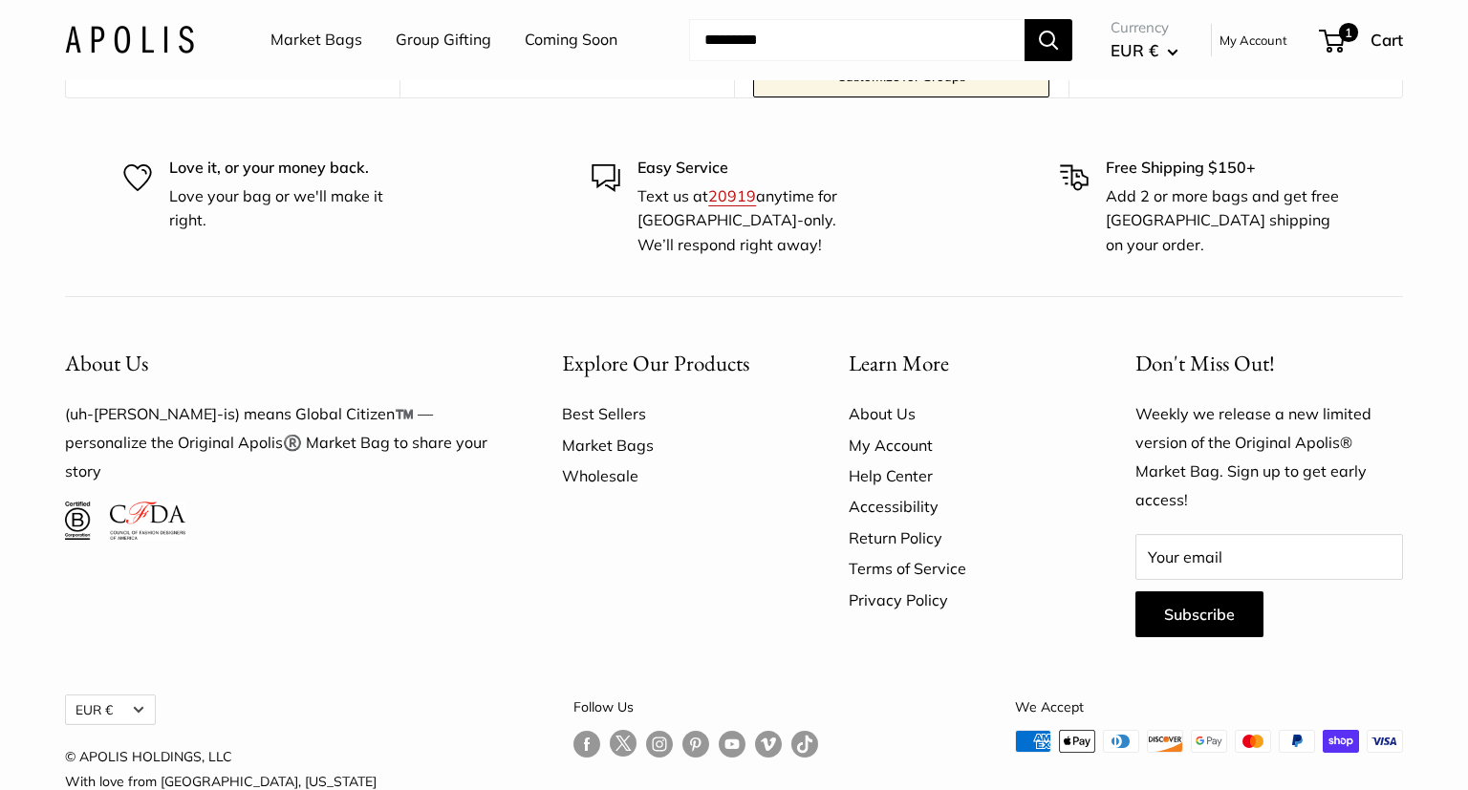
scroll to position [3833, 0]
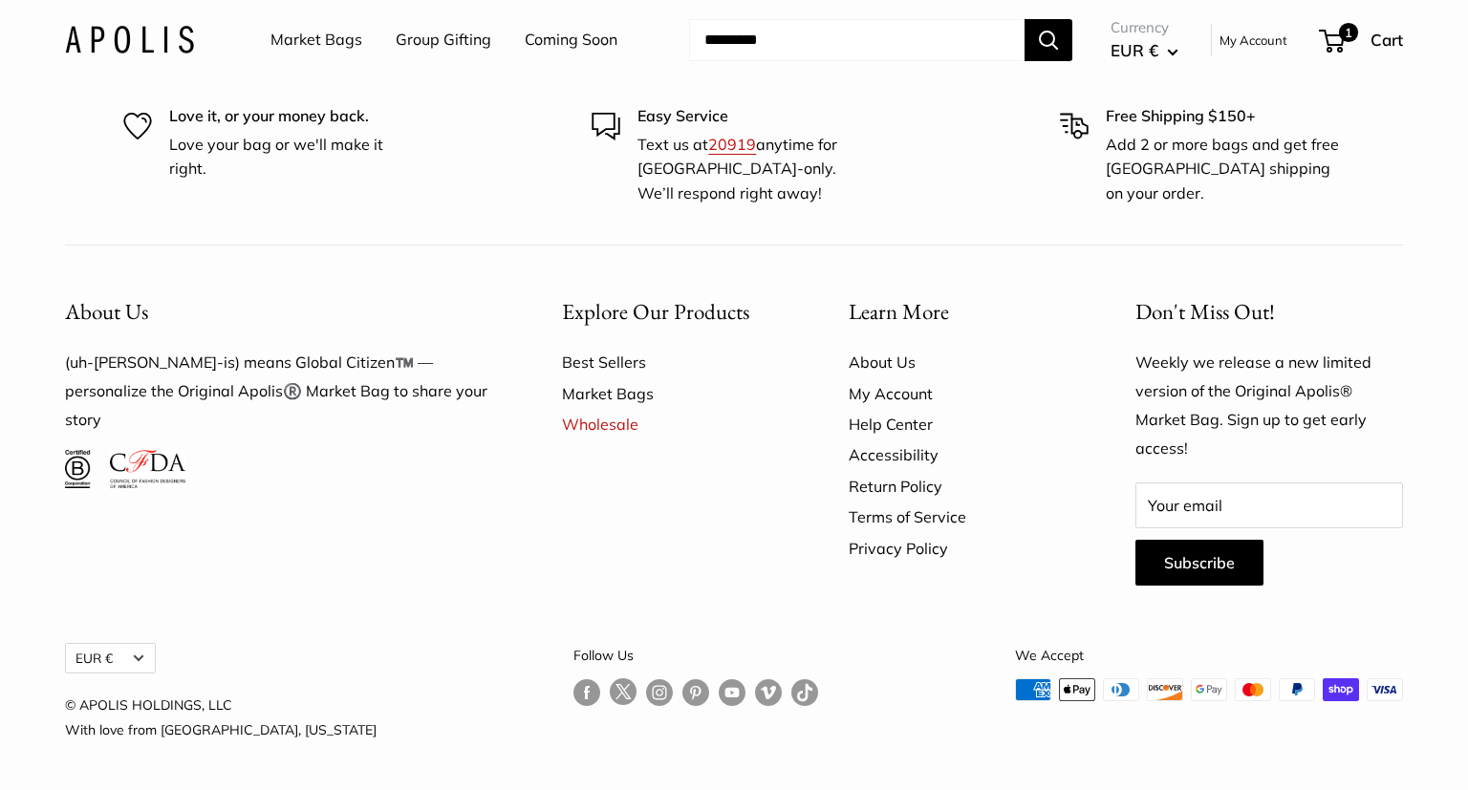
click at [896, 426] on link "Help Center" at bounding box center [958, 424] width 220 height 31
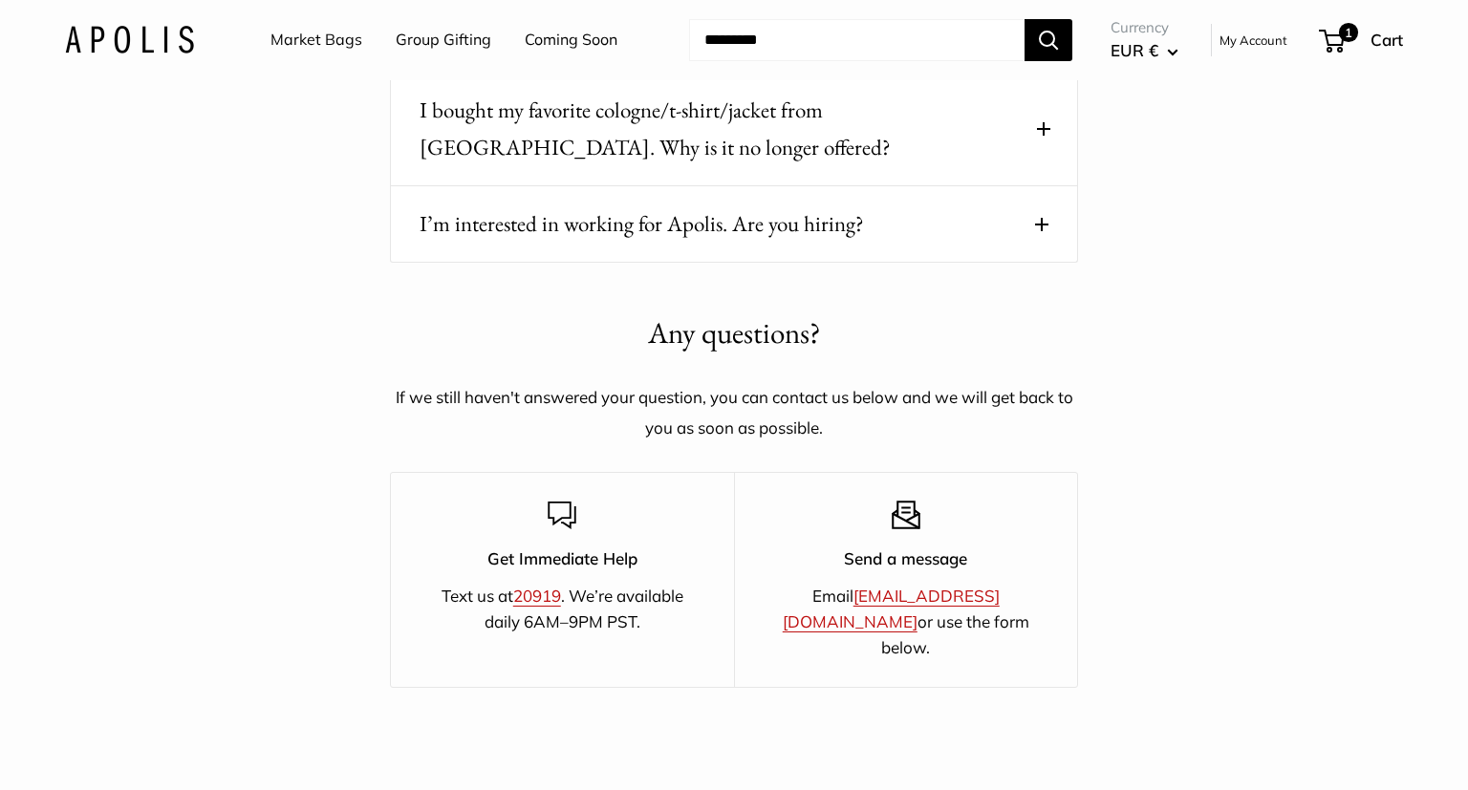
scroll to position [3027, 0]
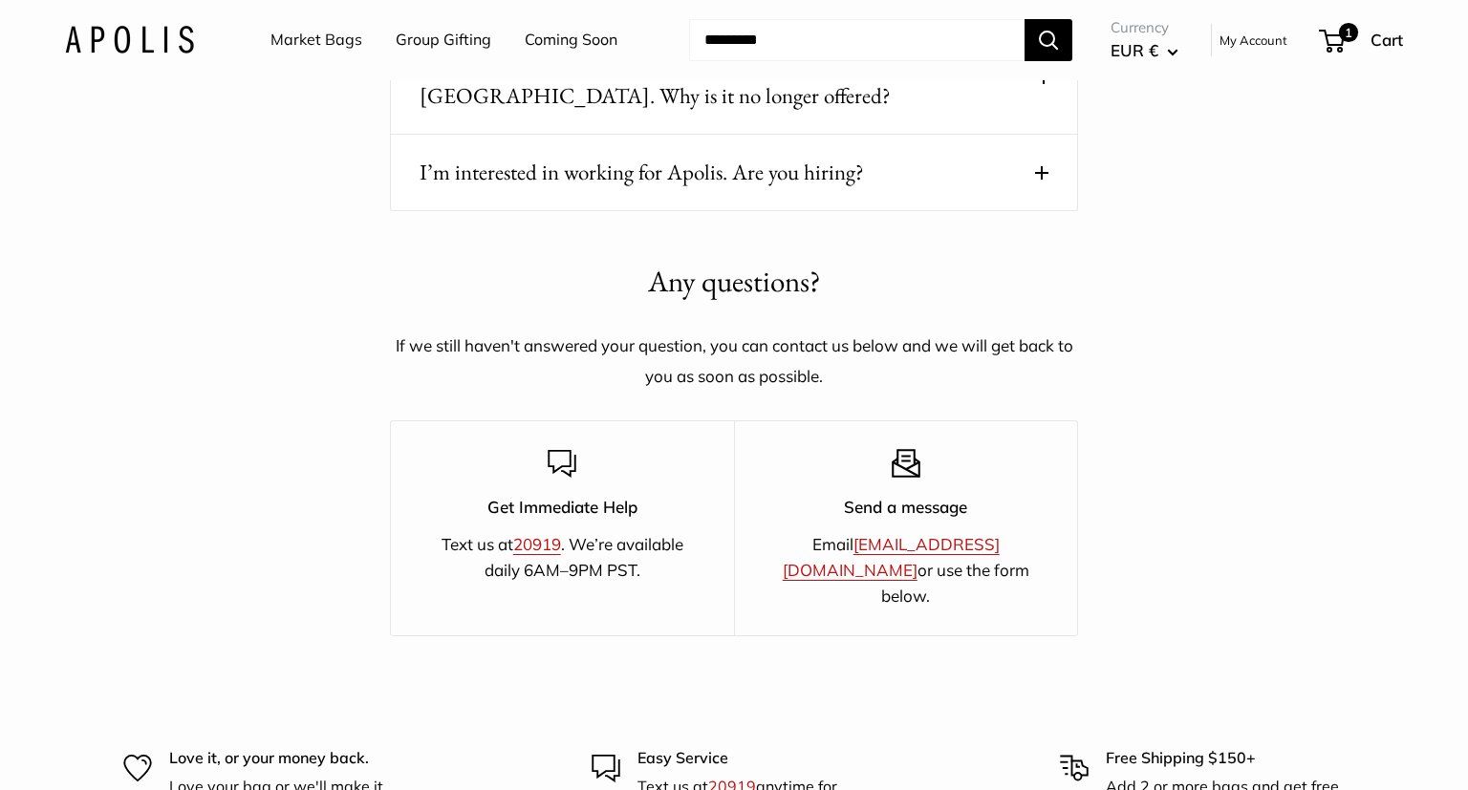
drag, startPoint x: 993, startPoint y: 545, endPoint x: 814, endPoint y: 526, distance: 179.6
click at [814, 531] on p "Email hello@apolisglobal.com or use the form below." at bounding box center [906, 570] width 276 height 78
copy p "[EMAIL_ADDRESS][DOMAIN_NAME]"
click at [338, 32] on link "Market Bags" at bounding box center [316, 40] width 92 height 29
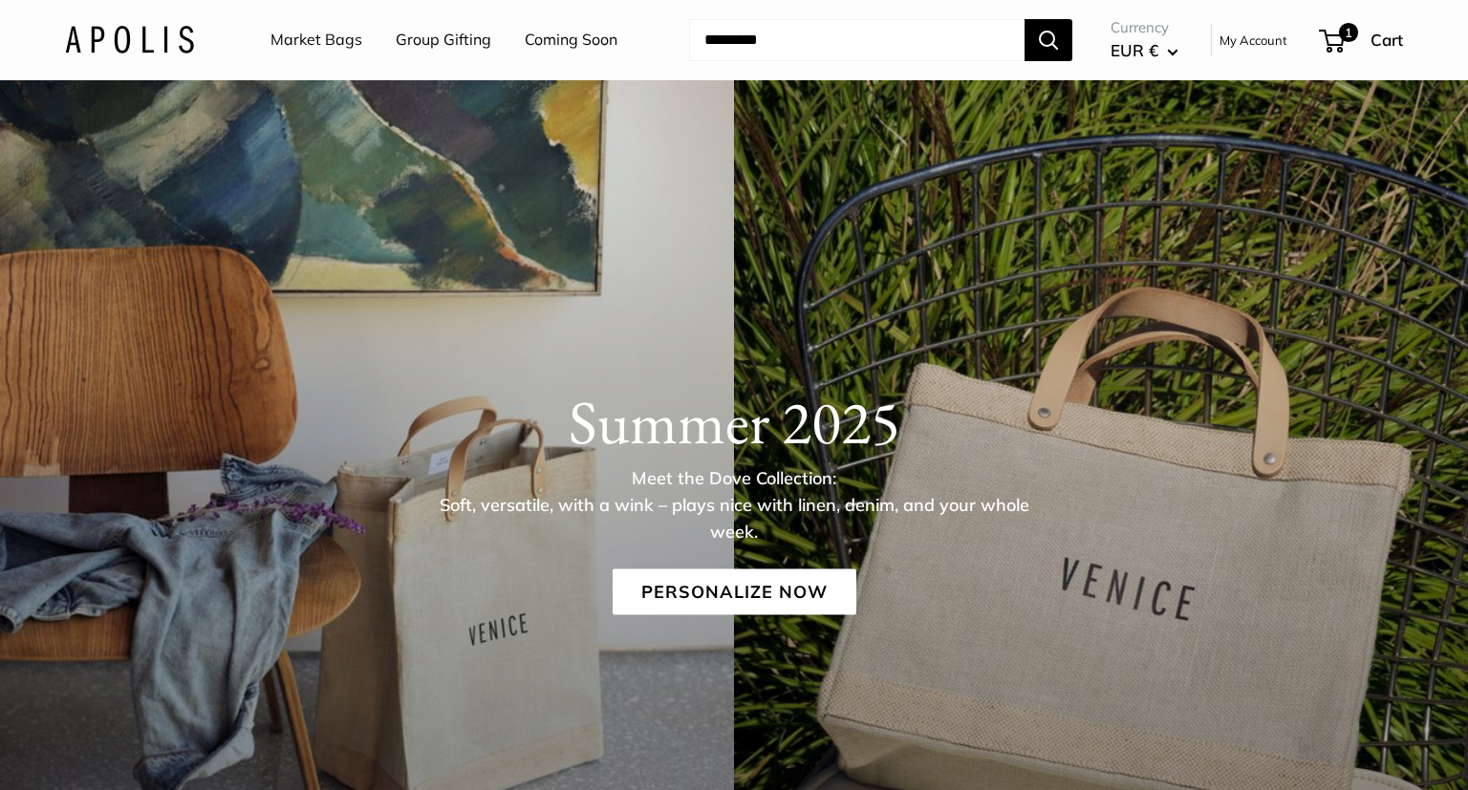
click at [328, 50] on link "Market Bags" at bounding box center [316, 40] width 92 height 29
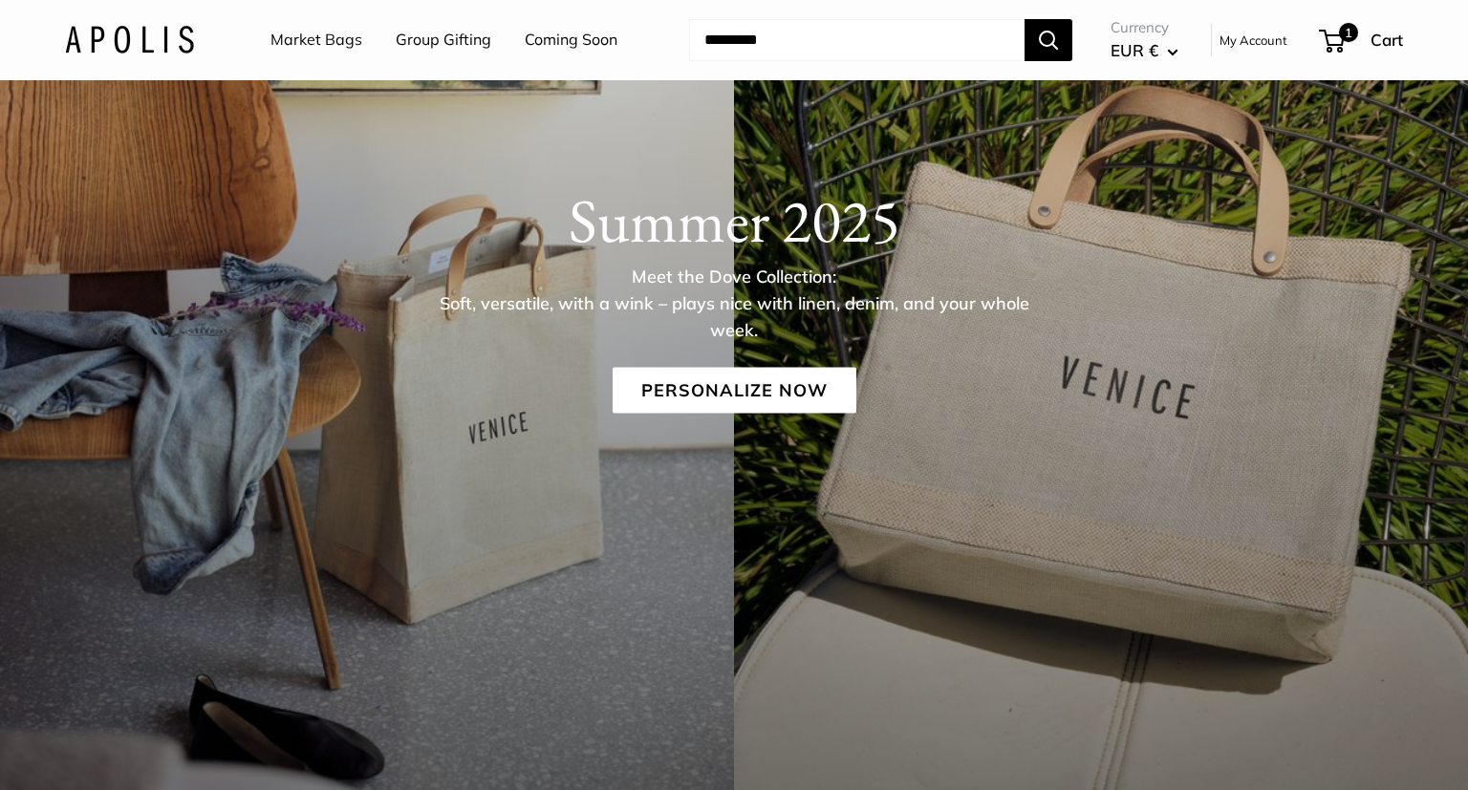
click at [777, 401] on link "Personalize Now" at bounding box center [734, 390] width 244 height 46
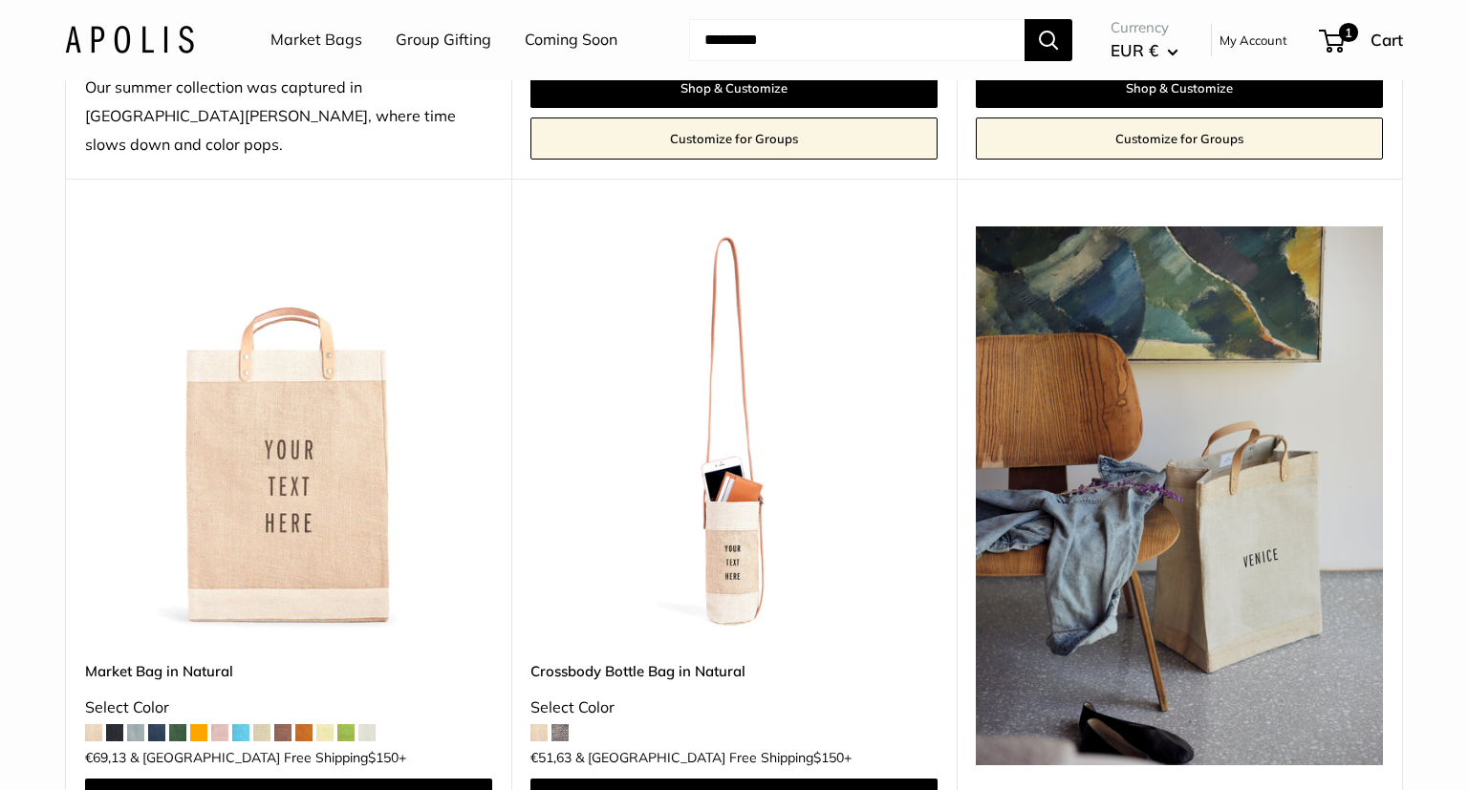
scroll to position [908, 0]
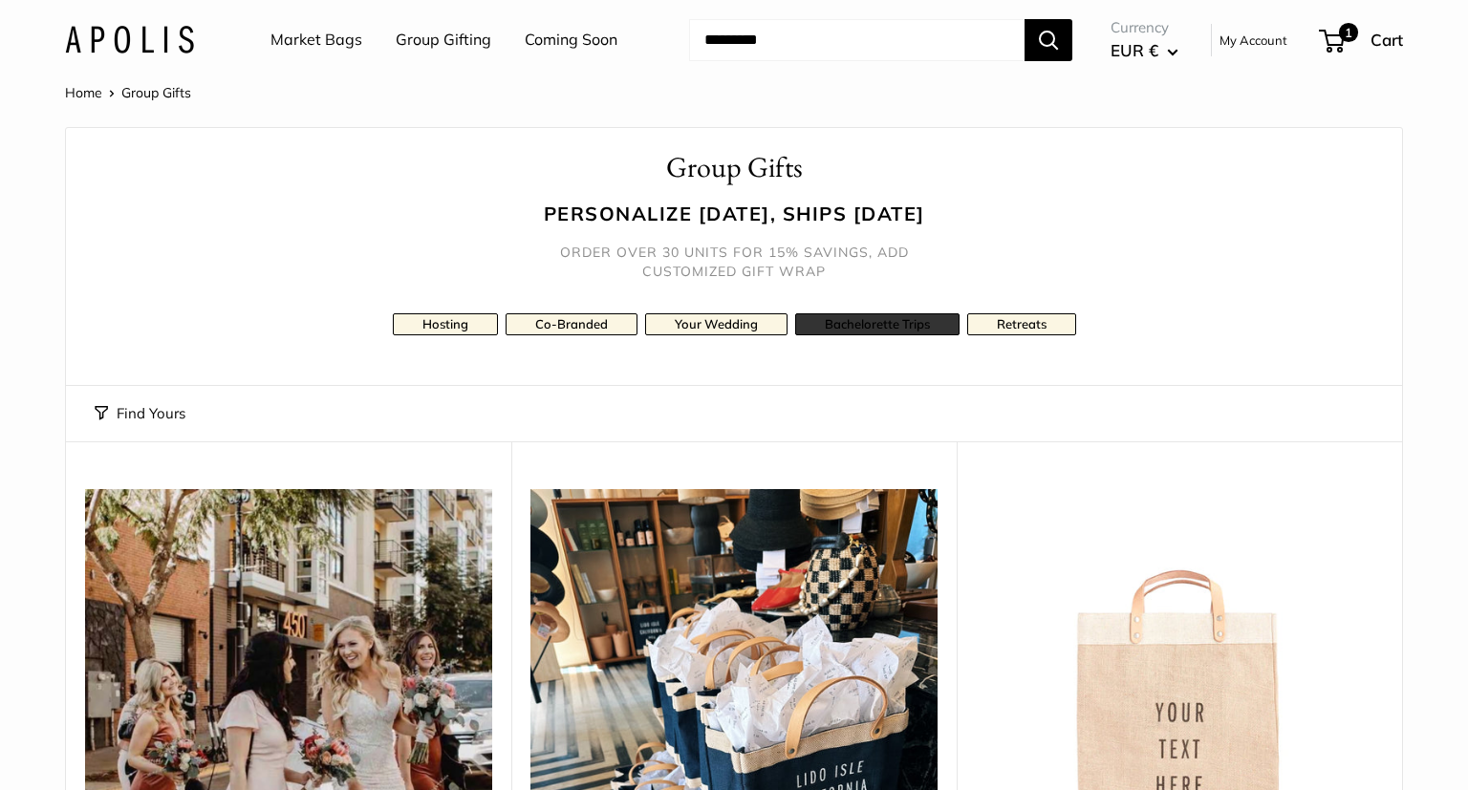
click at [853, 329] on link "Bachelorette Trips" at bounding box center [877, 324] width 164 height 22
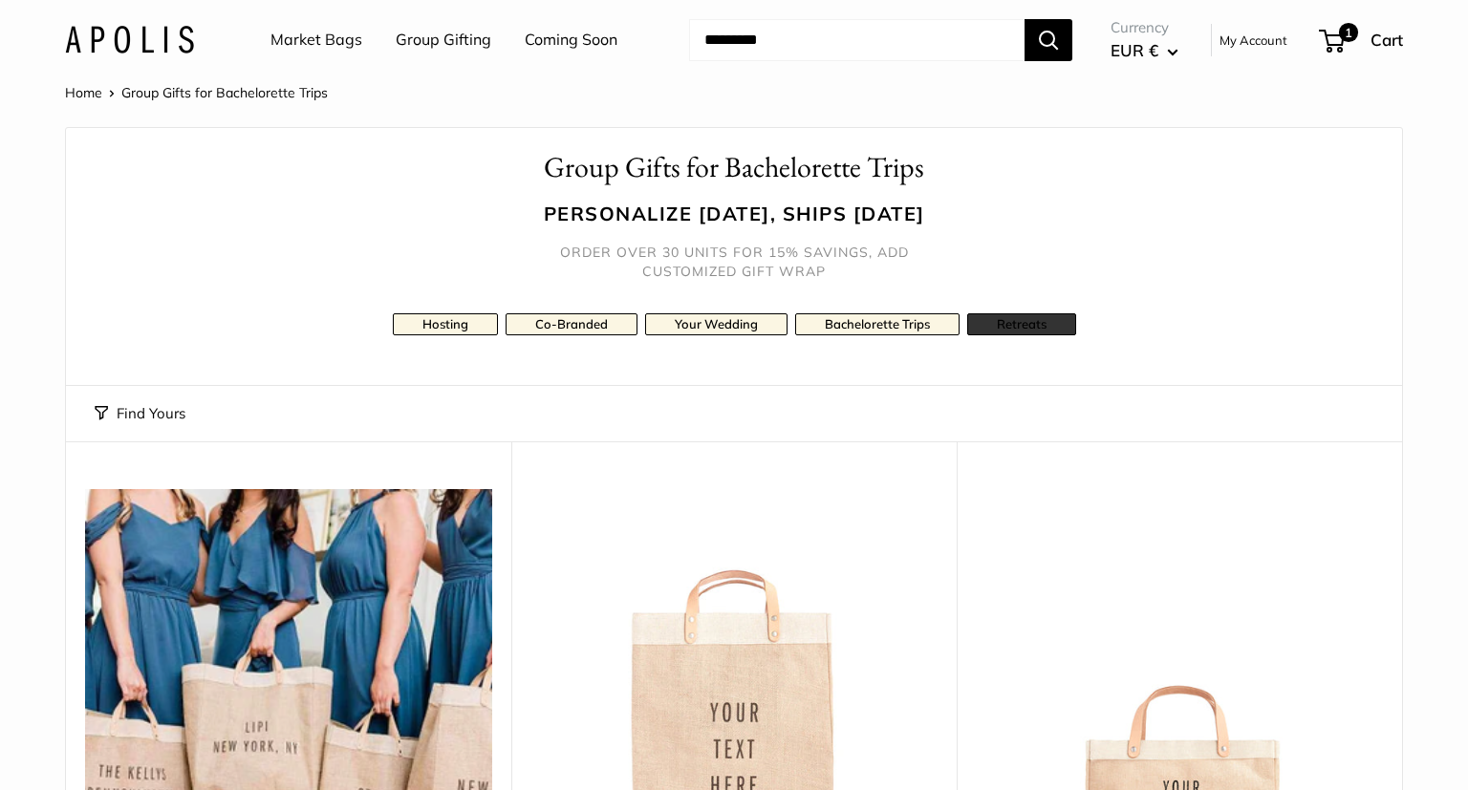
click at [1019, 322] on link "Retreats" at bounding box center [1021, 324] width 109 height 22
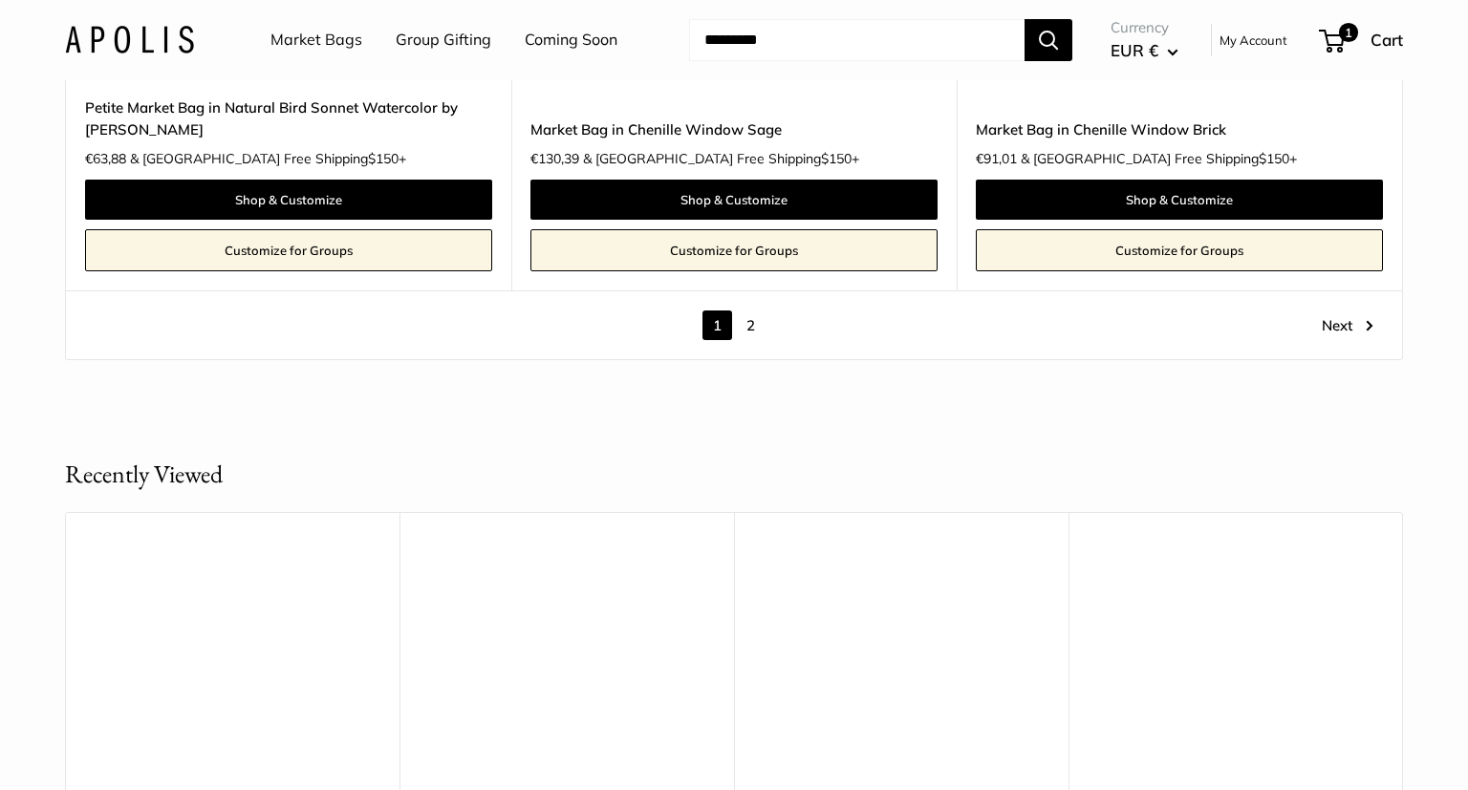
scroll to position [10998, 0]
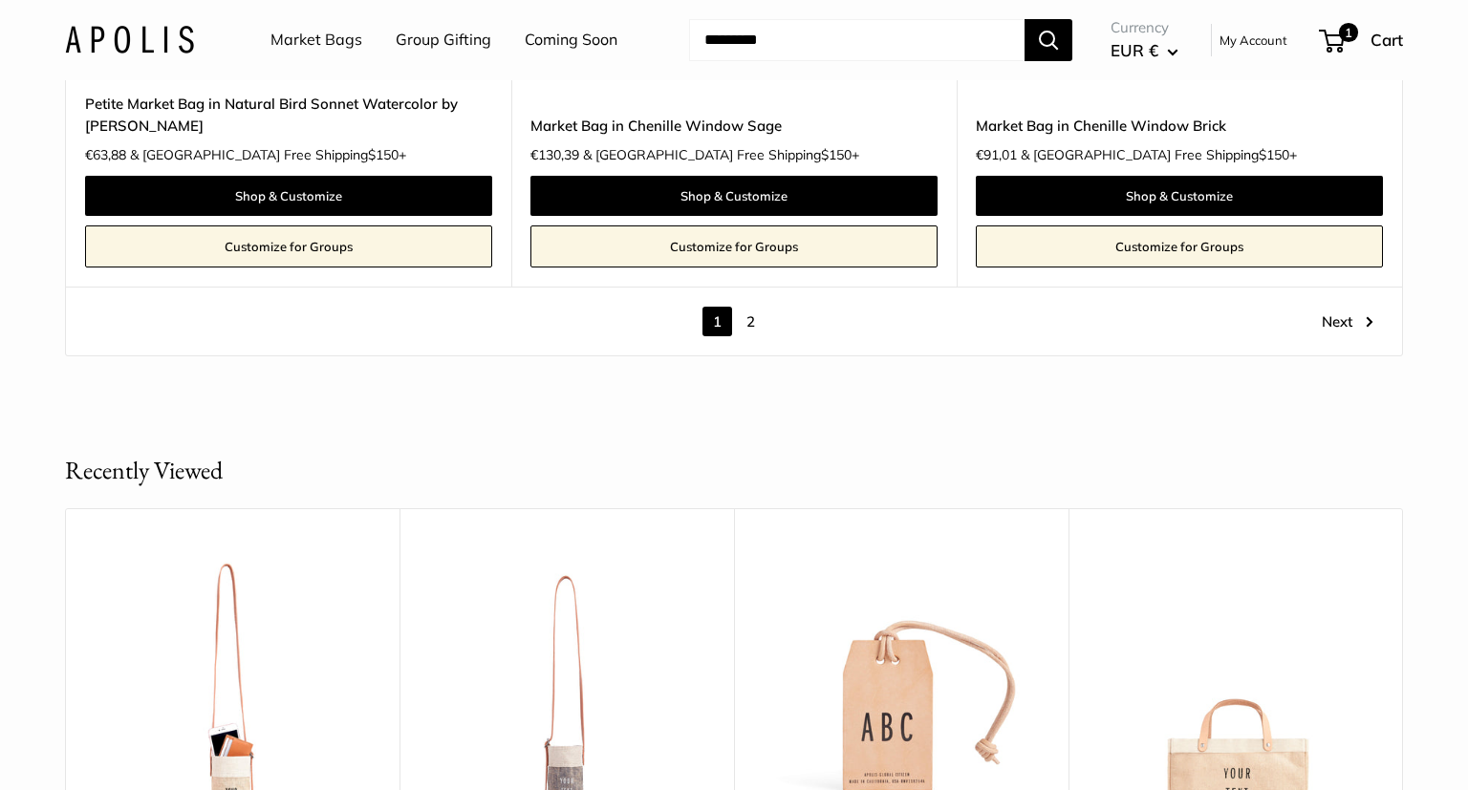
click at [743, 331] on link "2" at bounding box center [751, 322] width 30 height 30
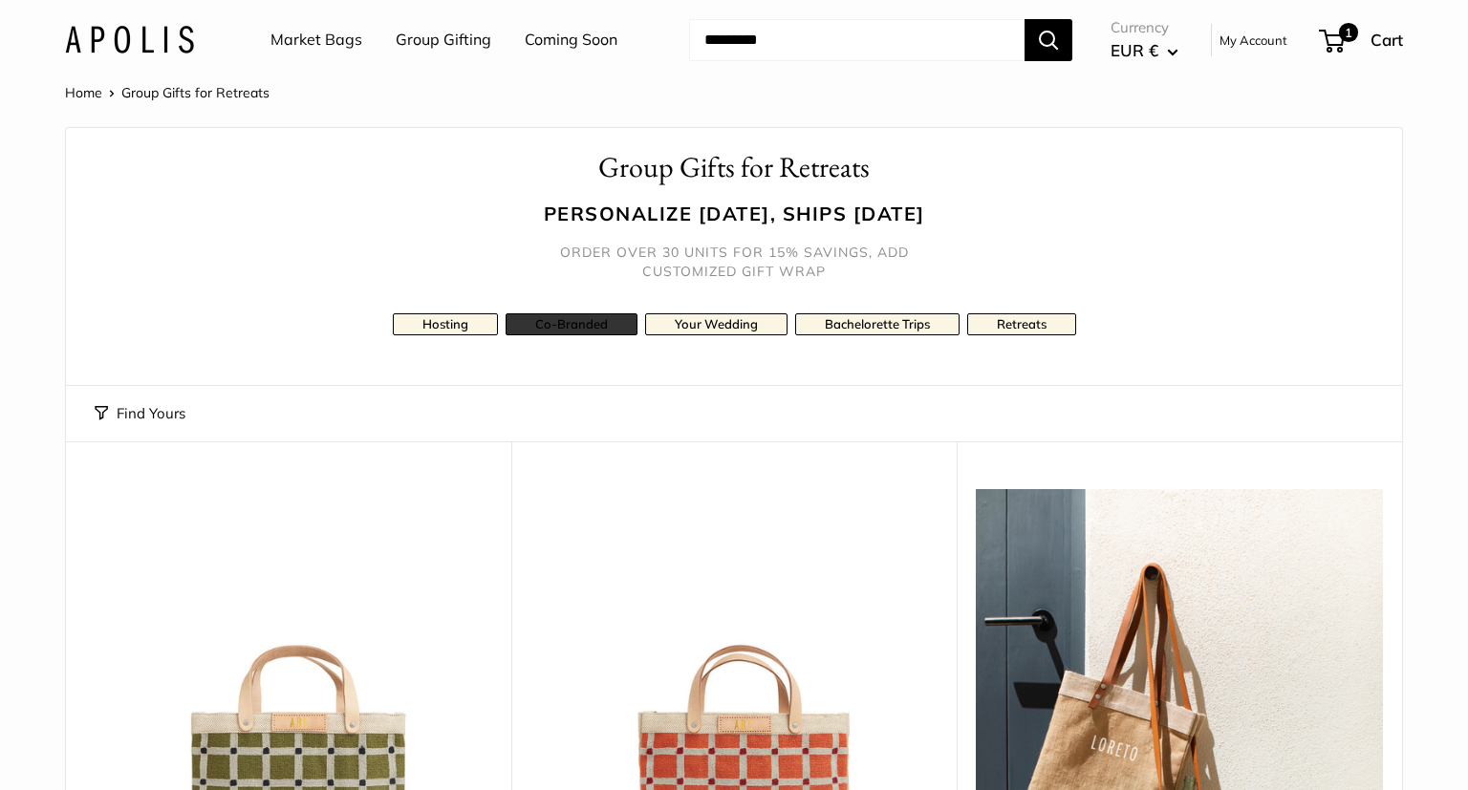
click at [560, 323] on link "Co-Branded" at bounding box center [571, 324] width 132 height 22
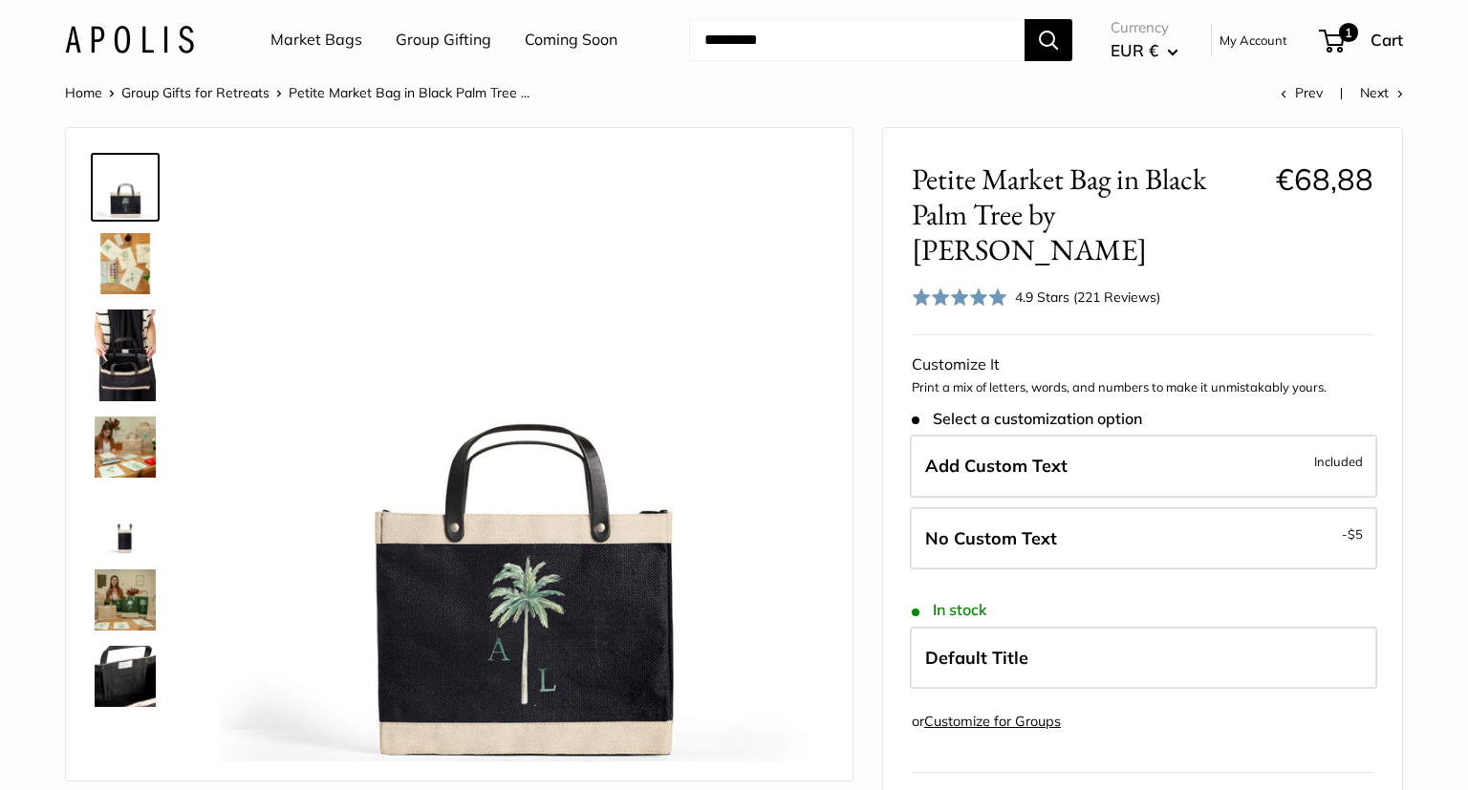
click at [129, 262] on img at bounding box center [125, 263] width 61 height 61
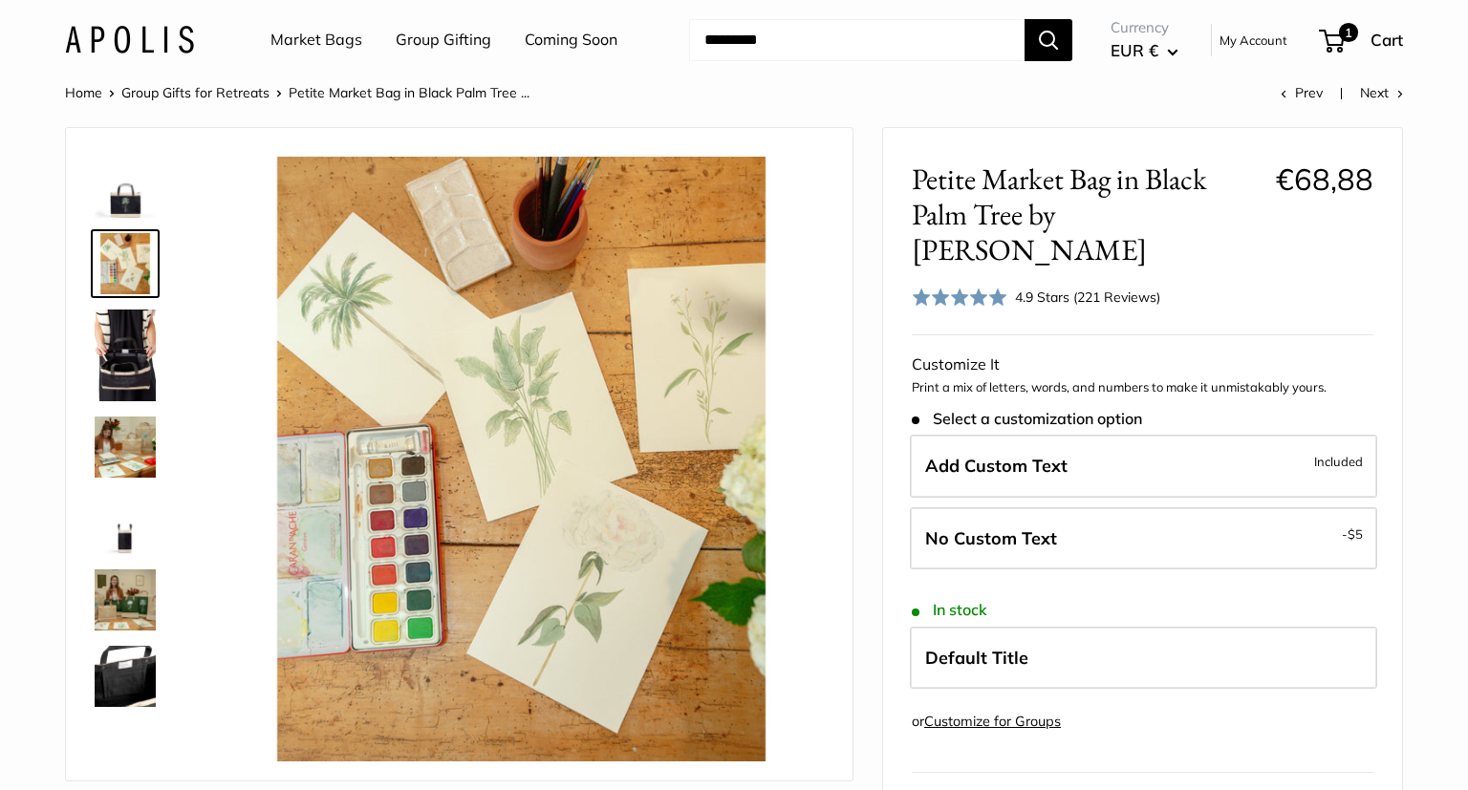
click at [125, 336] on img at bounding box center [125, 356] width 61 height 92
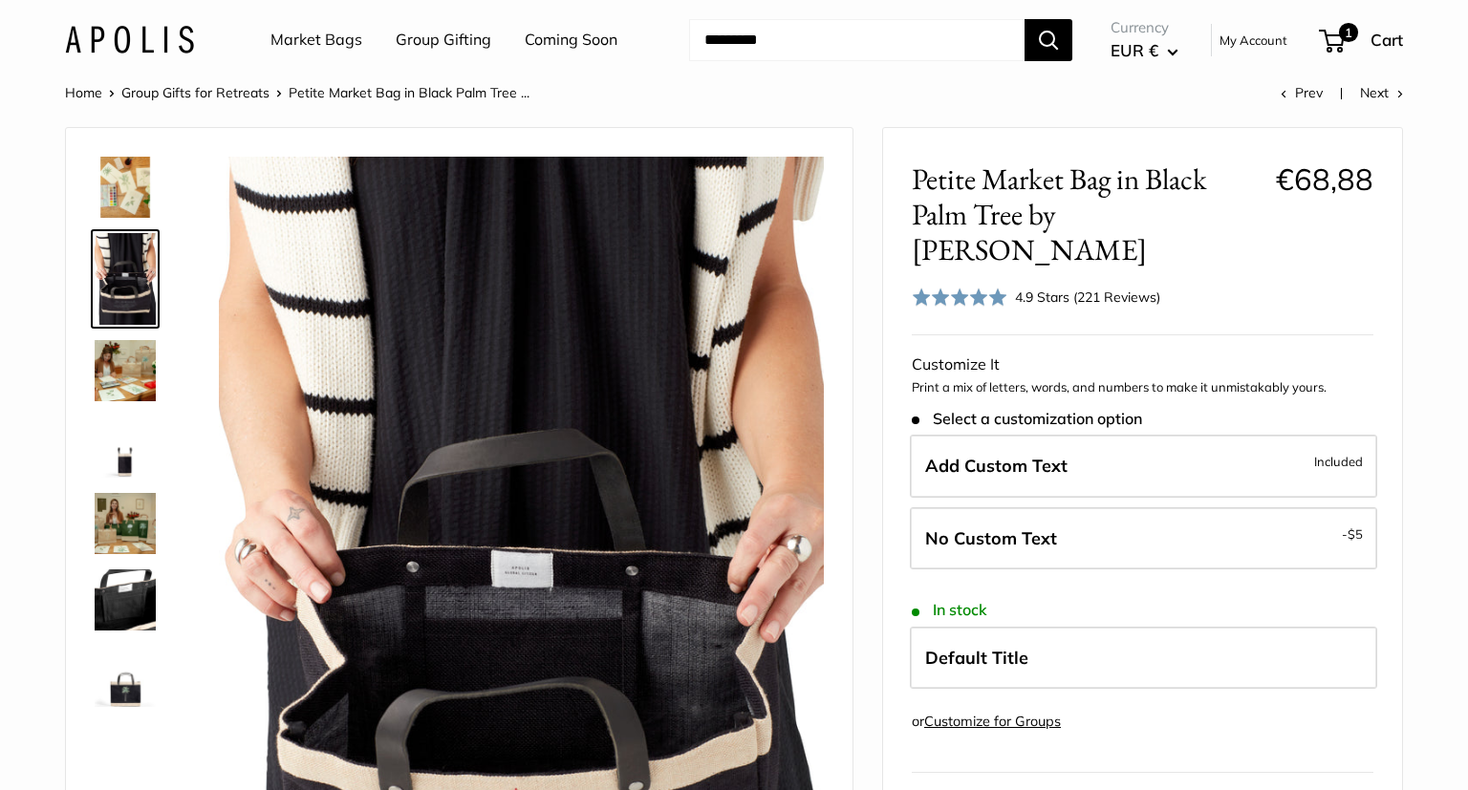
click at [131, 356] on img at bounding box center [125, 370] width 61 height 61
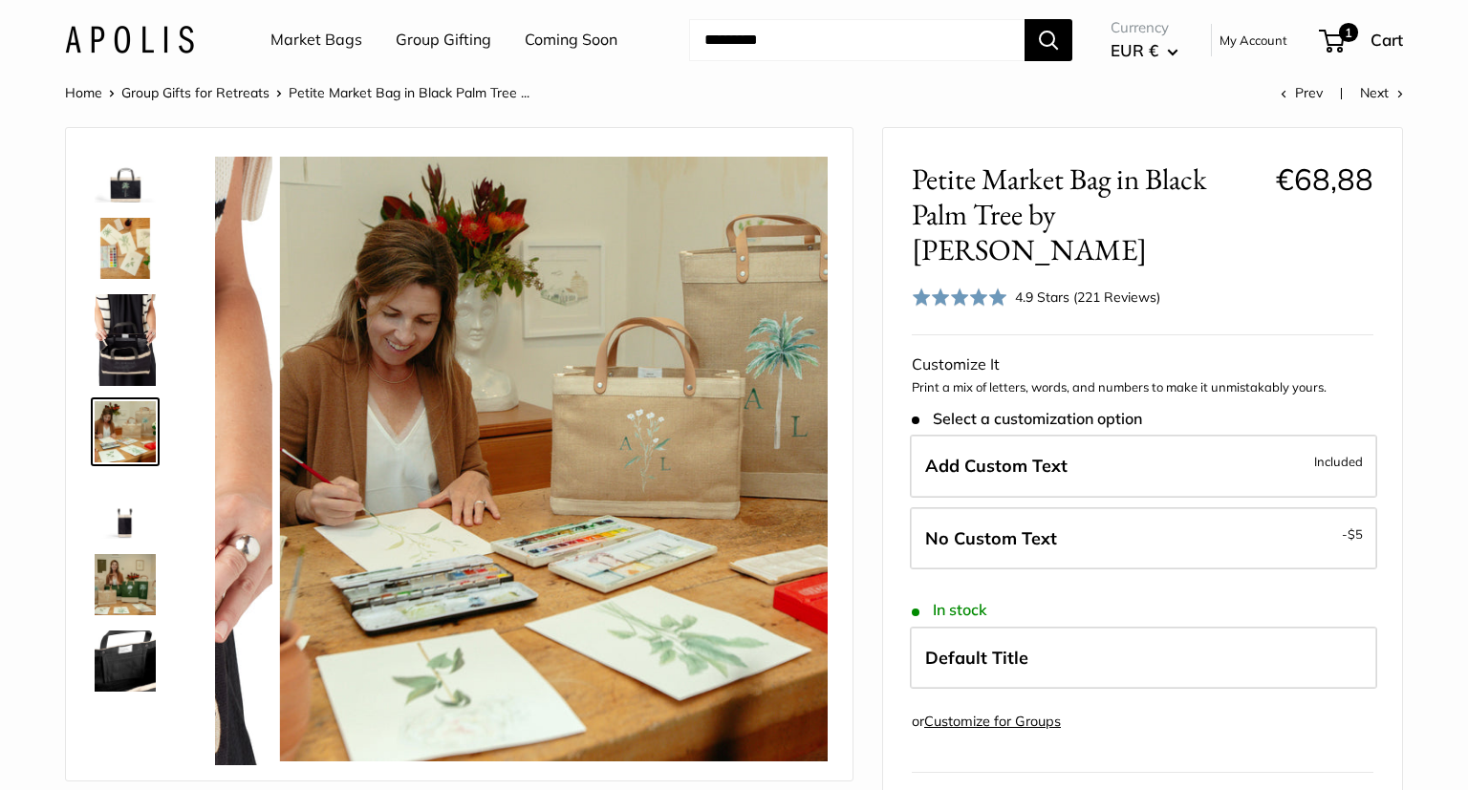
scroll to position [13, 0]
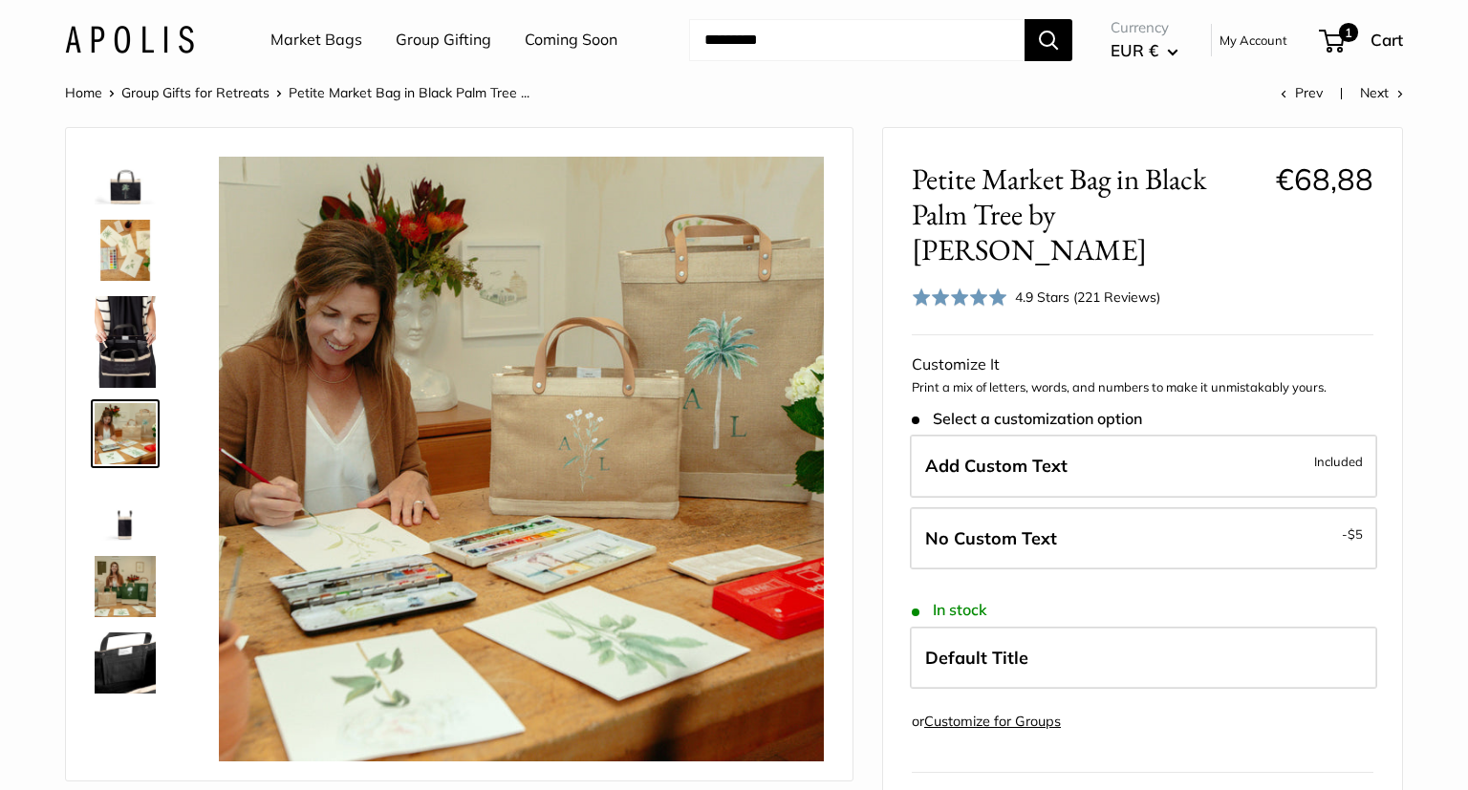
click at [129, 527] on img at bounding box center [125, 510] width 61 height 61
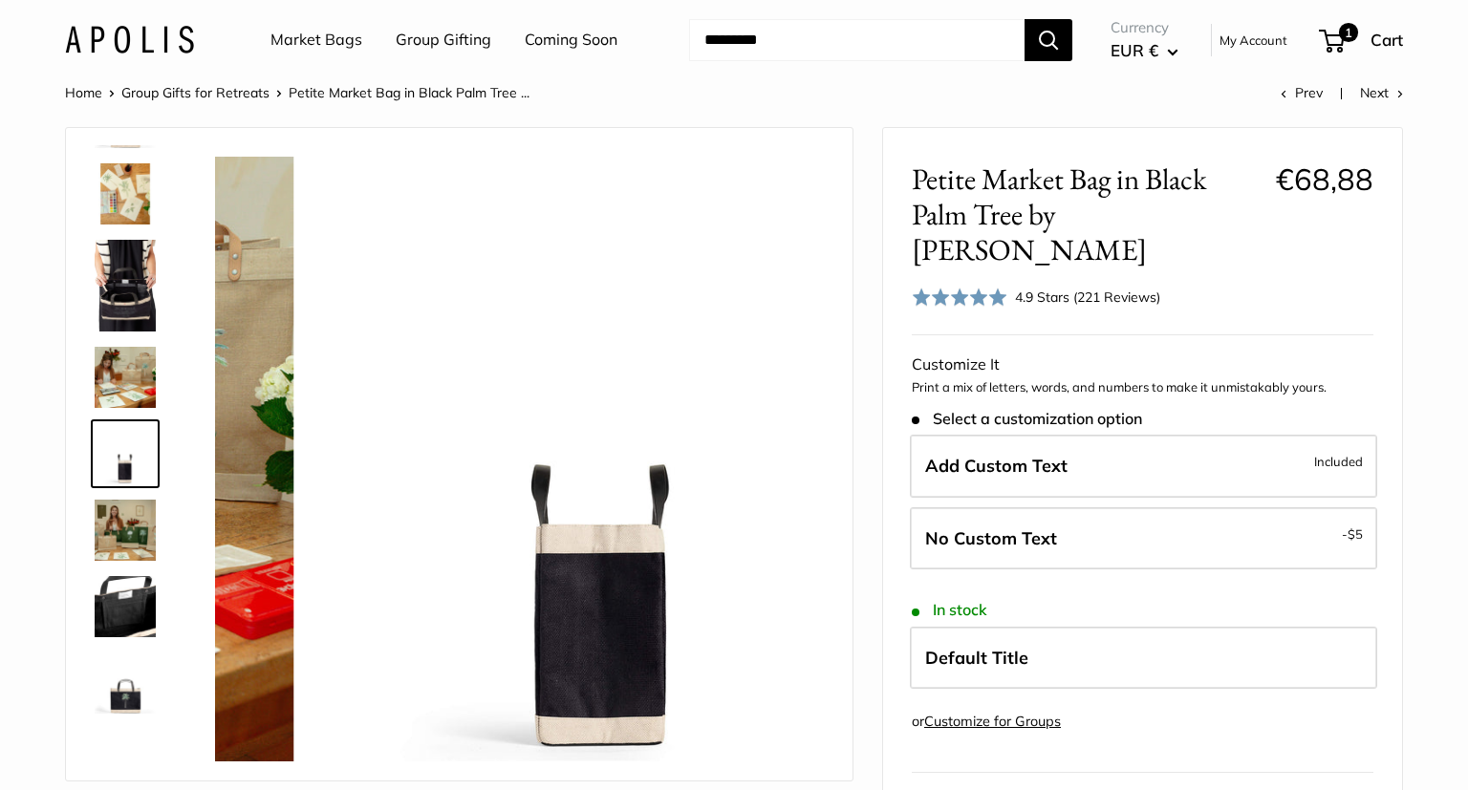
scroll to position [76, 0]
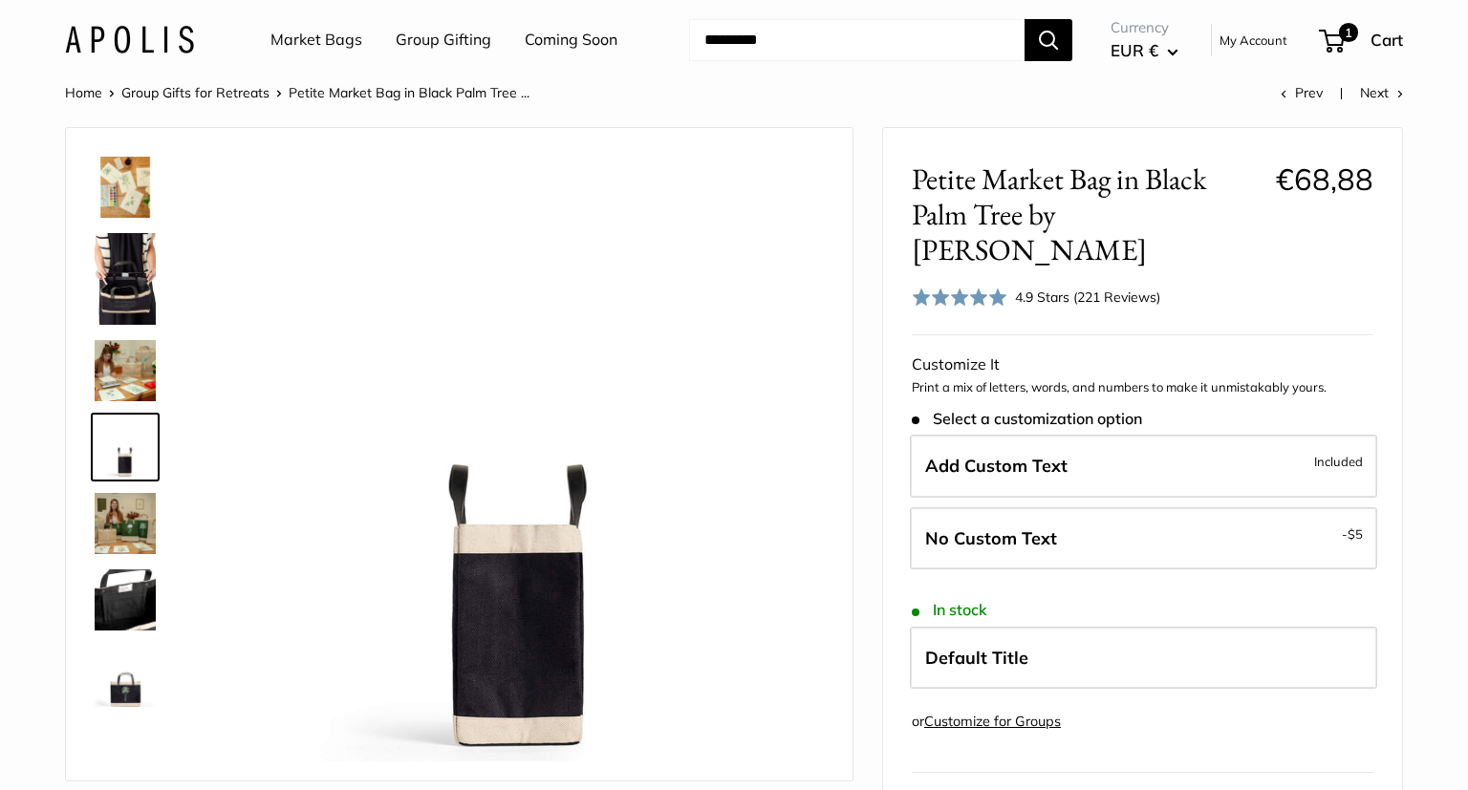
click at [140, 522] on img at bounding box center [125, 523] width 61 height 61
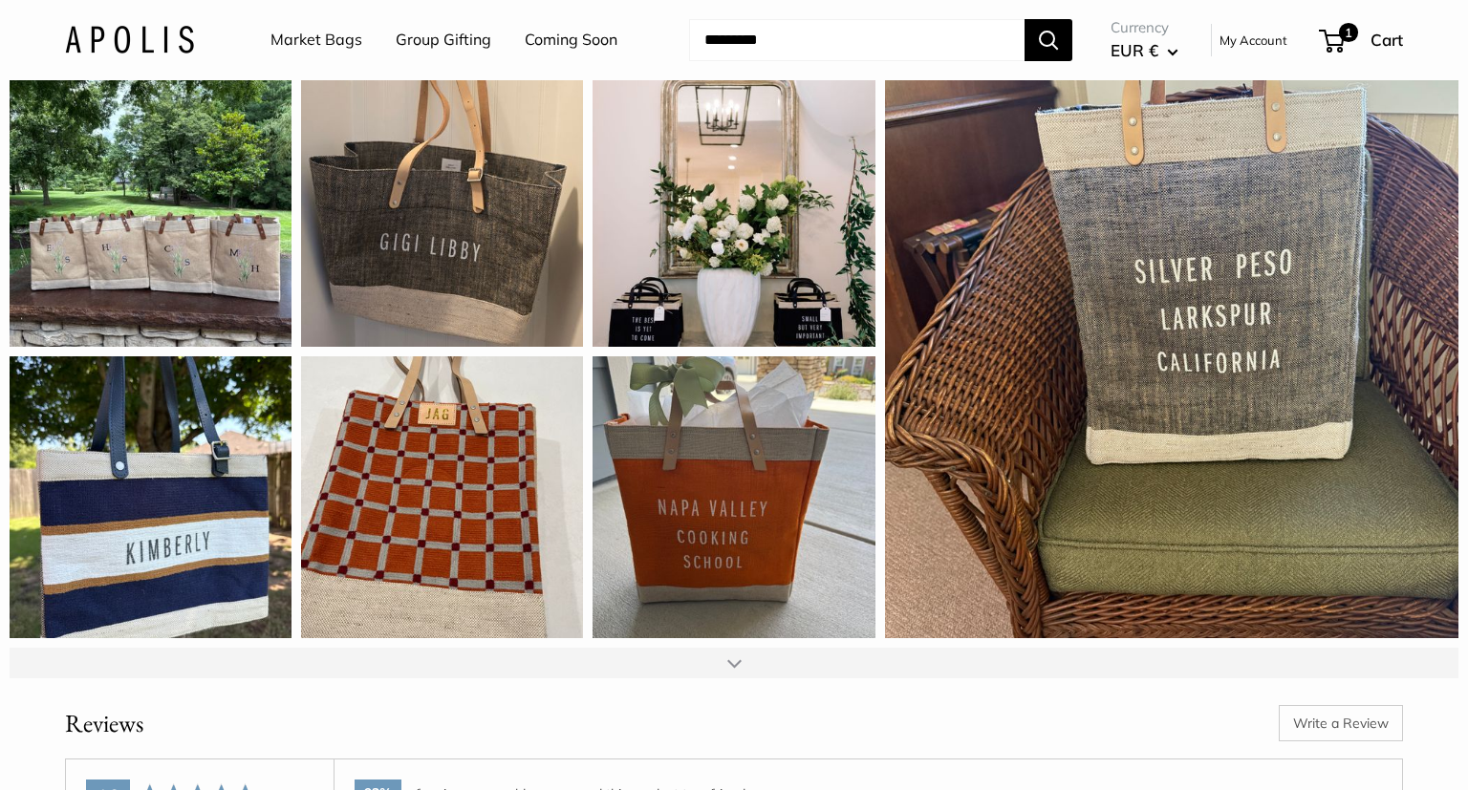
scroll to position [2320, 0]
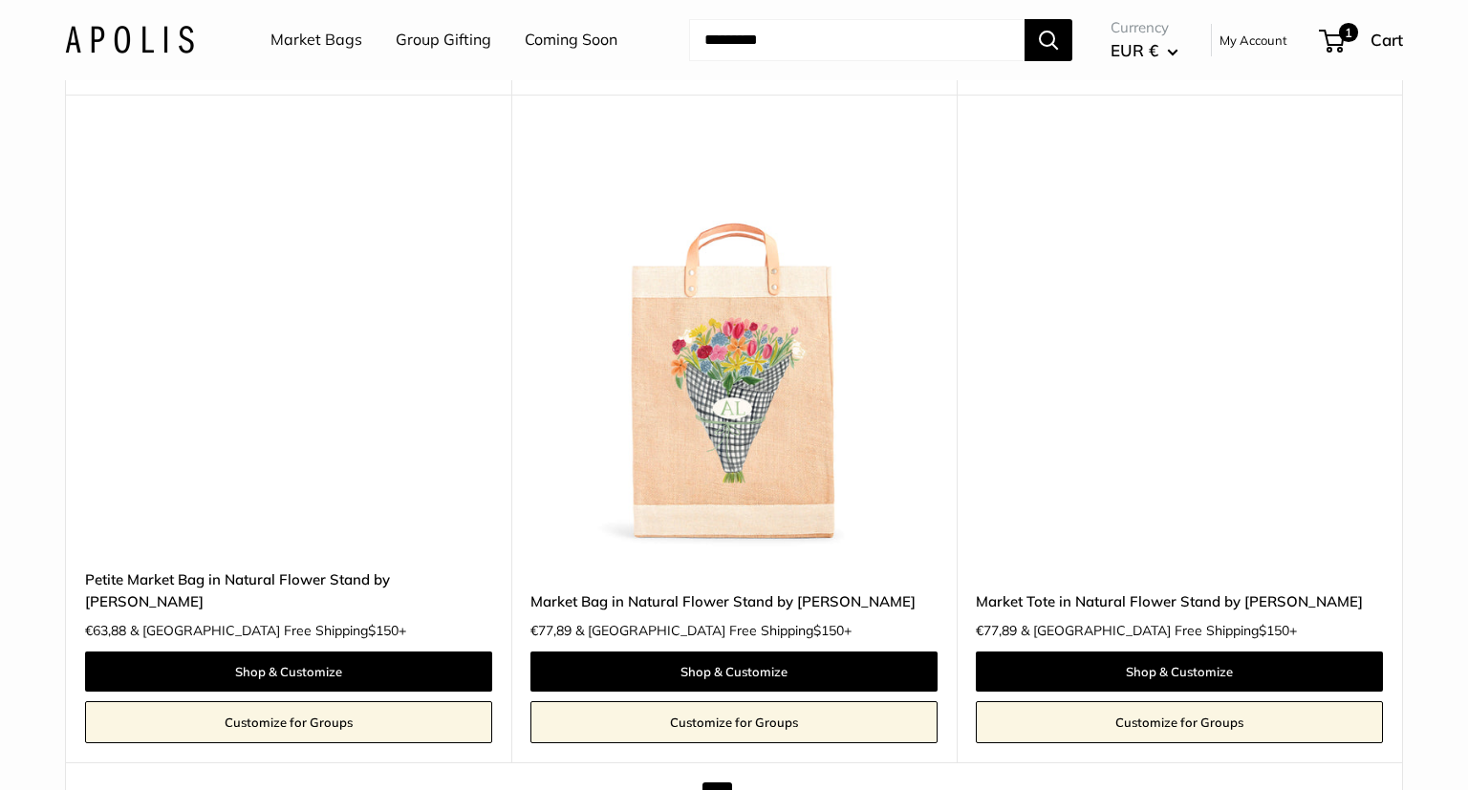
scroll to position [10896, 0]
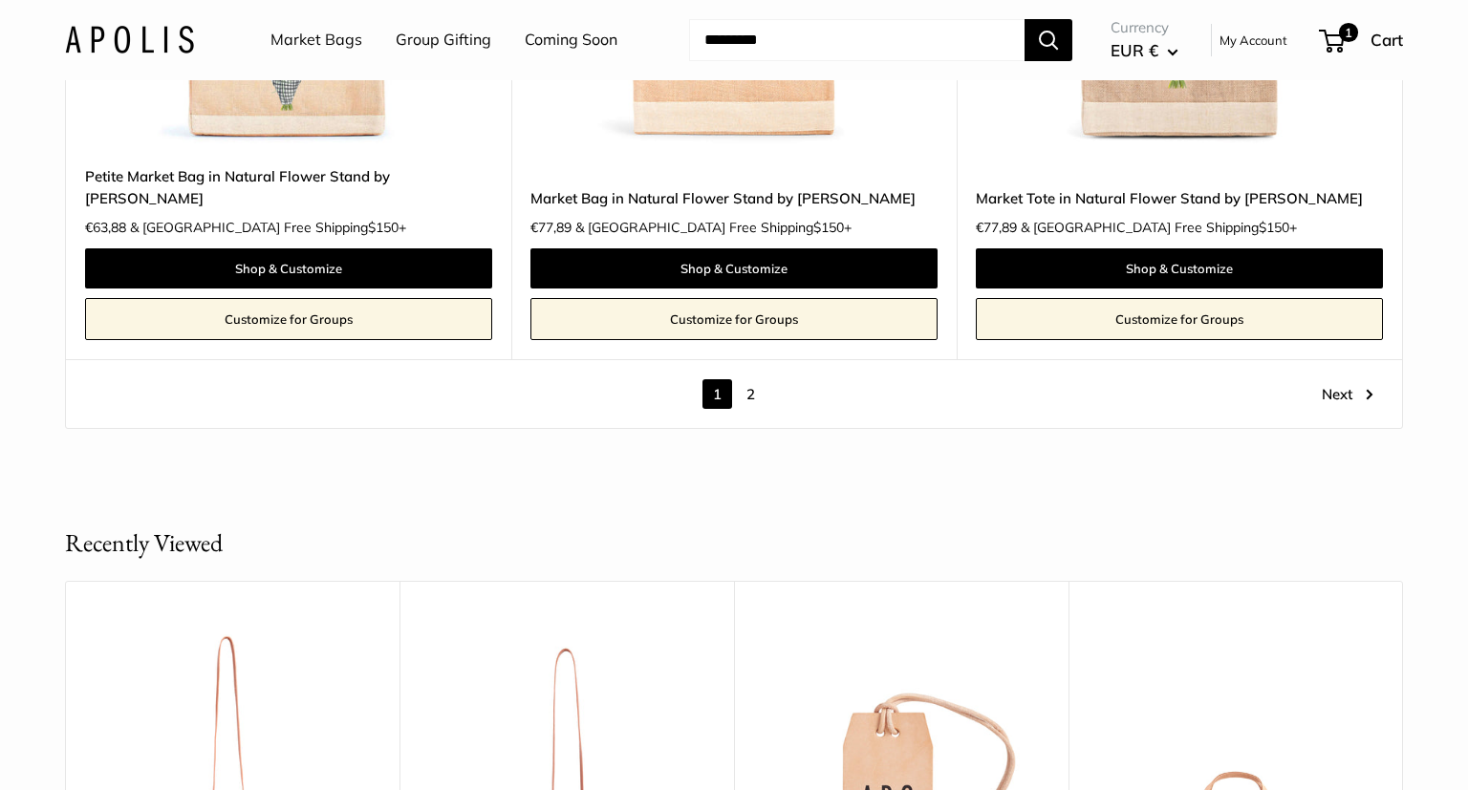
click at [755, 380] on link "2" at bounding box center [751, 394] width 30 height 30
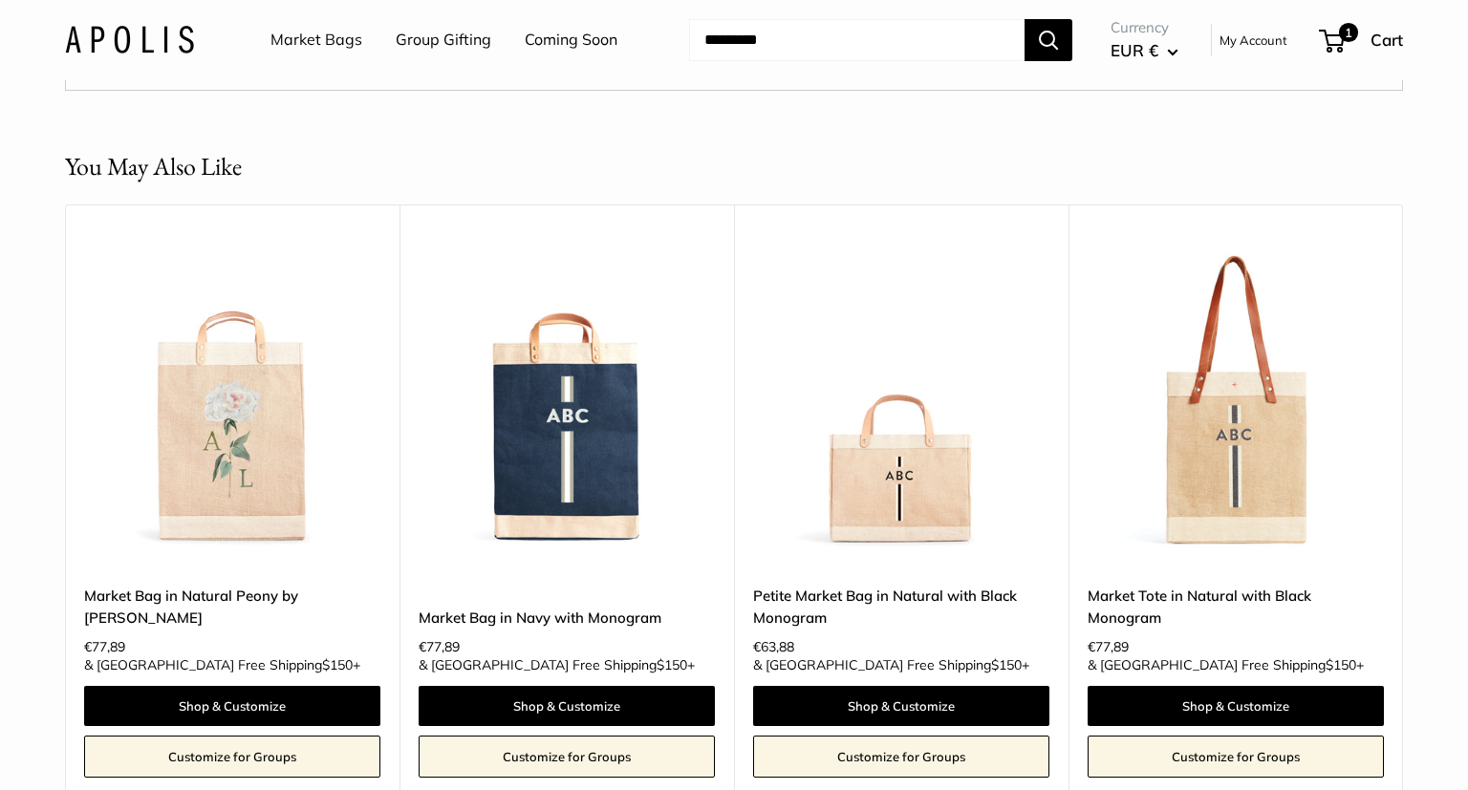
scroll to position [3027, 0]
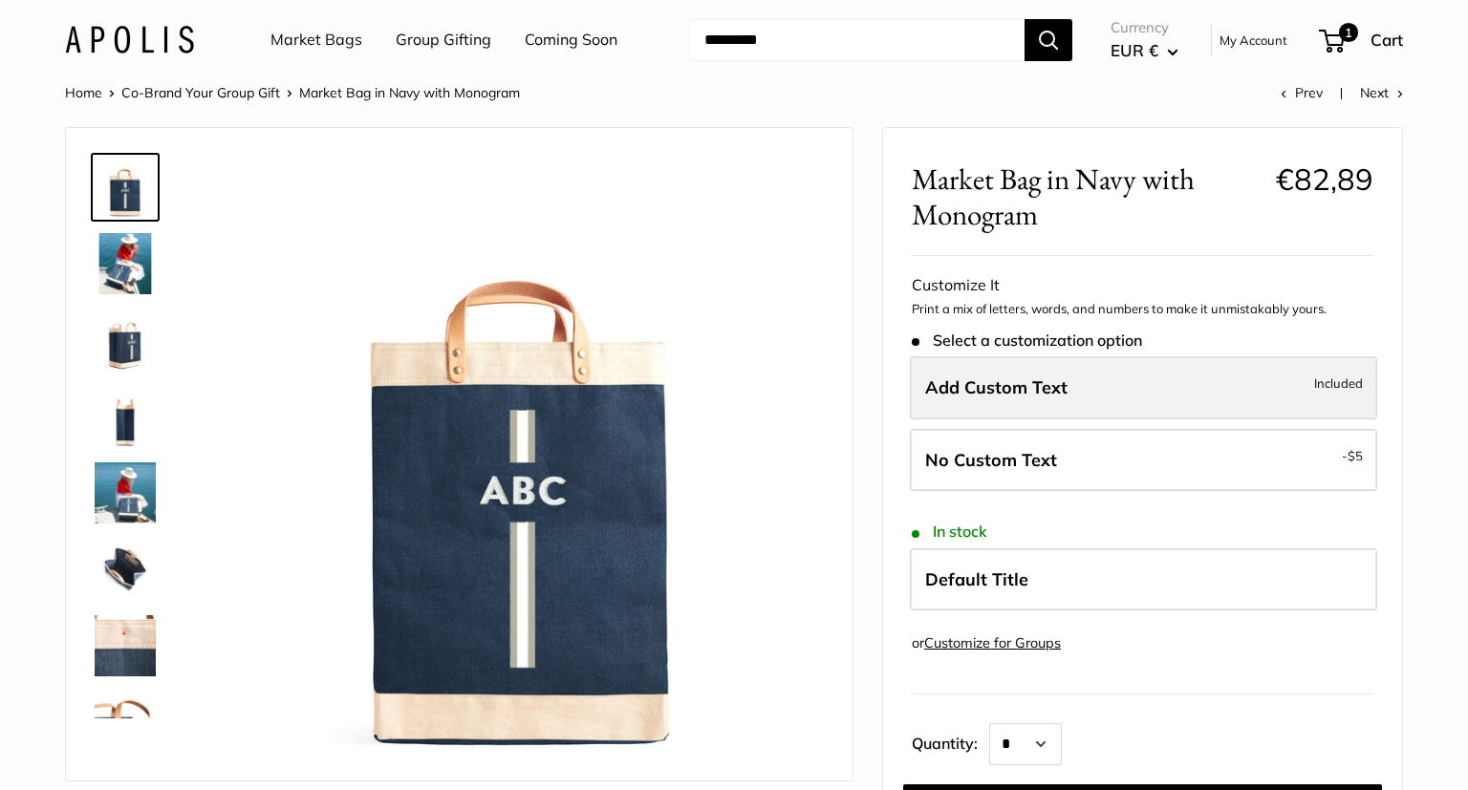
click at [978, 382] on span "Add Custom Text" at bounding box center [996, 387] width 142 height 22
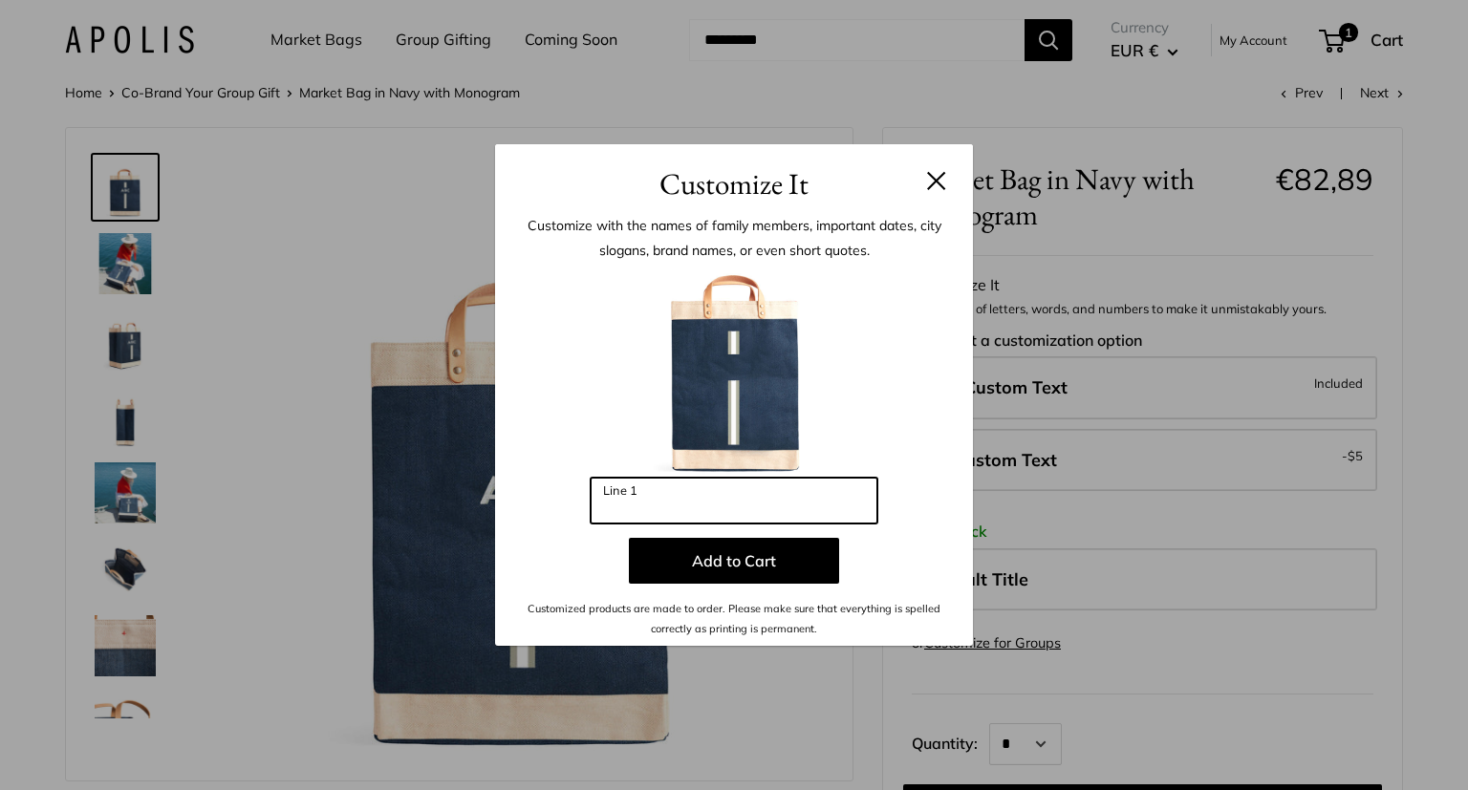
drag, startPoint x: 760, startPoint y: 499, endPoint x: 592, endPoint y: 493, distance: 167.3
click at [592, 493] on input "Line 1" at bounding box center [733, 501] width 287 height 46
type input "*"
type input "***"
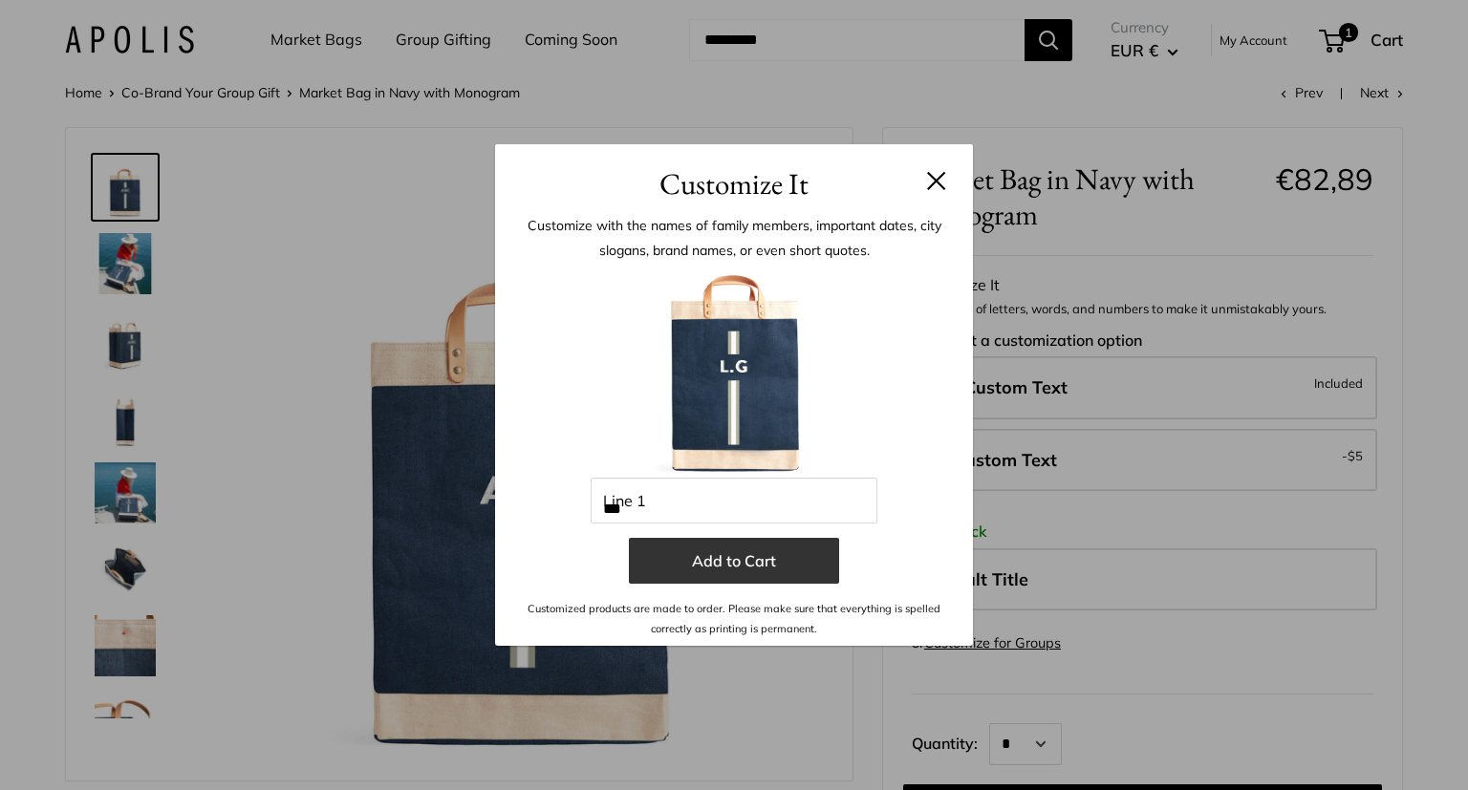
click at [739, 566] on button "Add to Cart" at bounding box center [734, 561] width 210 height 46
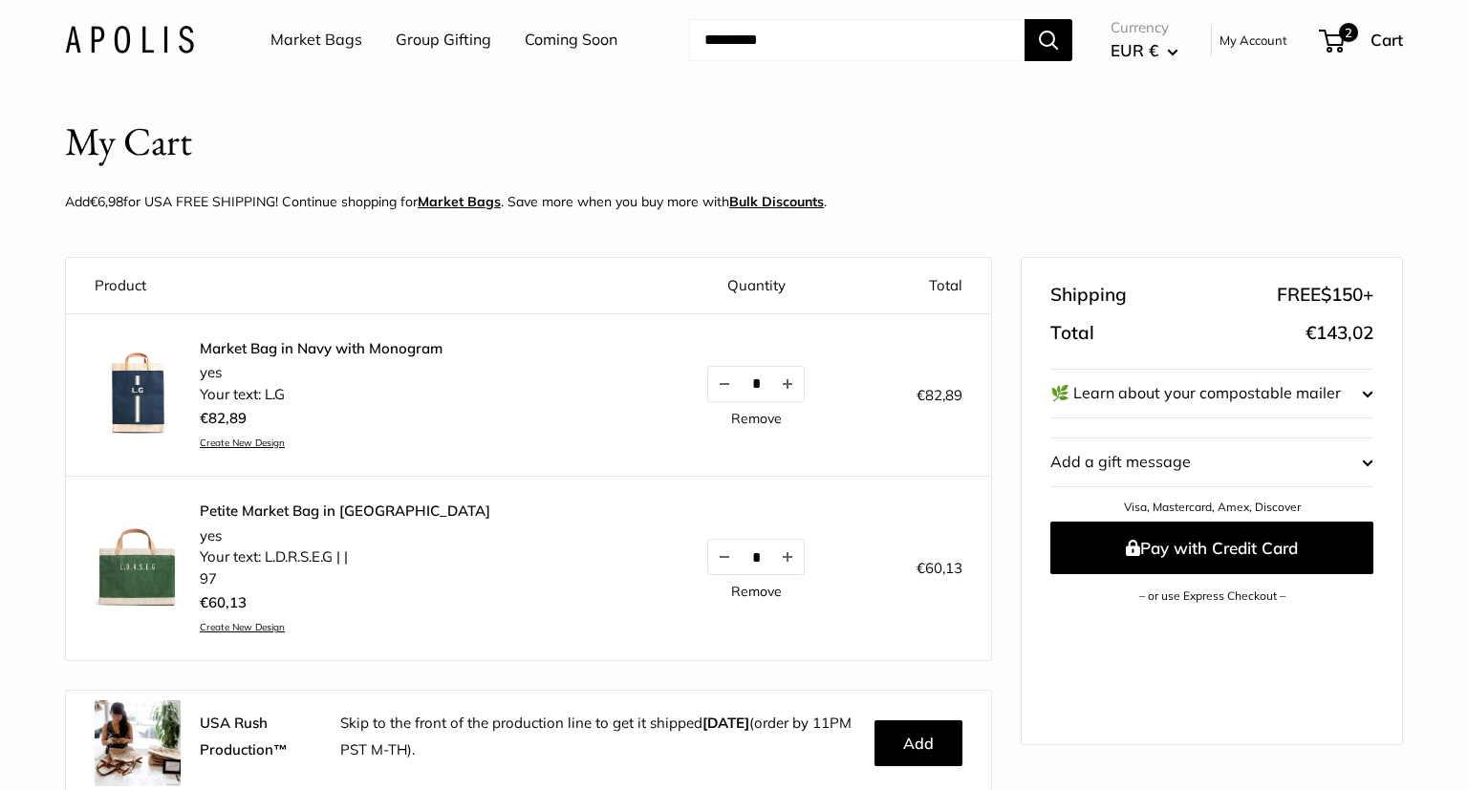
scroll to position [49, 0]
click at [752, 418] on link "Remove" at bounding box center [756, 418] width 51 height 13
